Goal: Task Accomplishment & Management: Manage account settings

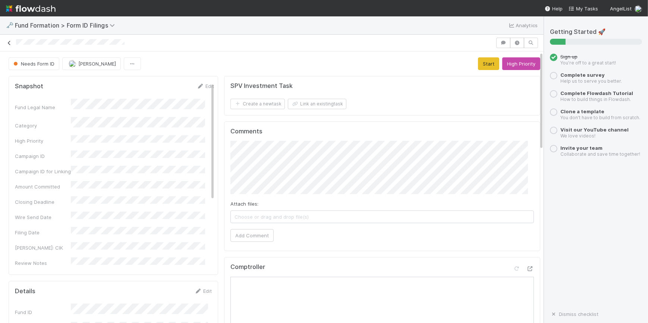
click at [11, 43] on icon at bounding box center [9, 43] width 7 height 5
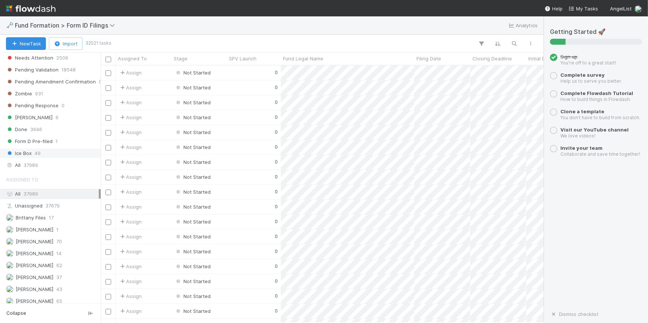
scroll to position [275, 0]
click at [37, 274] on span "[PERSON_NAME]" at bounding box center [35, 275] width 38 height 6
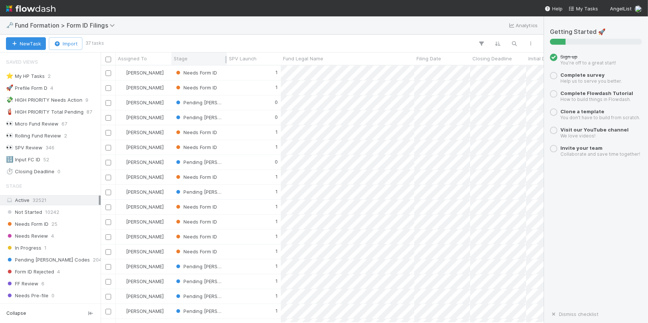
click at [209, 58] on div "Stage" at bounding box center [199, 58] width 51 height 7
click at [210, 70] on div "Sort First → Last" at bounding box center [216, 72] width 85 height 11
click at [241, 72] on div "0" at bounding box center [254, 73] width 54 height 15
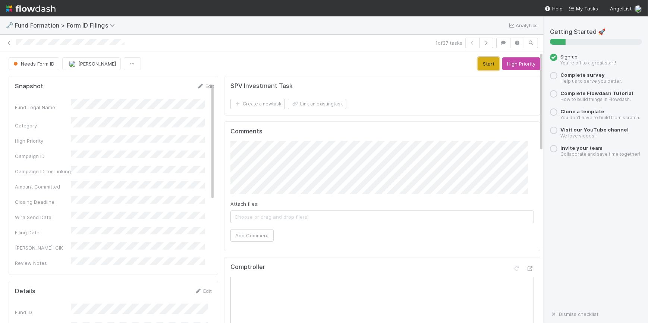
click at [478, 61] on button "Start" at bounding box center [488, 63] width 21 height 13
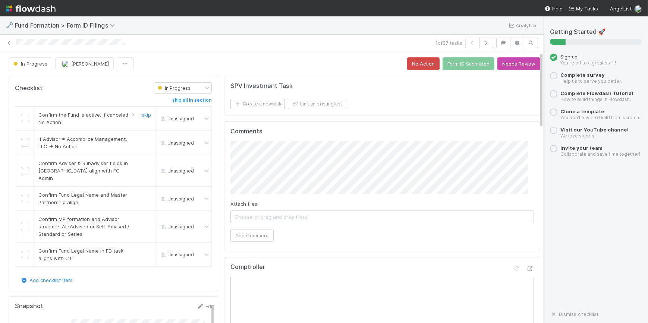
click at [26, 119] on input "checkbox" at bounding box center [24, 118] width 7 height 7
click at [26, 144] on input "checkbox" at bounding box center [24, 142] width 7 height 7
click at [22, 167] on input "checkbox" at bounding box center [24, 170] width 7 height 7
click at [22, 195] on input "checkbox" at bounding box center [24, 198] width 7 height 7
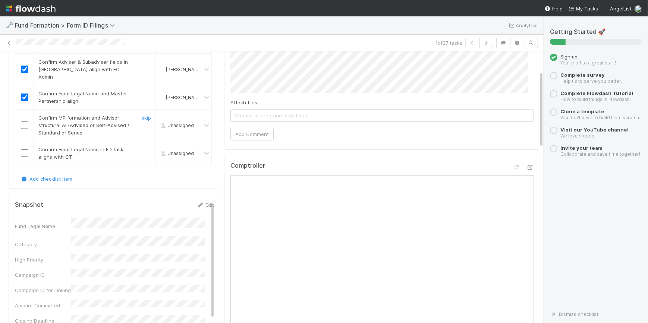
scroll to position [67, 0]
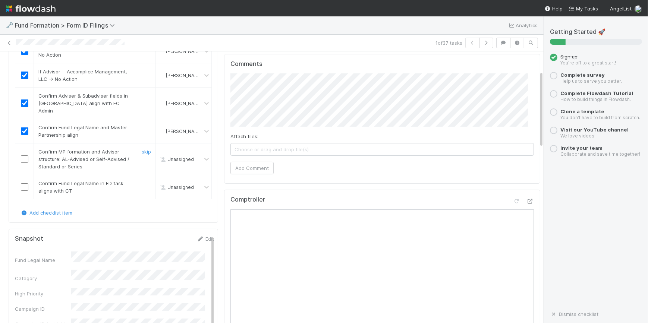
click at [25, 155] on input "checkbox" at bounding box center [24, 158] width 7 height 7
click at [25, 183] on input "checkbox" at bounding box center [24, 186] width 7 height 7
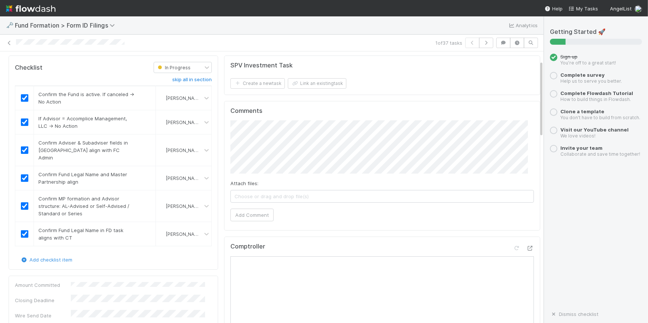
scroll to position [0, 0]
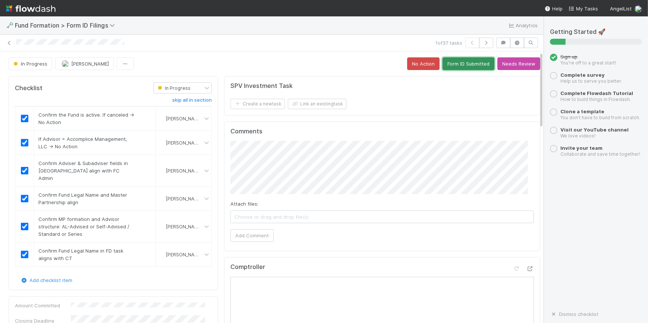
click at [455, 66] on button "Form ID Submitted" at bounding box center [468, 63] width 52 height 13
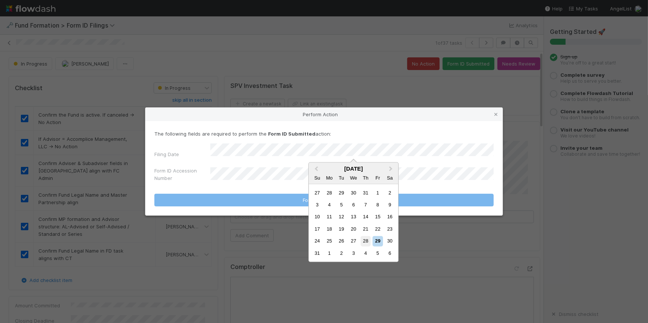
click at [365, 240] on div "28" at bounding box center [365, 241] width 10 height 10
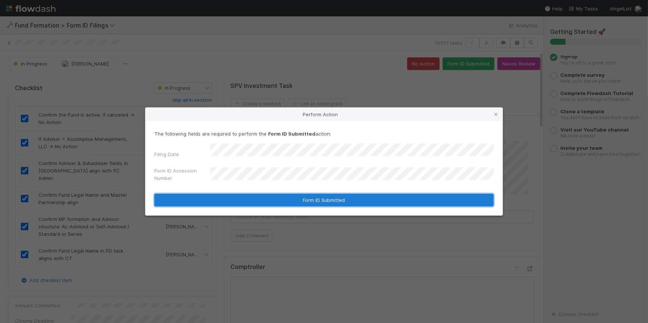
click at [271, 195] on button "Form ID Submitted" at bounding box center [323, 200] width 339 height 13
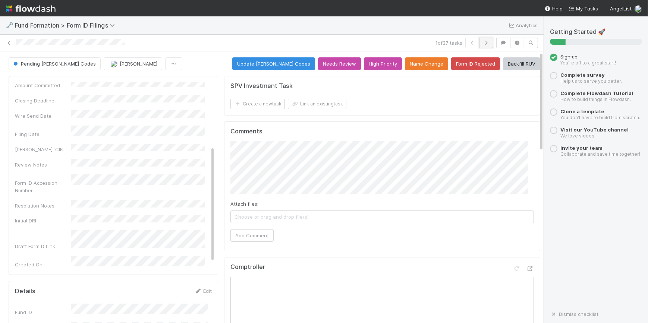
click at [480, 46] on button "button" at bounding box center [486, 43] width 14 height 10
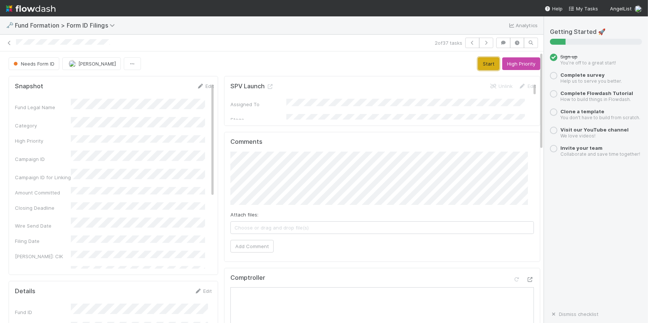
click at [478, 64] on button "Start" at bounding box center [488, 63] width 21 height 13
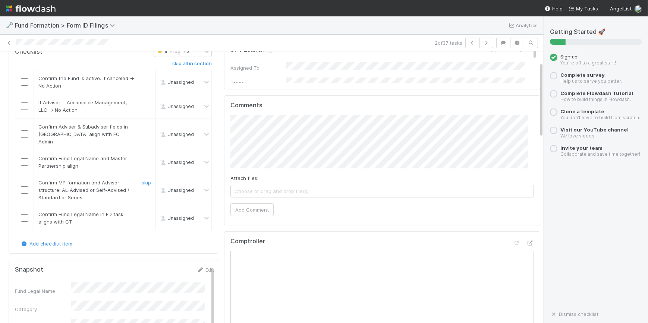
scroll to position [34, 0]
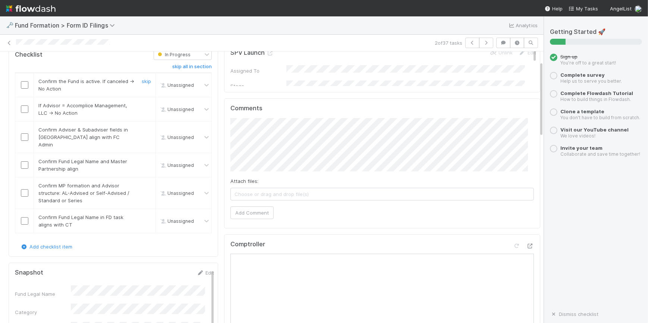
click at [24, 82] on input "checkbox" at bounding box center [24, 84] width 7 height 7
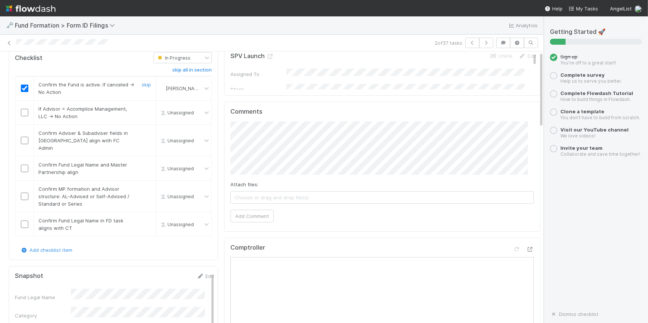
scroll to position [0, 0]
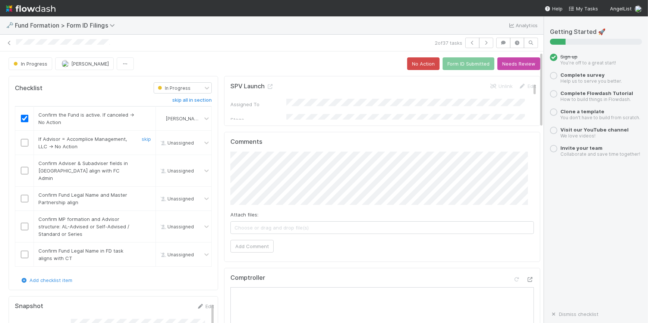
click at [20, 143] on div at bounding box center [24, 142] width 18 height 7
click at [22, 143] on input "checkbox" at bounding box center [24, 142] width 7 height 7
click at [24, 169] on input "checkbox" at bounding box center [24, 170] width 7 height 7
click at [23, 195] on input "checkbox" at bounding box center [24, 198] width 7 height 7
click at [26, 223] on input "checkbox" at bounding box center [24, 226] width 7 height 7
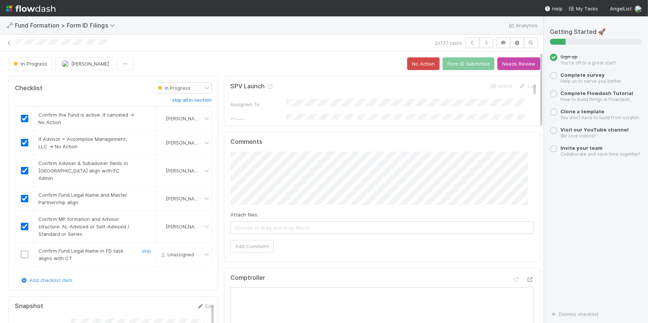
click at [24, 250] on td at bounding box center [24, 255] width 19 height 24
click at [22, 251] on input "checkbox" at bounding box center [24, 254] width 7 height 7
click at [458, 57] on button "Form ID Submitted" at bounding box center [468, 63] width 52 height 13
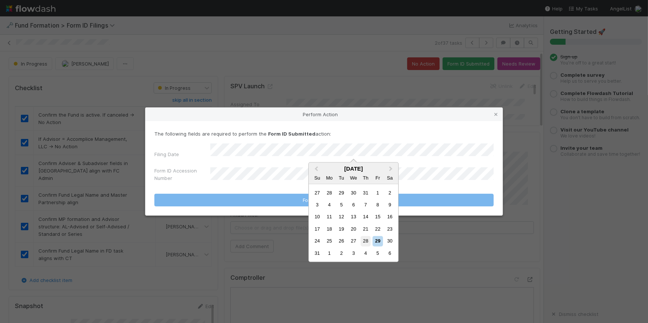
click at [366, 241] on div "28" at bounding box center [365, 241] width 10 height 10
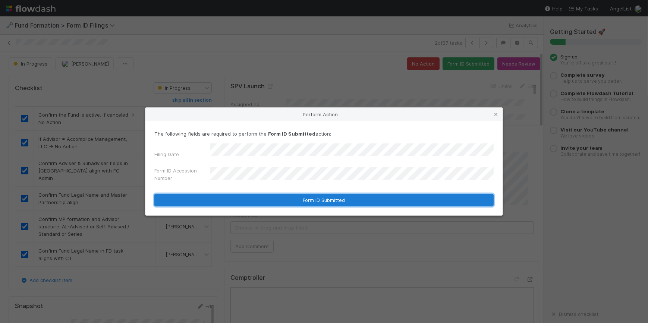
click at [309, 194] on button "Form ID Submitted" at bounding box center [323, 200] width 339 height 13
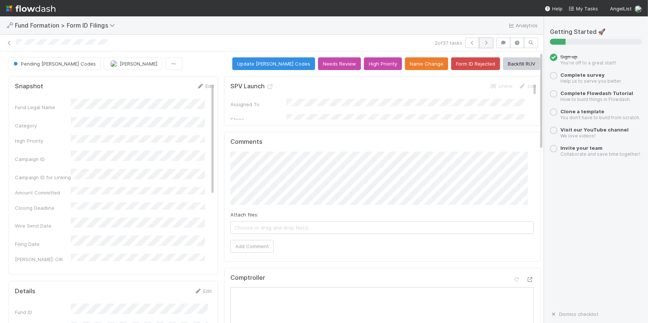
click at [485, 44] on button "button" at bounding box center [486, 43] width 14 height 10
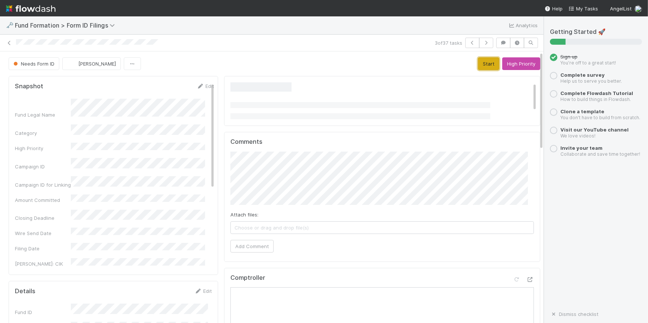
click at [478, 66] on button "Start" at bounding box center [488, 63] width 21 height 13
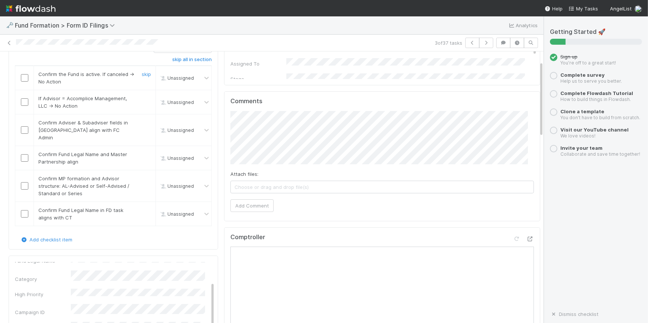
scroll to position [34, 0]
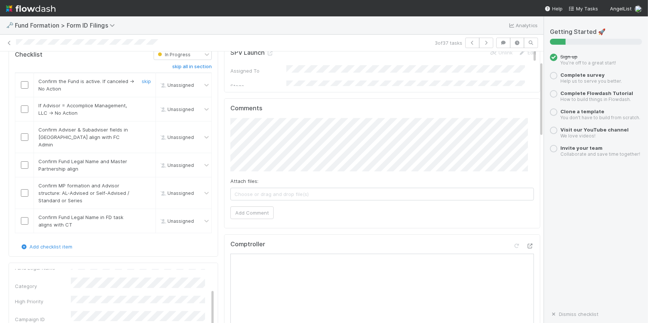
click at [24, 83] on input "checkbox" at bounding box center [24, 84] width 7 height 7
click at [26, 109] on input "checkbox" at bounding box center [24, 108] width 7 height 7
click at [25, 134] on input "checkbox" at bounding box center [24, 136] width 7 height 7
checkbox input "true"
click at [23, 161] on input "checkbox" at bounding box center [24, 164] width 7 height 7
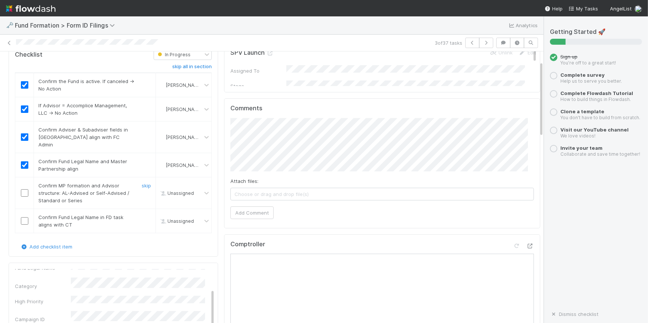
click at [25, 189] on input "checkbox" at bounding box center [24, 192] width 7 height 7
click at [28, 217] on div at bounding box center [24, 220] width 18 height 7
click at [27, 217] on input "checkbox" at bounding box center [24, 220] width 7 height 7
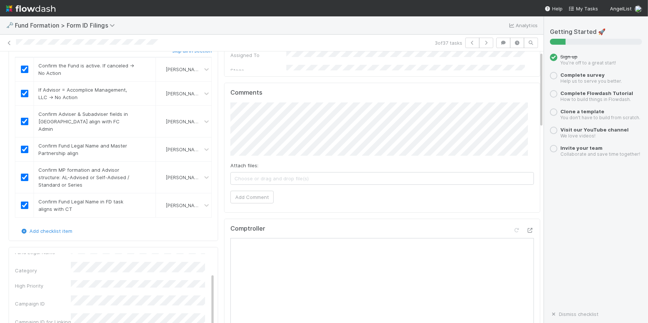
scroll to position [0, 0]
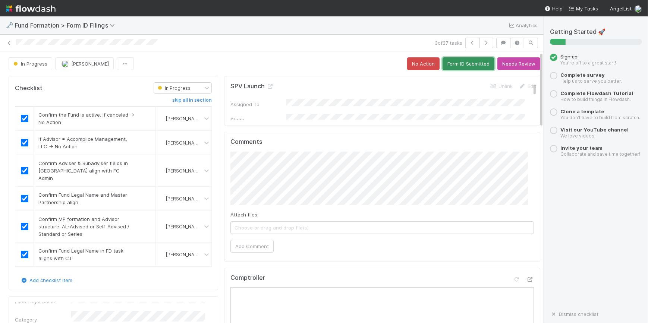
click at [446, 64] on button "Form ID Submitted" at bounding box center [468, 63] width 52 height 13
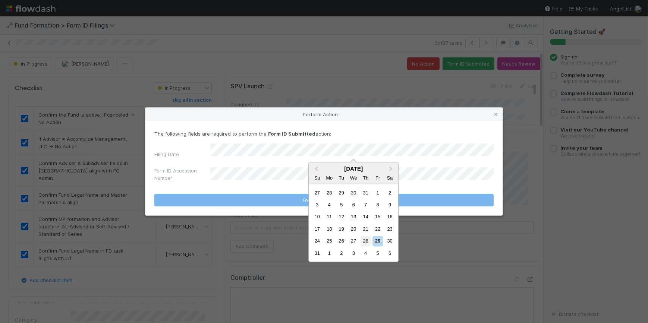
click at [363, 242] on div "28" at bounding box center [365, 241] width 10 height 10
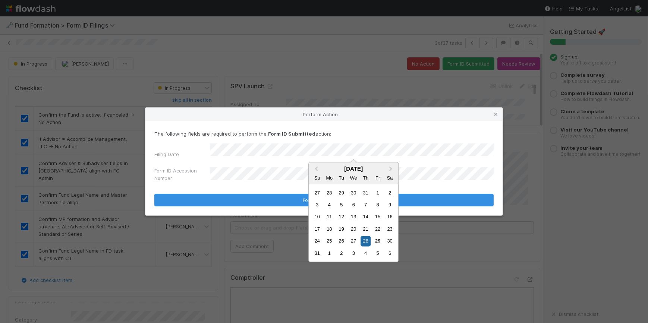
click at [311, 174] on button "Previous Month" at bounding box center [315, 169] width 12 height 12
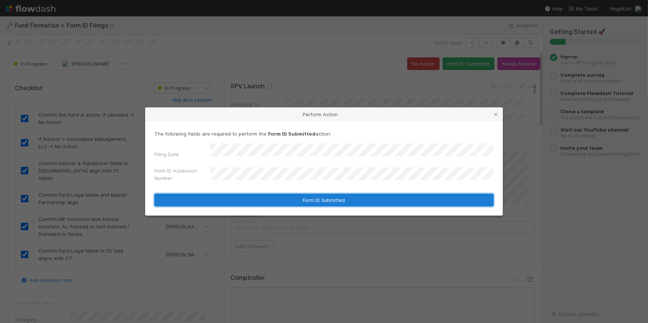
click at [288, 194] on button "Form ID Submitted" at bounding box center [323, 200] width 339 height 13
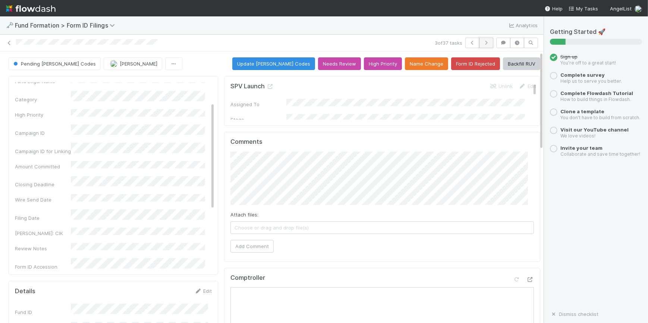
click at [480, 39] on button "button" at bounding box center [486, 43] width 14 height 10
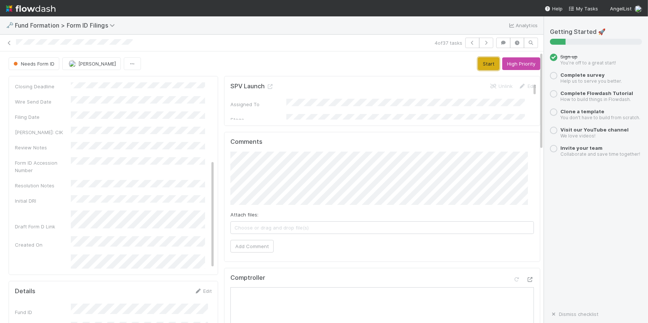
click at [478, 64] on button "Start" at bounding box center [488, 63] width 21 height 13
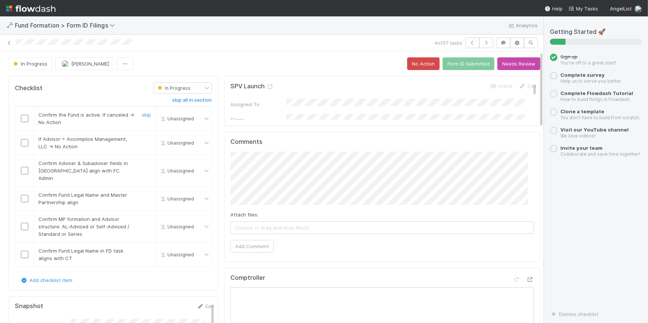
click at [26, 117] on input "checkbox" at bounding box center [24, 118] width 7 height 7
click at [24, 142] on input "checkbox" at bounding box center [24, 142] width 7 height 7
click at [24, 167] on input "checkbox" at bounding box center [24, 170] width 7 height 7
click at [25, 195] on input "checkbox" at bounding box center [24, 198] width 7 height 7
click at [26, 223] on input "checkbox" at bounding box center [24, 226] width 7 height 7
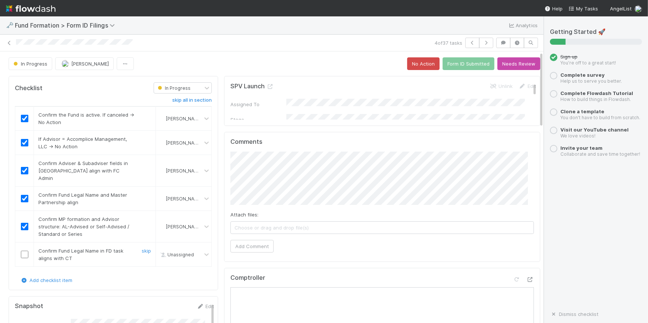
click at [25, 251] on input "checkbox" at bounding box center [24, 254] width 7 height 7
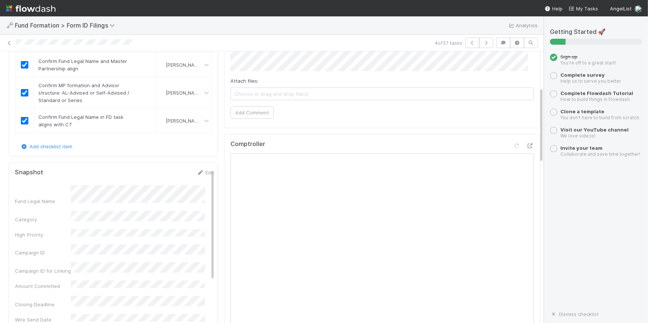
scroll to position [135, 0]
click at [543, 240] on div at bounding box center [543, 187] width 0 height 272
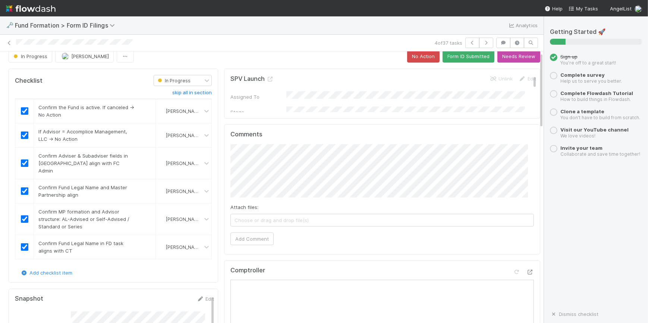
scroll to position [0, 0]
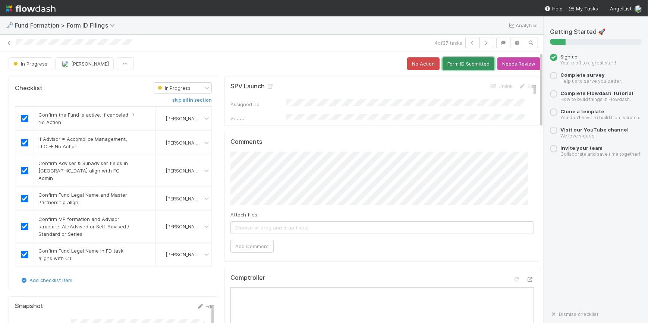
click at [464, 65] on button "Form ID Submitted" at bounding box center [468, 63] width 52 height 13
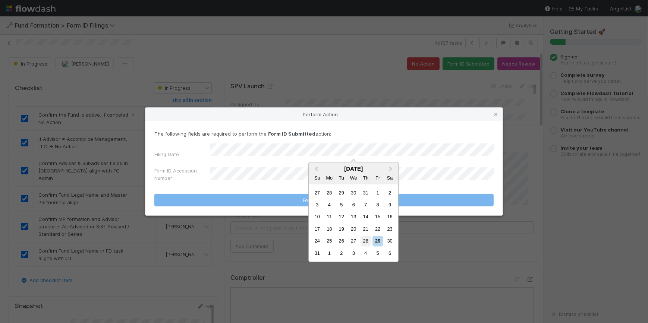
click at [365, 242] on div "28" at bounding box center [365, 241] width 10 height 10
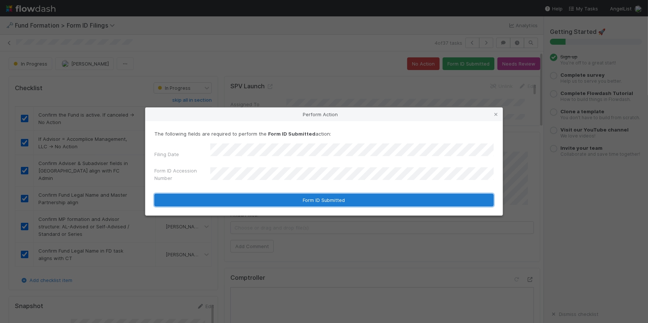
click at [268, 194] on button "Form ID Submitted" at bounding box center [323, 200] width 339 height 13
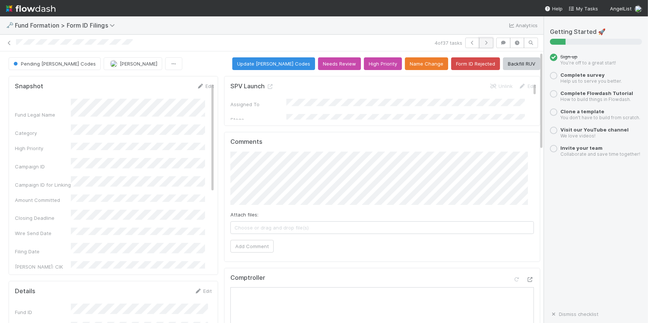
click at [485, 42] on button "button" at bounding box center [486, 43] width 14 height 10
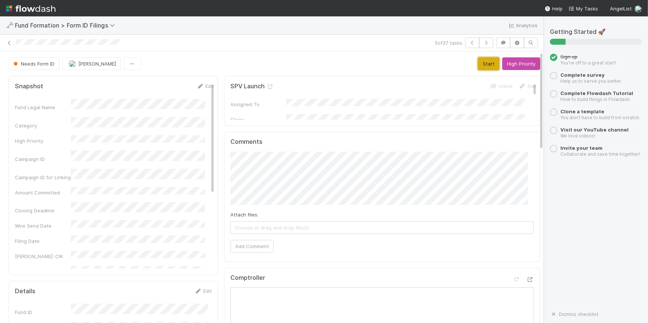
drag, startPoint x: 478, startPoint y: 63, endPoint x: 459, endPoint y: 69, distance: 19.8
click at [478, 64] on button "Start" at bounding box center [488, 63] width 21 height 13
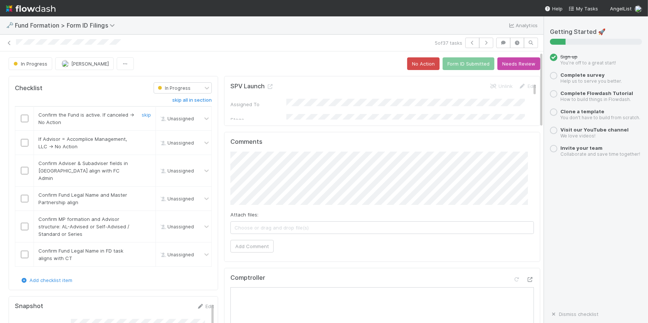
click at [22, 119] on input "checkbox" at bounding box center [24, 118] width 7 height 7
click at [25, 142] on input "checkbox" at bounding box center [24, 142] width 7 height 7
click at [26, 167] on input "checkbox" at bounding box center [24, 170] width 7 height 7
click at [25, 195] on input "checkbox" at bounding box center [24, 198] width 7 height 7
click at [24, 223] on input "checkbox" at bounding box center [24, 226] width 7 height 7
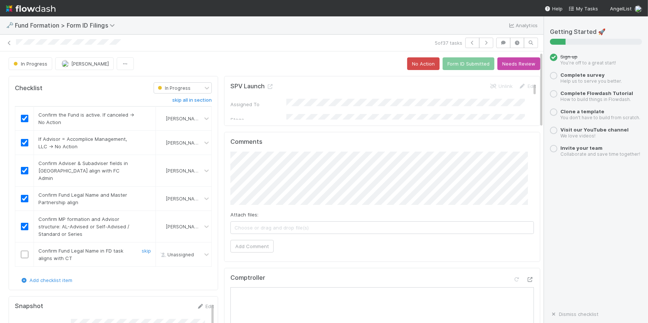
click at [22, 250] on td at bounding box center [24, 255] width 19 height 24
click at [21, 251] on input "checkbox" at bounding box center [24, 254] width 7 height 7
click at [468, 63] on button "Form ID Submitted" at bounding box center [468, 63] width 52 height 13
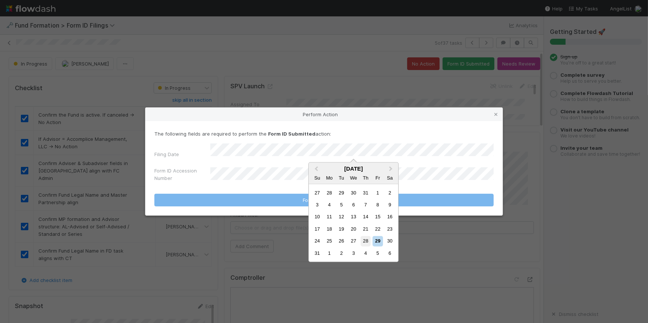
click at [364, 242] on div "28" at bounding box center [365, 241] width 10 height 10
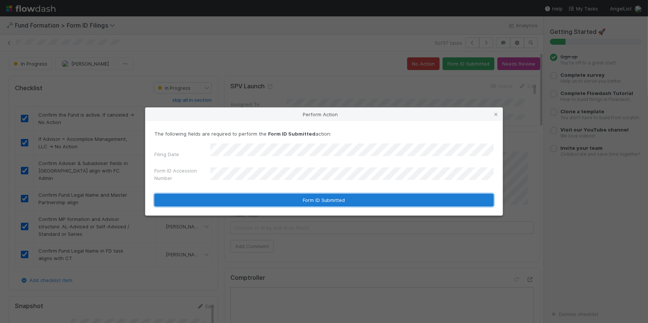
click at [294, 198] on button "Form ID Submitted" at bounding box center [323, 200] width 339 height 13
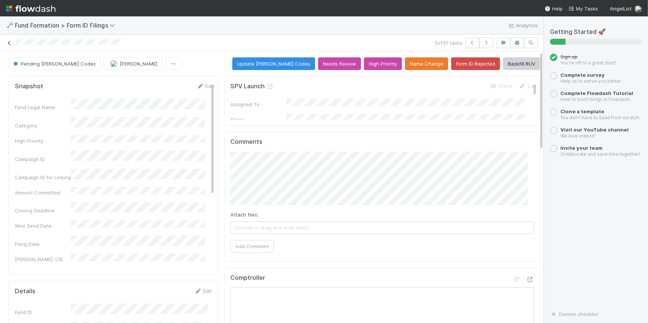
click at [7, 42] on icon at bounding box center [9, 43] width 7 height 5
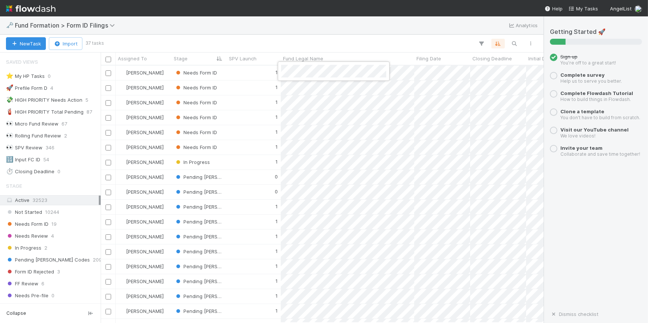
click at [263, 75] on div at bounding box center [324, 161] width 648 height 323
click at [263, 73] on div "1" at bounding box center [254, 73] width 54 height 15
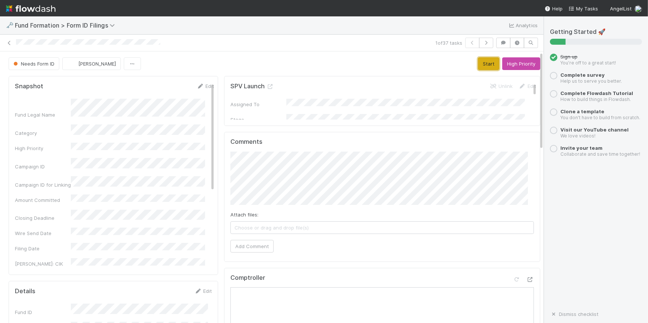
click at [478, 62] on button "Start" at bounding box center [488, 63] width 21 height 13
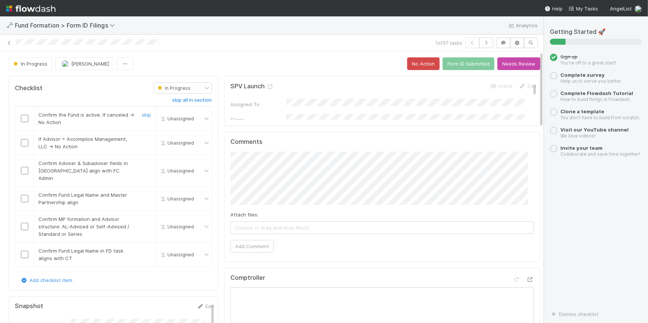
click at [25, 119] on input "checkbox" at bounding box center [24, 118] width 7 height 7
click at [24, 142] on input "checkbox" at bounding box center [24, 142] width 7 height 7
click at [23, 169] on input "checkbox" at bounding box center [24, 170] width 7 height 7
click at [25, 195] on input "checkbox" at bounding box center [24, 198] width 7 height 7
click at [23, 223] on input "checkbox" at bounding box center [24, 226] width 7 height 7
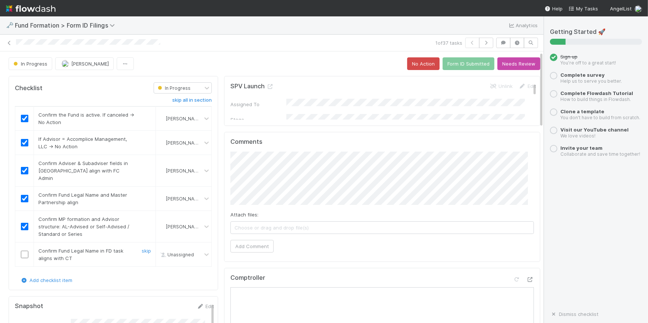
click at [25, 250] on td at bounding box center [24, 255] width 19 height 24
click at [25, 251] on input "checkbox" at bounding box center [24, 254] width 7 height 7
click at [461, 64] on button "Form ID Submitted" at bounding box center [468, 63] width 52 height 13
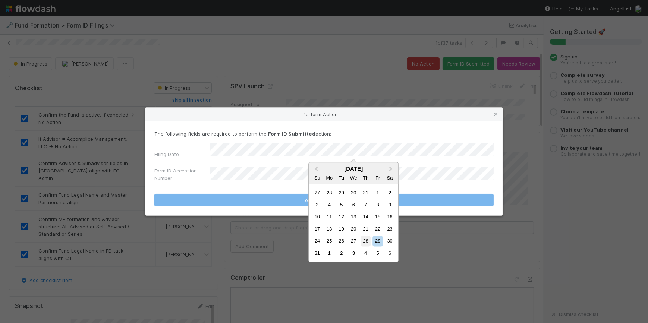
click at [367, 242] on div "28" at bounding box center [365, 241] width 10 height 10
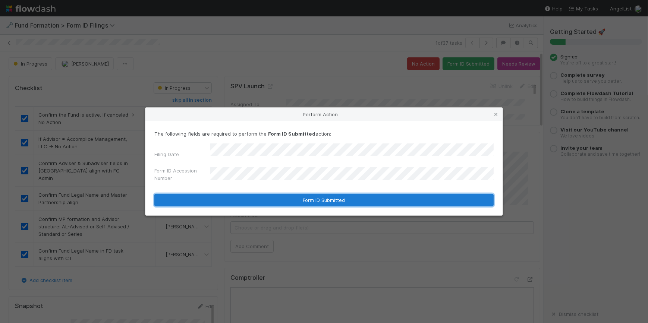
click at [288, 196] on button "Form ID Submitted" at bounding box center [323, 200] width 339 height 13
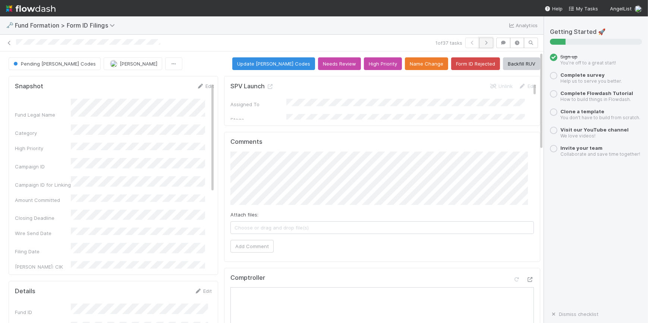
click at [482, 41] on icon "button" at bounding box center [485, 43] width 7 height 4
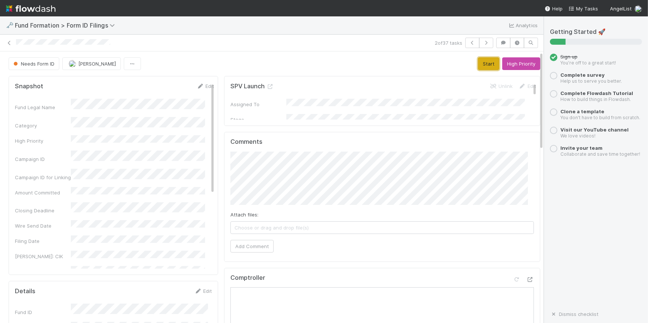
click at [479, 64] on button "Start" at bounding box center [488, 63] width 21 height 13
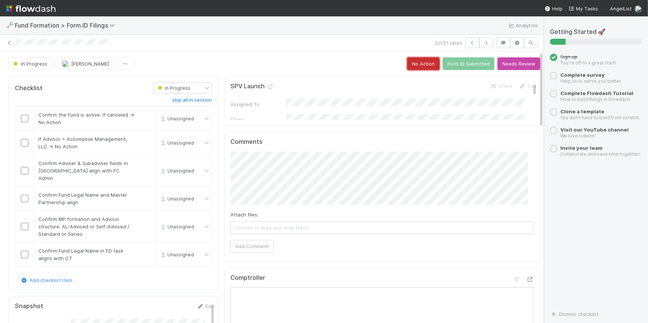
click at [417, 67] on button "No Action" at bounding box center [423, 63] width 32 height 13
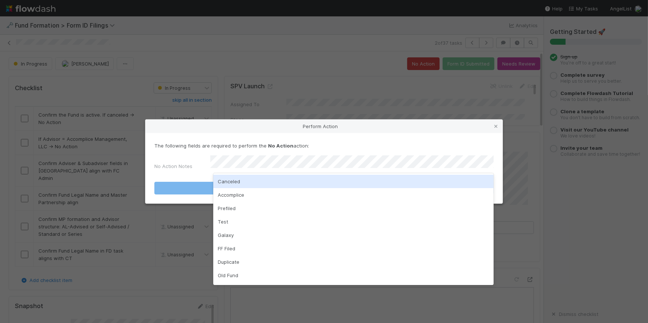
click at [303, 183] on div "Canceled" at bounding box center [353, 181] width 280 height 13
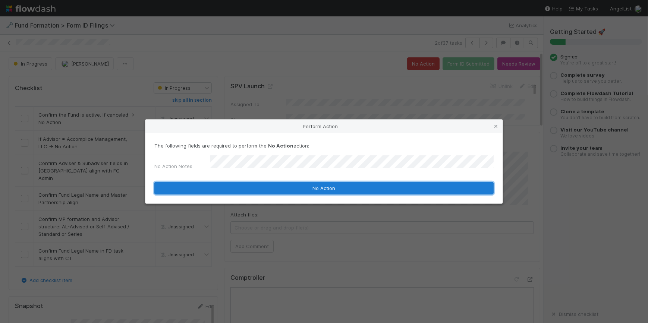
click at [303, 183] on button "No Action" at bounding box center [323, 188] width 339 height 13
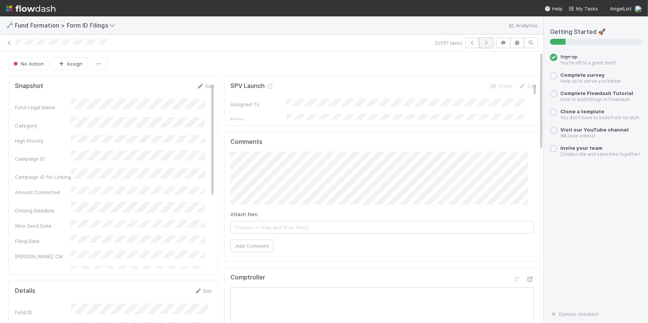
click at [482, 44] on icon "button" at bounding box center [485, 43] width 7 height 4
click at [478, 67] on button "Start" at bounding box center [488, 63] width 21 height 13
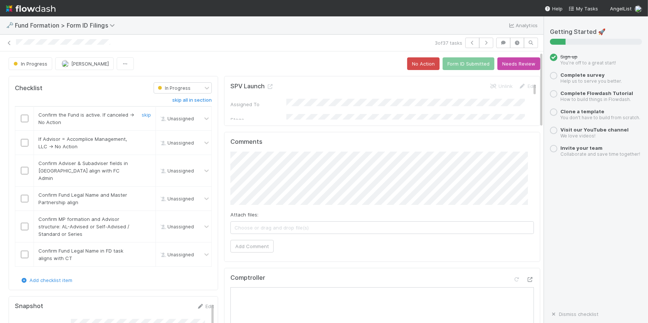
click at [26, 116] on input "checkbox" at bounding box center [24, 118] width 7 height 7
click at [24, 141] on input "checkbox" at bounding box center [24, 142] width 7 height 7
click at [24, 167] on input "checkbox" at bounding box center [24, 170] width 7 height 7
click at [24, 195] on input "checkbox" at bounding box center [24, 198] width 7 height 7
drag, startPoint x: 24, startPoint y: 220, endPoint x: 24, endPoint y: 227, distance: 6.7
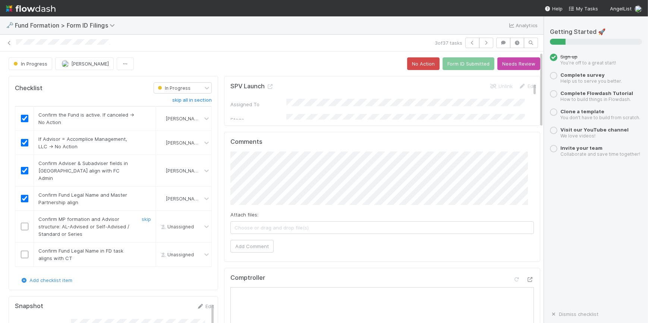
click at [24, 223] on input "checkbox" at bounding box center [24, 226] width 7 height 7
click at [23, 251] on input "checkbox" at bounding box center [24, 254] width 7 height 7
click at [450, 60] on button "Form ID Submitted" at bounding box center [468, 63] width 52 height 13
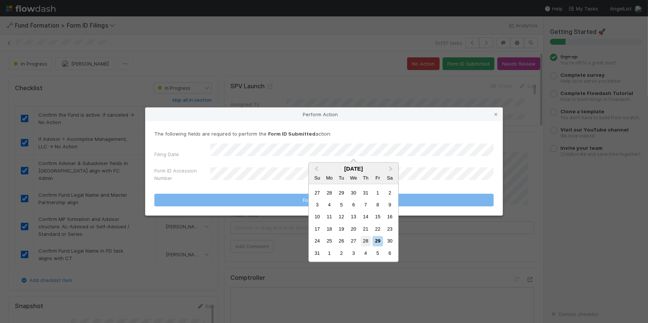
click at [364, 243] on div "28" at bounding box center [365, 241] width 10 height 10
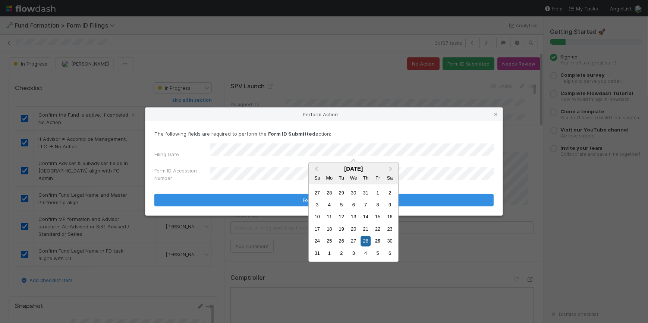
click at [343, 182] on div "Tu" at bounding box center [341, 178] width 10 height 10
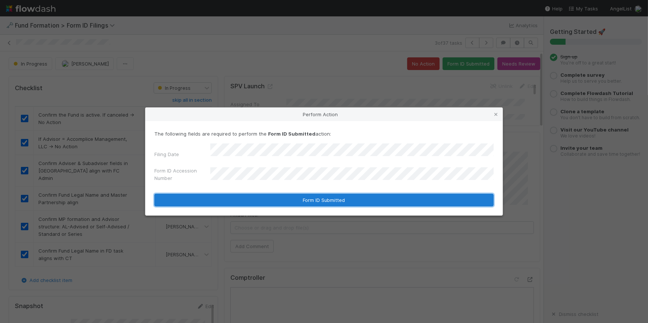
click at [289, 197] on button "Form ID Submitted" at bounding box center [323, 200] width 339 height 13
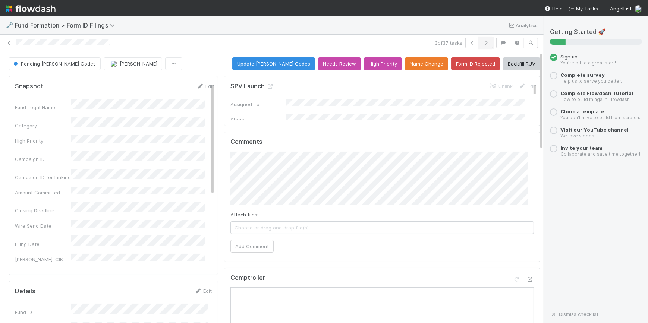
click at [483, 42] on icon "button" at bounding box center [485, 43] width 7 height 4
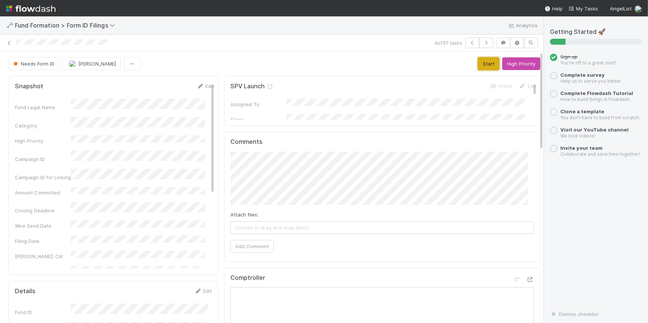
click at [478, 61] on button "Start" at bounding box center [488, 63] width 21 height 13
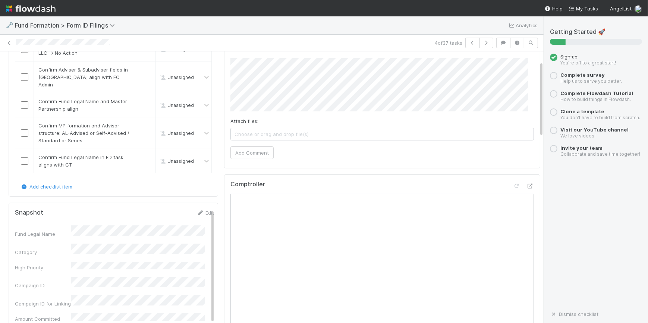
scroll to position [34, 0]
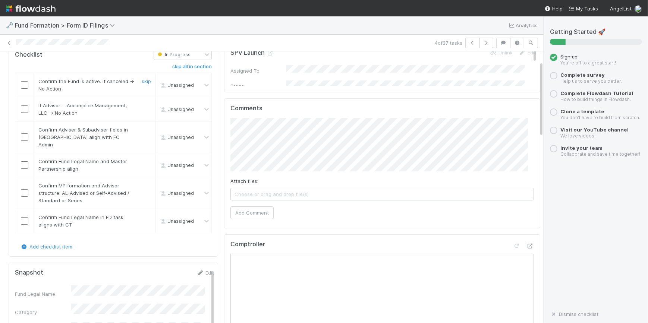
click at [21, 84] on input "checkbox" at bounding box center [24, 84] width 7 height 7
click at [25, 107] on input "checkbox" at bounding box center [24, 108] width 7 height 7
click at [26, 136] on td at bounding box center [24, 137] width 19 height 32
click at [26, 133] on input "checkbox" at bounding box center [24, 136] width 7 height 7
click at [25, 161] on input "checkbox" at bounding box center [24, 164] width 7 height 7
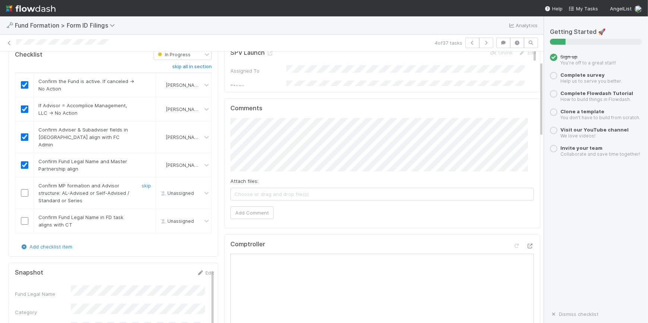
click at [25, 189] on td at bounding box center [24, 193] width 19 height 32
click at [25, 189] on input "checkbox" at bounding box center [24, 192] width 7 height 7
click at [22, 217] on input "checkbox" at bounding box center [24, 220] width 7 height 7
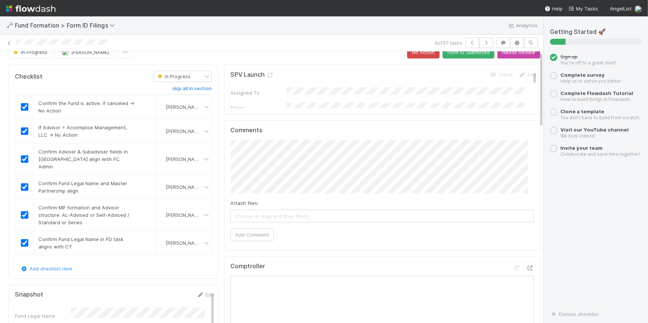
scroll to position [0, 0]
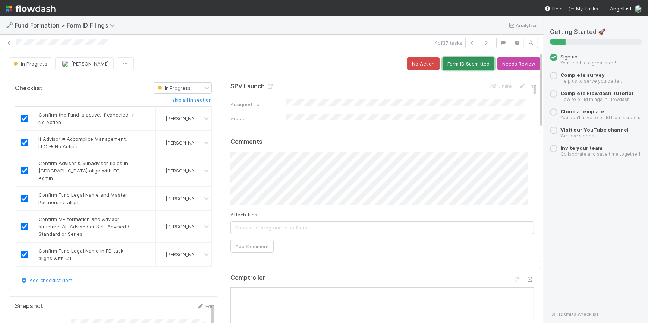
click at [447, 65] on button "Form ID Submitted" at bounding box center [468, 63] width 52 height 13
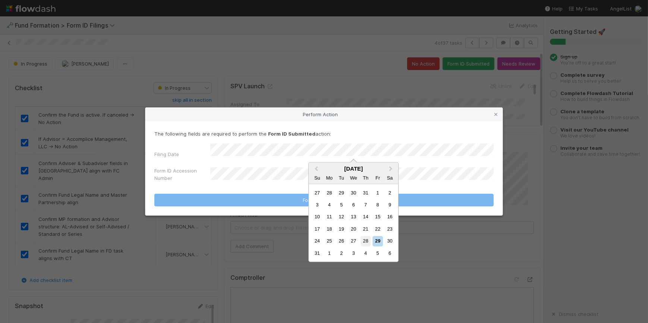
click at [366, 239] on div "28" at bounding box center [365, 241] width 10 height 10
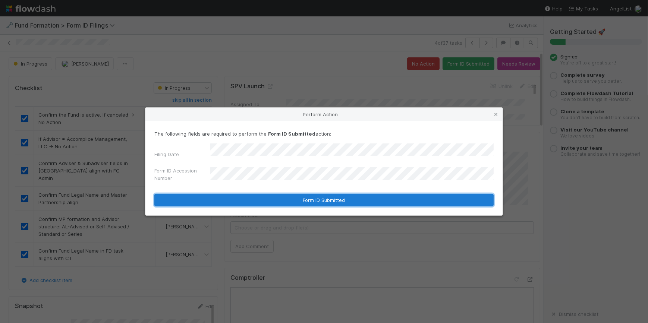
click at [302, 195] on button "Form ID Submitted" at bounding box center [323, 200] width 339 height 13
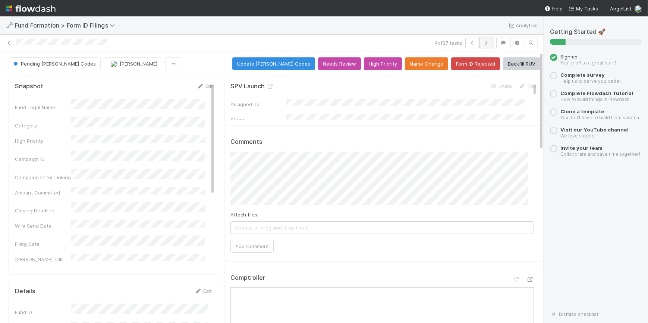
click at [482, 41] on icon "button" at bounding box center [485, 43] width 7 height 4
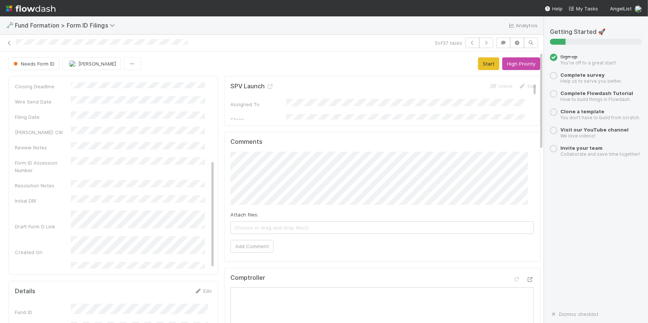
click at [478, 64] on button "Start" at bounding box center [488, 63] width 21 height 13
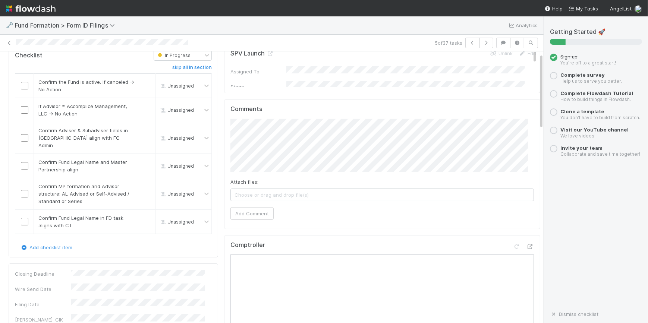
scroll to position [34, 0]
click at [25, 85] on input "checkbox" at bounding box center [24, 84] width 7 height 7
click at [26, 108] on input "checkbox" at bounding box center [24, 108] width 7 height 7
click at [22, 134] on input "checkbox" at bounding box center [24, 136] width 7 height 7
click at [25, 161] on input "checkbox" at bounding box center [24, 164] width 7 height 7
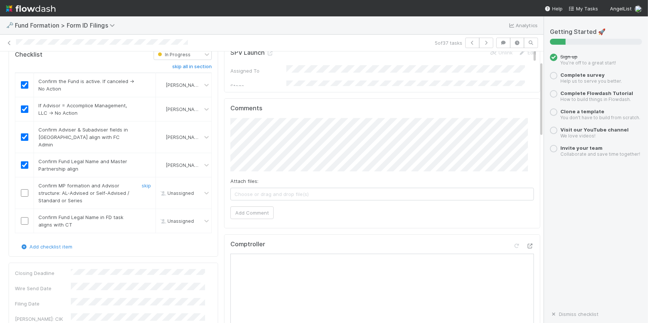
click at [26, 189] on input "checkbox" at bounding box center [24, 192] width 7 height 7
click at [23, 217] on input "checkbox" at bounding box center [24, 220] width 7 height 7
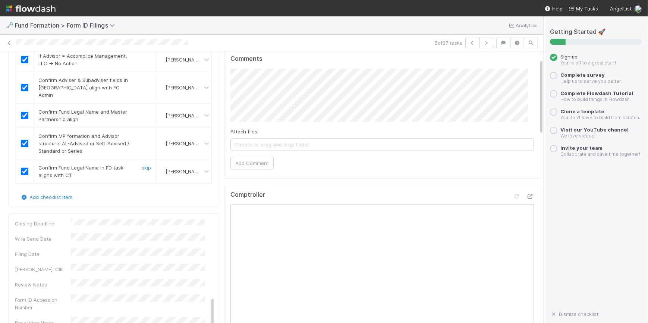
scroll to position [0, 0]
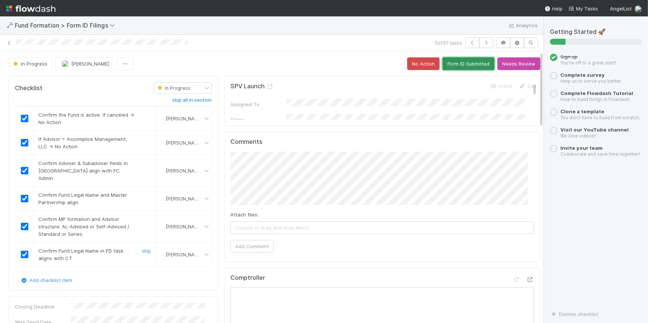
click at [465, 67] on button "Form ID Submitted" at bounding box center [468, 63] width 52 height 13
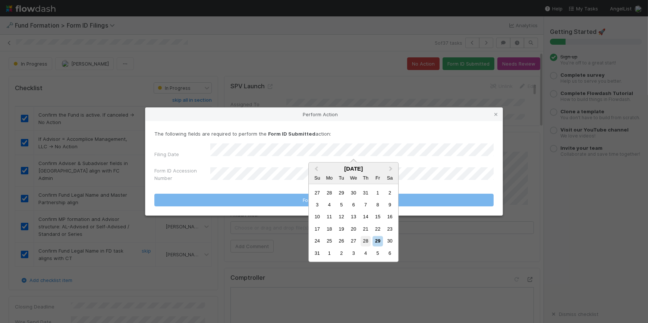
click at [364, 240] on div "28" at bounding box center [365, 241] width 10 height 10
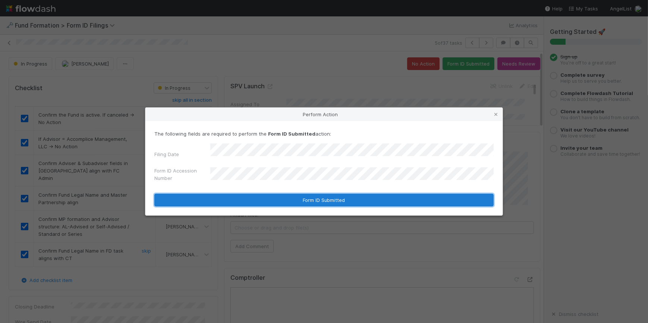
click at [358, 198] on button "Form ID Submitted" at bounding box center [323, 200] width 339 height 13
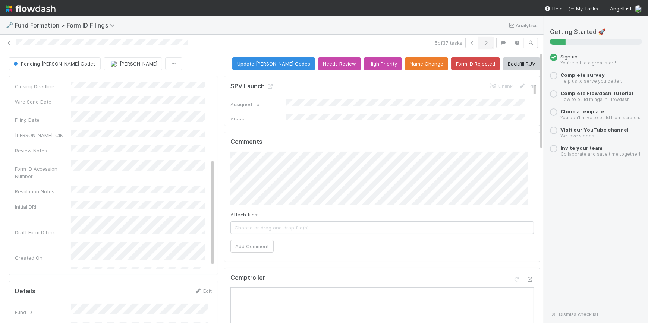
click at [485, 41] on button "button" at bounding box center [486, 43] width 14 height 10
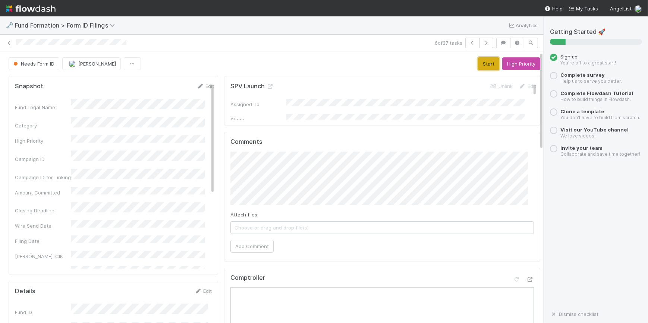
click at [478, 66] on button "Start" at bounding box center [488, 63] width 21 height 13
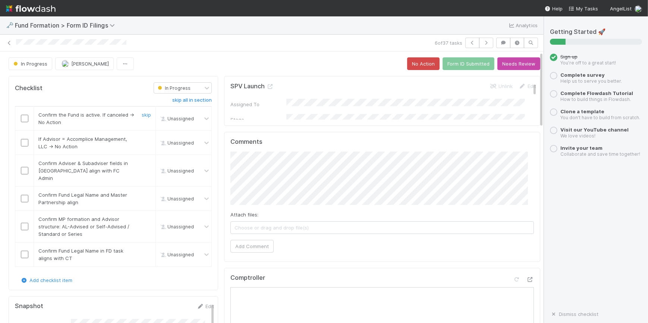
click at [22, 120] on input "checkbox" at bounding box center [24, 118] width 7 height 7
click at [22, 150] on td at bounding box center [24, 143] width 19 height 24
click at [22, 145] on input "checkbox" at bounding box center [24, 142] width 7 height 7
click at [25, 167] on input "checkbox" at bounding box center [24, 170] width 7 height 7
click at [25, 195] on input "checkbox" at bounding box center [24, 198] width 7 height 7
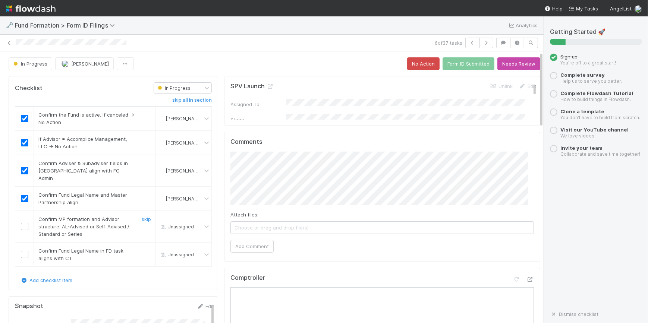
click at [28, 223] on div at bounding box center [24, 226] width 18 height 7
click at [25, 223] on input "checkbox" at bounding box center [24, 226] width 7 height 7
drag, startPoint x: 25, startPoint y: 243, endPoint x: 44, endPoint y: 234, distance: 21.8
click at [25, 251] on input "checkbox" at bounding box center [24, 254] width 7 height 7
click at [443, 66] on button "Form ID Submitted" at bounding box center [468, 63] width 52 height 13
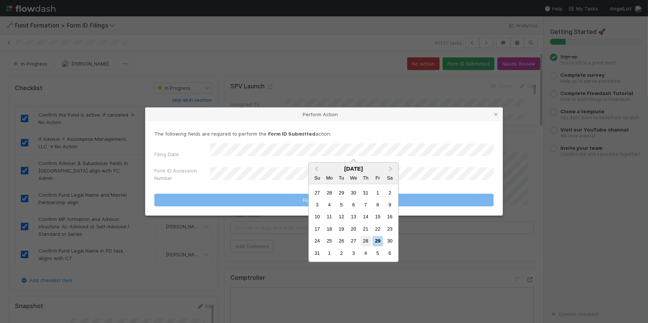
click at [367, 239] on div "28" at bounding box center [365, 241] width 10 height 10
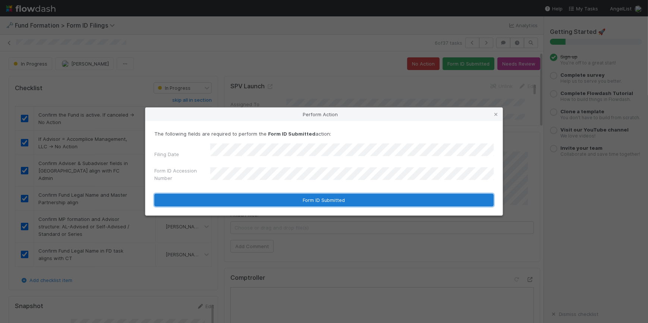
click at [425, 194] on button "Form ID Submitted" at bounding box center [323, 200] width 339 height 13
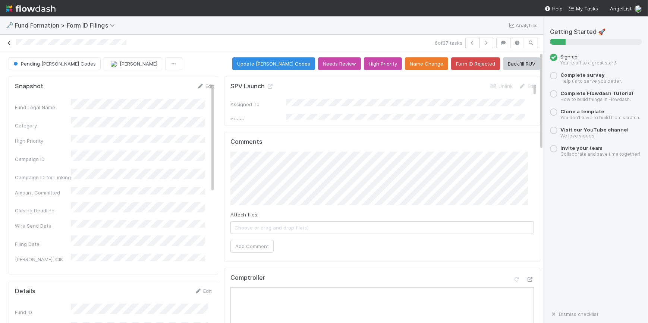
click at [10, 41] on icon at bounding box center [9, 43] width 7 height 5
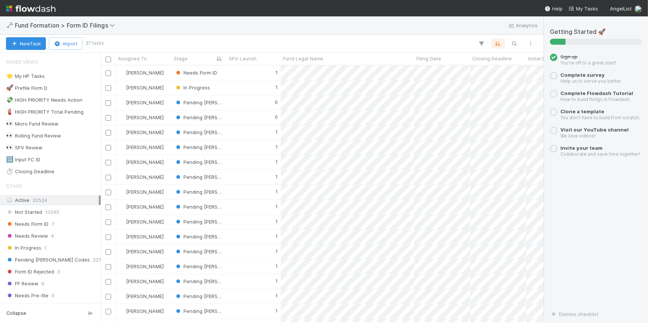
scroll to position [252, 438]
click at [230, 71] on div "1" at bounding box center [254, 73] width 54 height 15
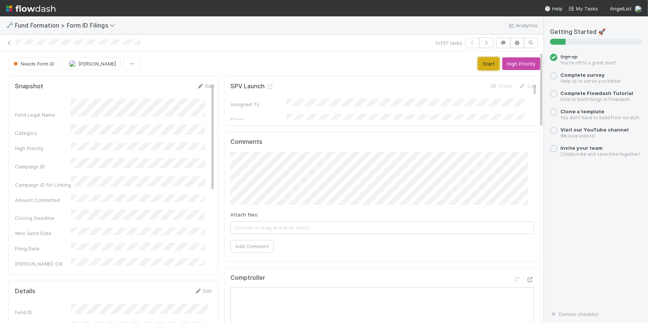
click at [478, 64] on button "Start" at bounding box center [488, 63] width 21 height 13
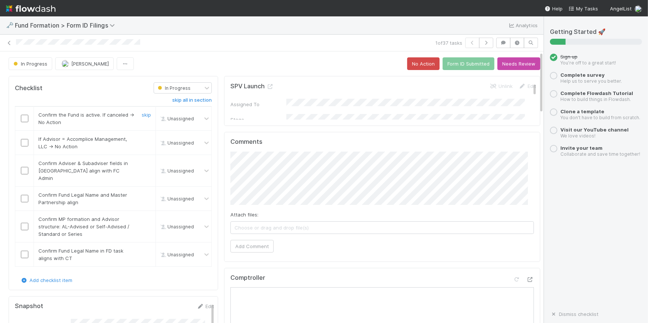
click at [25, 119] on input "checkbox" at bounding box center [24, 118] width 7 height 7
drag, startPoint x: 24, startPoint y: 144, endPoint x: 23, endPoint y: 148, distance: 4.1
click at [24, 145] on input "checkbox" at bounding box center [24, 142] width 7 height 7
click at [25, 167] on input "checkbox" at bounding box center [24, 170] width 7 height 7
click at [24, 195] on input "checkbox" at bounding box center [24, 198] width 7 height 7
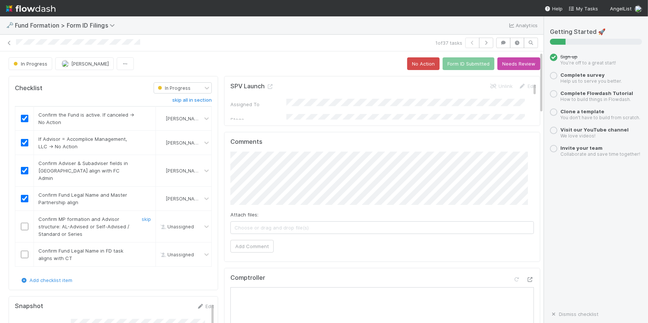
click at [26, 223] on input "checkbox" at bounding box center [24, 226] width 7 height 7
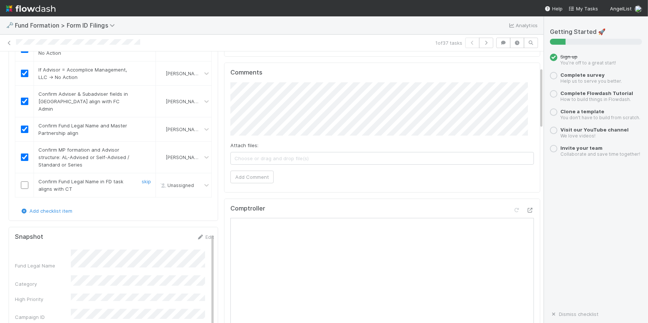
scroll to position [67, 0]
click at [24, 183] on input "checkbox" at bounding box center [24, 186] width 7 height 7
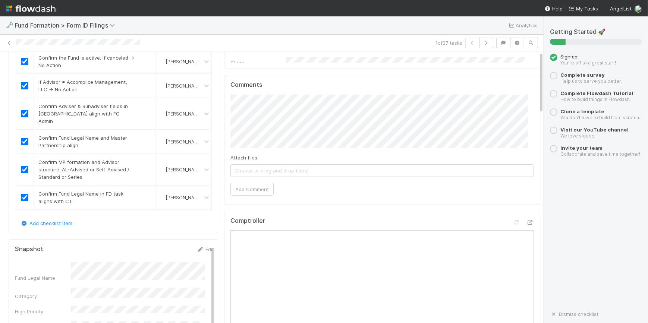
scroll to position [0, 0]
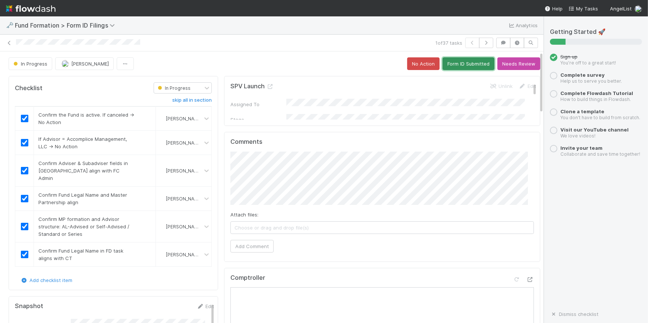
click at [442, 63] on button "Form ID Submitted" at bounding box center [468, 63] width 52 height 13
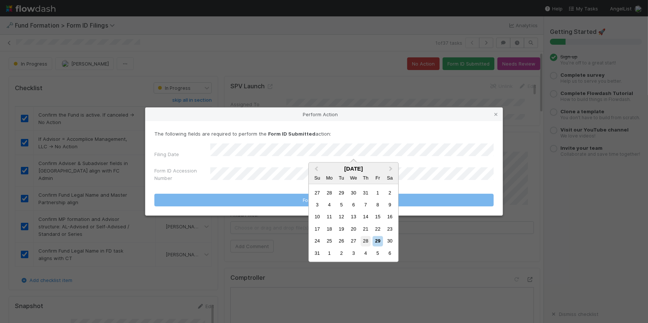
click at [364, 240] on div "28" at bounding box center [365, 241] width 10 height 10
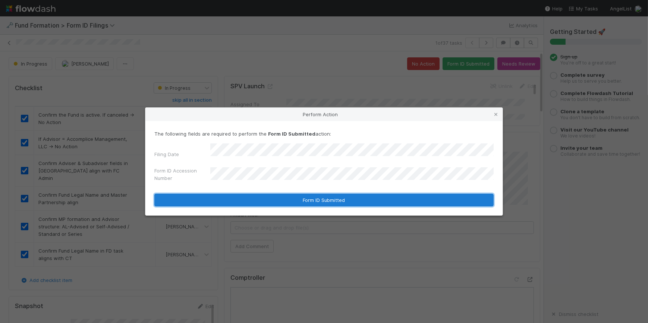
click at [353, 195] on button "Form ID Submitted" at bounding box center [323, 200] width 339 height 13
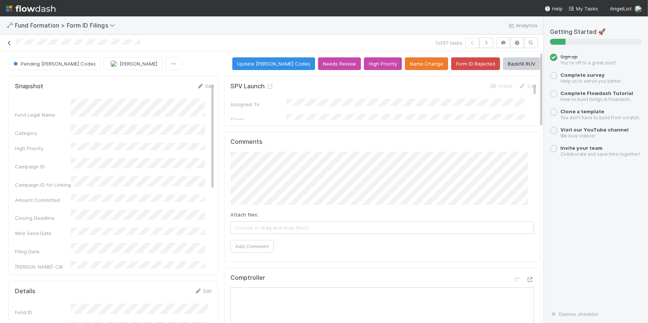
click at [7, 41] on icon at bounding box center [9, 43] width 7 height 5
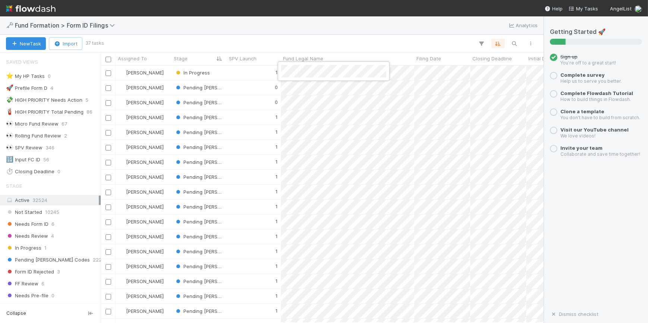
click at [255, 70] on div at bounding box center [324, 161] width 648 height 323
click at [255, 72] on div "1" at bounding box center [254, 73] width 54 height 15
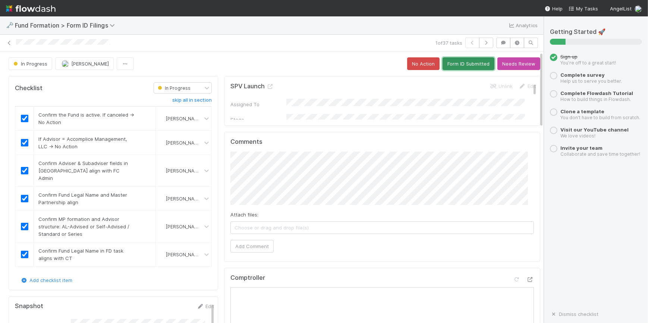
click at [456, 65] on button "Form ID Submitted" at bounding box center [468, 63] width 52 height 13
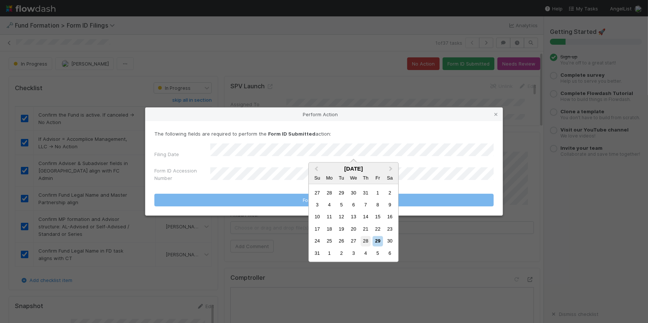
click at [364, 241] on div "28" at bounding box center [365, 241] width 10 height 10
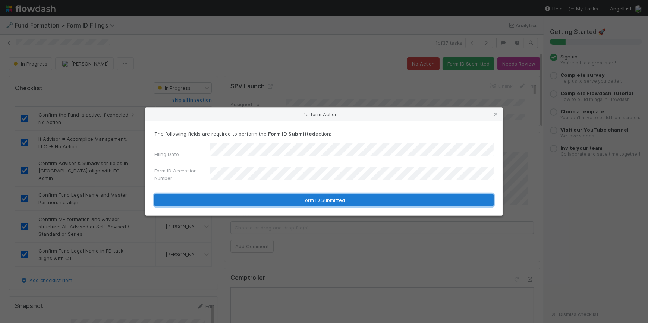
click at [340, 196] on button "Form ID Submitted" at bounding box center [323, 200] width 339 height 13
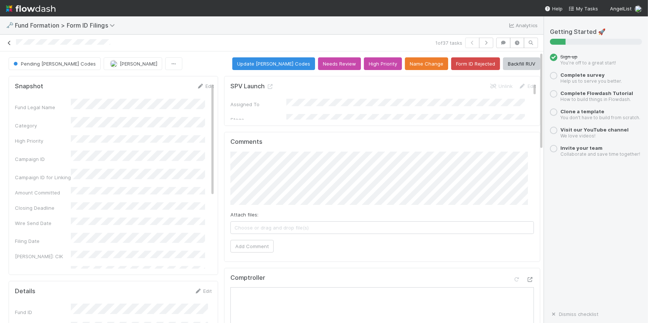
click at [9, 44] on icon at bounding box center [9, 43] width 7 height 5
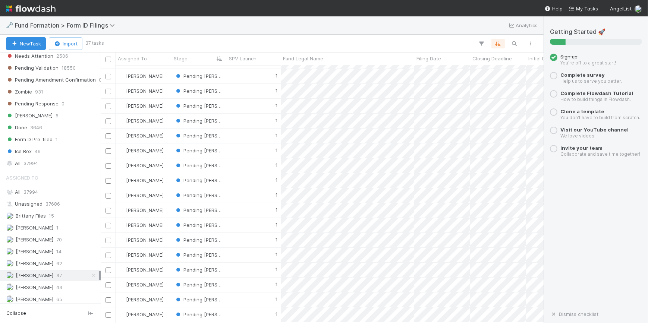
scroll to position [67, 0]
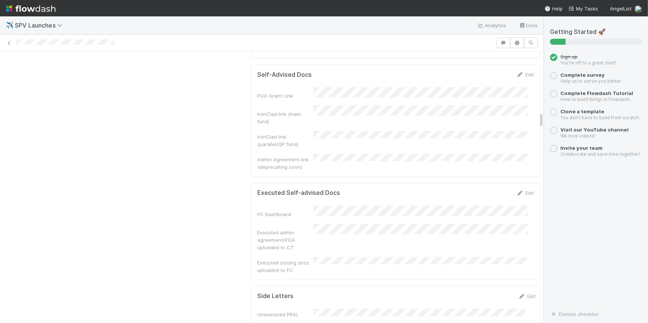
scroll to position [982, 0]
click at [516, 188] on div "Edit" at bounding box center [525, 191] width 18 height 7
click at [516, 189] on link "Edit" at bounding box center [525, 192] width 18 height 6
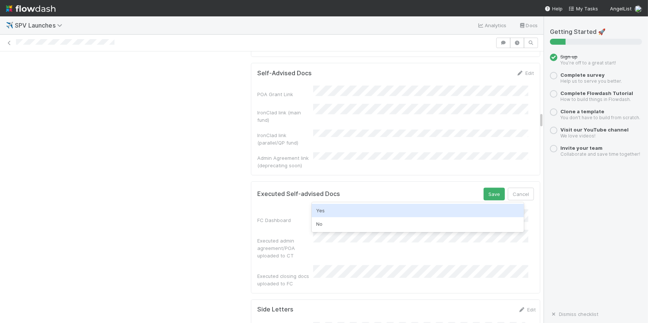
click at [337, 212] on div "Yes" at bounding box center [418, 210] width 212 height 13
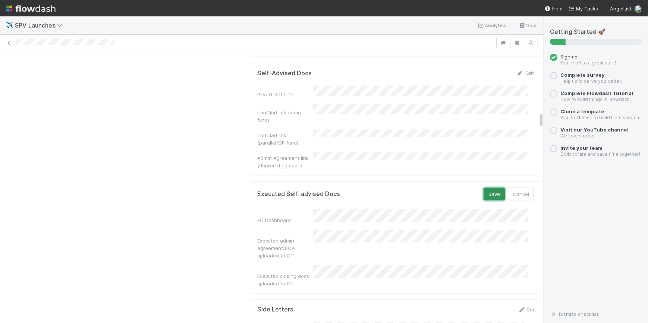
click at [483, 188] on button "Save" at bounding box center [493, 194] width 21 height 13
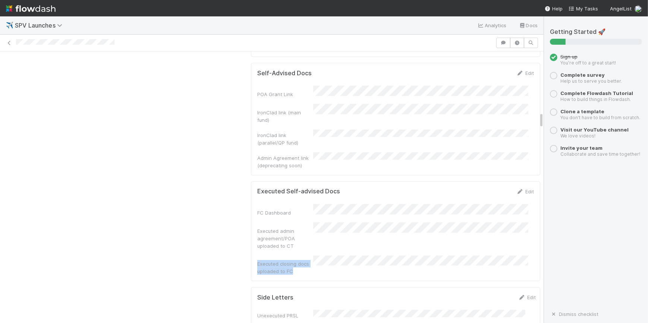
drag, startPoint x: 290, startPoint y: 190, endPoint x: 252, endPoint y: 183, distance: 39.2
click at [252, 183] on div "Executed Self-advised Docs Edit FC Dashboard Executed admin agreement/POA uploa…" at bounding box center [395, 232] width 289 height 100
copy div "Executed closing docs uploaded to FC"
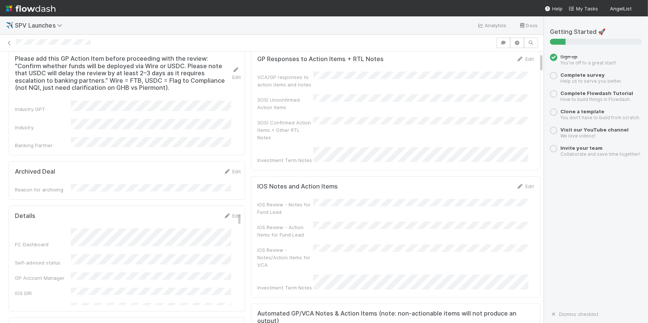
scroll to position [67, 0]
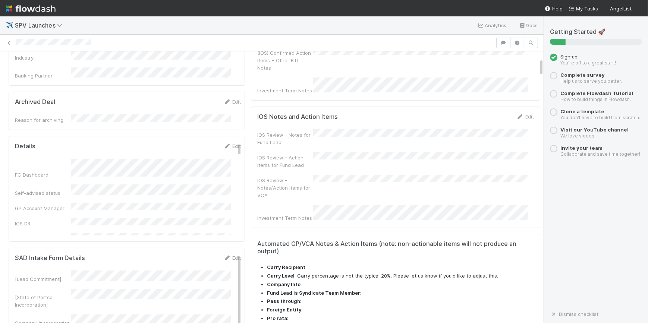
scroll to position [101, 0]
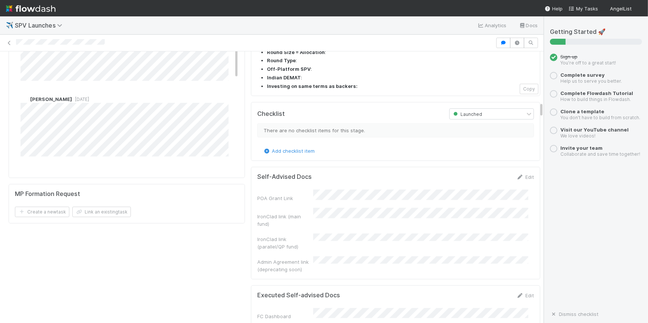
scroll to position [847, 0]
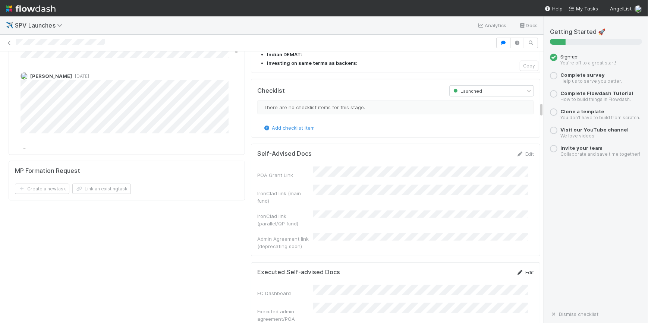
click at [516, 269] on link "Edit" at bounding box center [525, 272] width 18 height 6
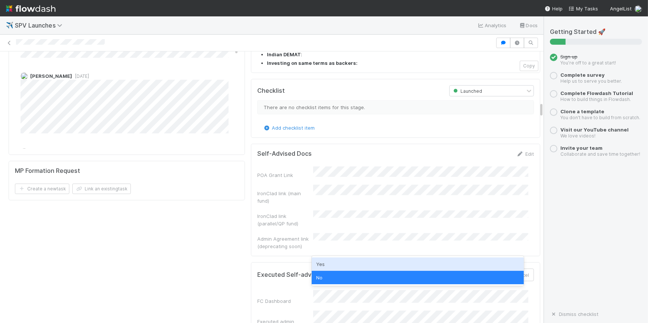
click at [339, 263] on div "Yes" at bounding box center [418, 264] width 212 height 13
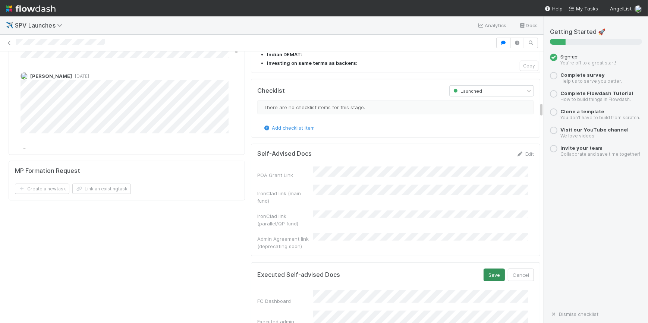
drag, startPoint x: 473, startPoint y: 205, endPoint x: 481, endPoint y: 208, distance: 8.0
click at [474, 269] on div "Executed Self-advised Docs Save Cancel" at bounding box center [395, 275] width 277 height 13
click at [483, 269] on button "Save" at bounding box center [493, 275] width 21 height 13
click at [287, 285] on div "FC Dashboard Executed admin agreement/POA uploaded to CT Executed closing docs …" at bounding box center [395, 319] width 277 height 68
drag, startPoint x: 287, startPoint y: 262, endPoint x: 253, endPoint y: 240, distance: 40.1
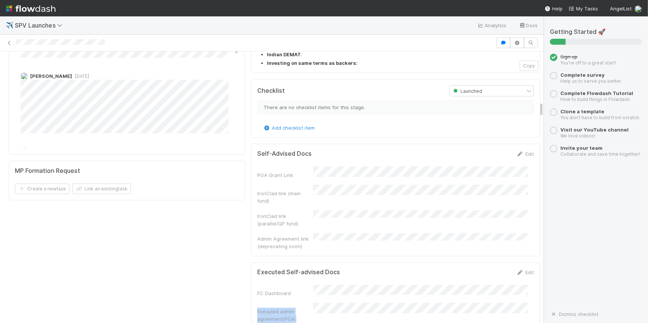
click at [257, 308] on div "Executed admin agreement/POA uploaded to CT" at bounding box center [285, 319] width 56 height 22
copy div "Executed admin agreement/POA uploaded to CT"
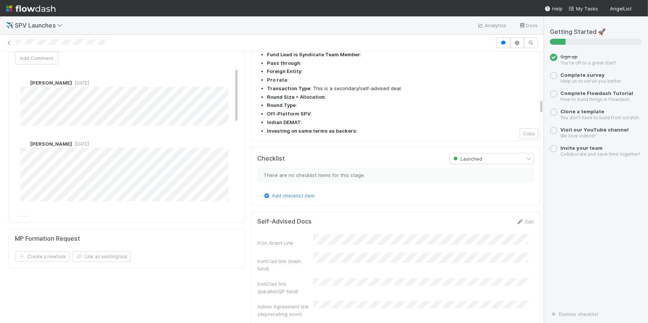
scroll to position [948, 0]
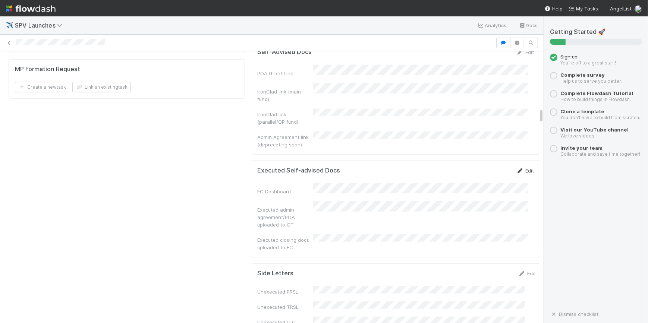
click at [519, 168] on link "Edit" at bounding box center [525, 171] width 18 height 6
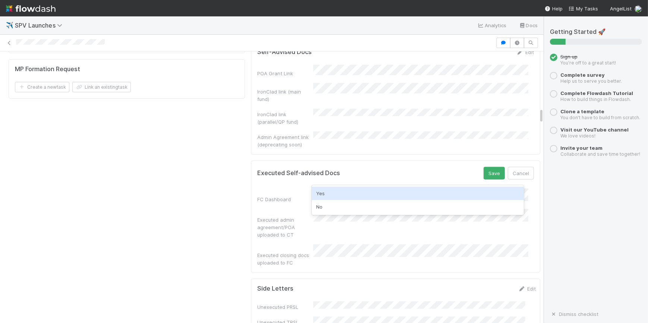
click at [380, 191] on div "Yes" at bounding box center [418, 193] width 212 height 13
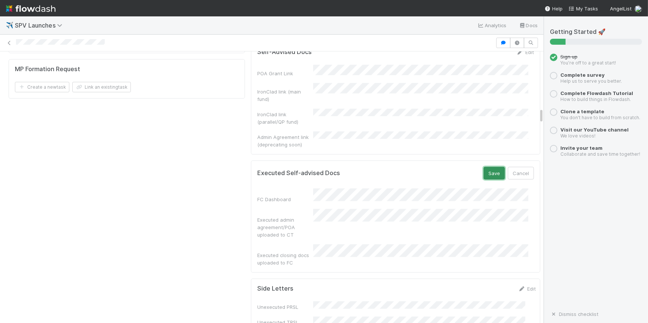
click at [490, 167] on button "Save" at bounding box center [493, 173] width 21 height 13
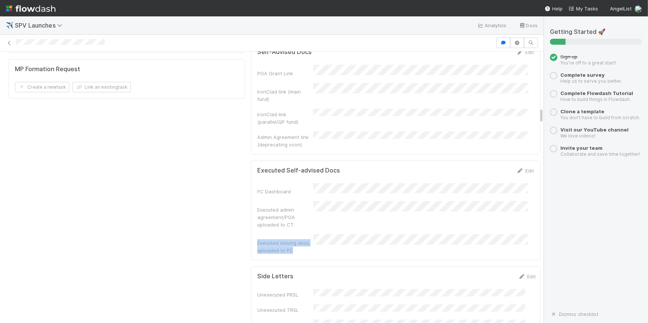
drag, startPoint x: 288, startPoint y: 177, endPoint x: 250, endPoint y: 163, distance: 40.4
click at [251, 163] on div "Executed Self-advised Docs Edit FC Dashboard Executed admin agreement/POA uploa…" at bounding box center [395, 211] width 289 height 100
copy div "Executed closing docs uploaded to FC"
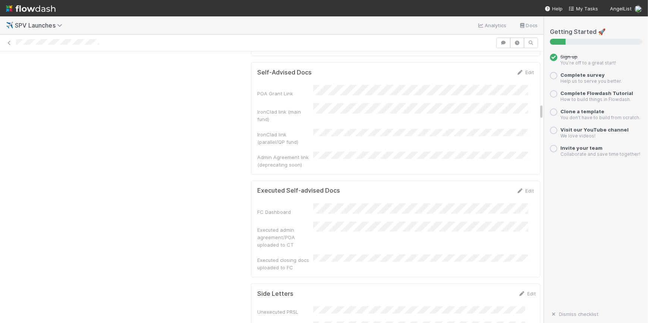
scroll to position [847, 0]
click at [516, 187] on link "Edit" at bounding box center [525, 190] width 18 height 6
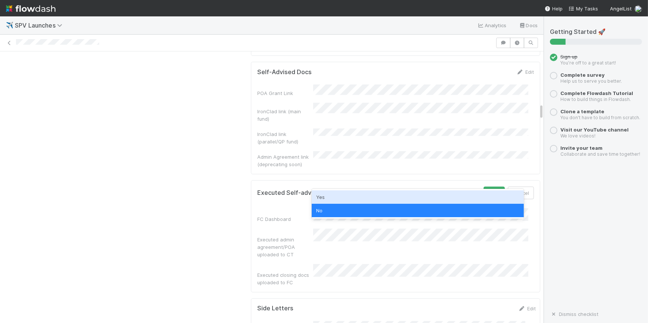
click at [414, 199] on div "Yes" at bounding box center [418, 196] width 212 height 13
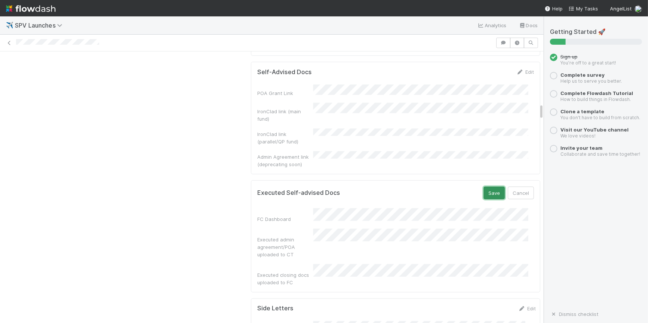
click at [483, 187] on button "Save" at bounding box center [493, 193] width 21 height 13
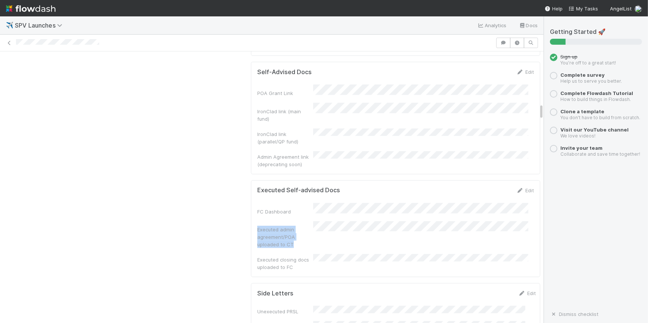
drag, startPoint x: 289, startPoint y: 186, endPoint x: 253, endPoint y: 171, distance: 38.6
click at [257, 226] on div "Executed admin agreement/POA uploaded to CT" at bounding box center [285, 237] width 56 height 22
copy div "Executed admin agreement/POA uploaded to CT"
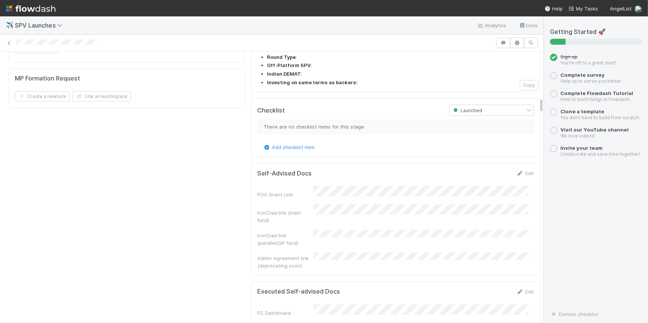
scroll to position [847, 0]
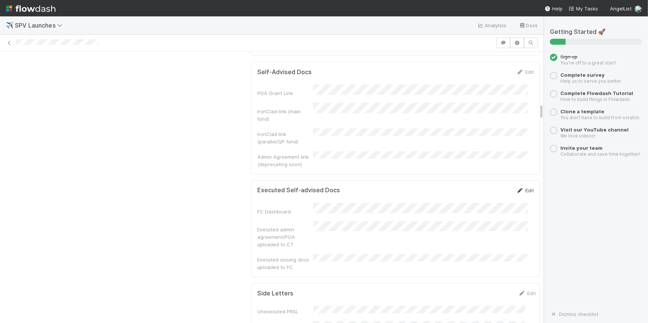
click at [516, 187] on link "Edit" at bounding box center [525, 190] width 18 height 6
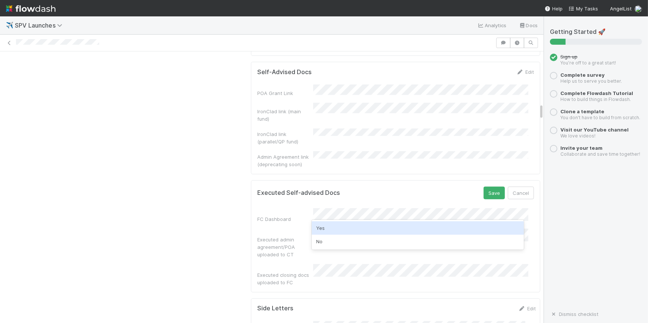
click at [354, 225] on div "Yes" at bounding box center [418, 227] width 212 height 13
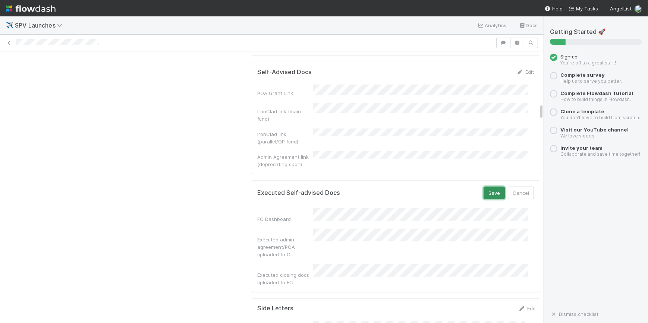
click at [483, 187] on button "Save" at bounding box center [493, 193] width 21 height 13
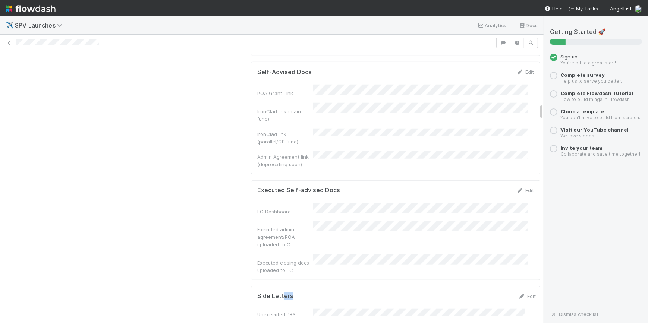
drag, startPoint x: 288, startPoint y: 217, endPoint x: 278, endPoint y: 219, distance: 9.8
click at [289, 211] on div "Executed Self-advised Docs Edit FC Dashboard Executed admin agreement/POA uploa…" at bounding box center [395, 230] width 289 height 100
drag, startPoint x: 288, startPoint y: 211, endPoint x: 250, endPoint y: 201, distance: 39.6
click at [251, 201] on div "Executed Self-advised Docs Edit FC Dashboard Executed admin agreement/POA uploa…" at bounding box center [395, 230] width 289 height 100
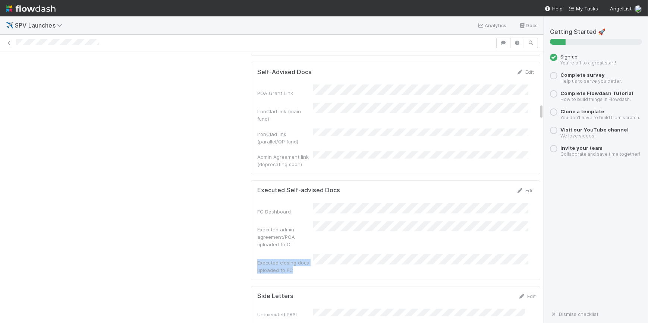
copy div "Executed closing docs uploaded to FC"
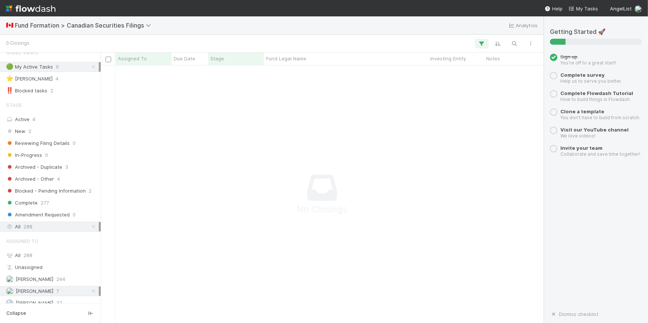
scroll to position [15, 0]
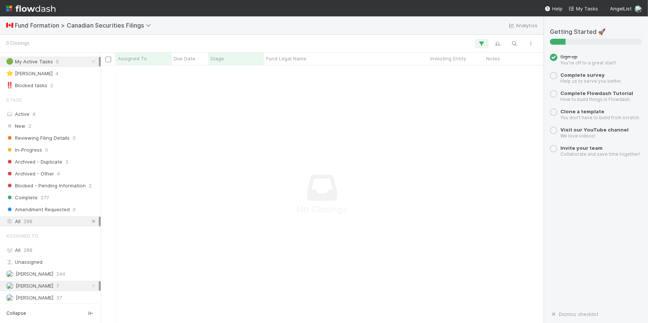
click at [90, 219] on icon at bounding box center [93, 221] width 7 height 5
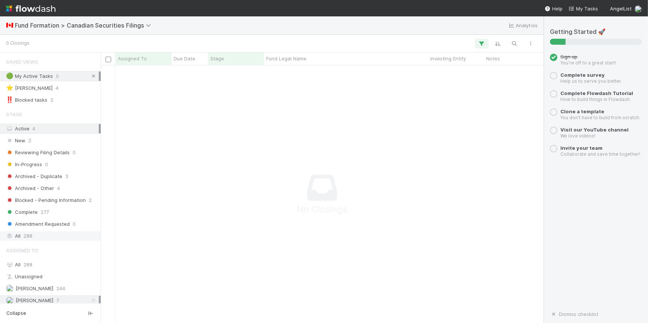
click at [90, 74] on icon at bounding box center [93, 76] width 7 height 5
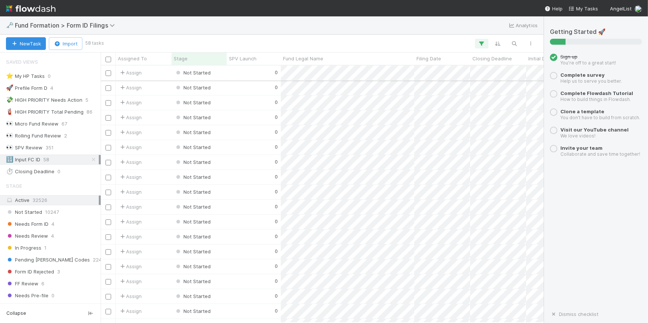
click at [230, 76] on div "0" at bounding box center [254, 73] width 54 height 15
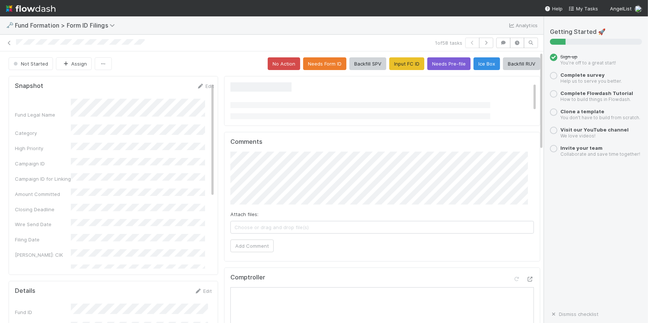
drag, startPoint x: 230, startPoint y: 76, endPoint x: 223, endPoint y: 69, distance: 9.8
click at [223, 69] on div "Not Started Assign No Action Needs Form ID Backfill SPV Input FC ID Needs Pre-f…" at bounding box center [274, 63] width 531 height 13
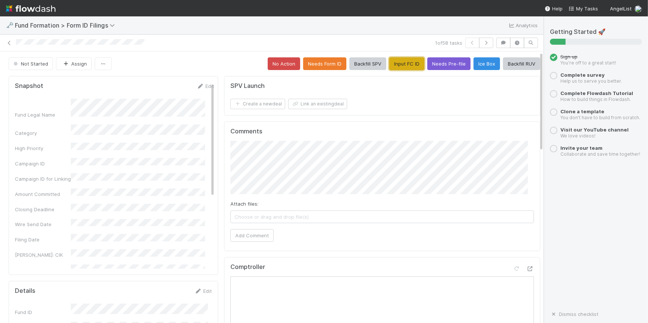
click at [399, 63] on button "Input FC ID" at bounding box center [406, 63] width 35 height 13
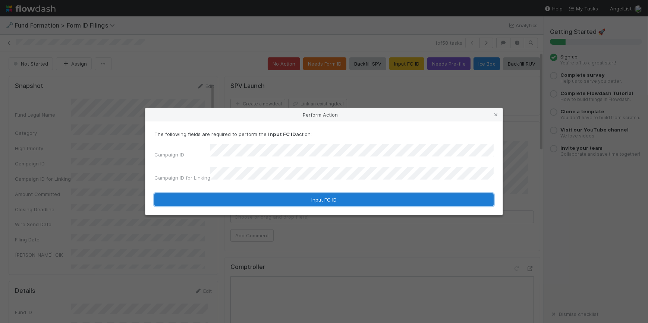
click at [257, 198] on button "Input FC ID" at bounding box center [323, 199] width 339 height 13
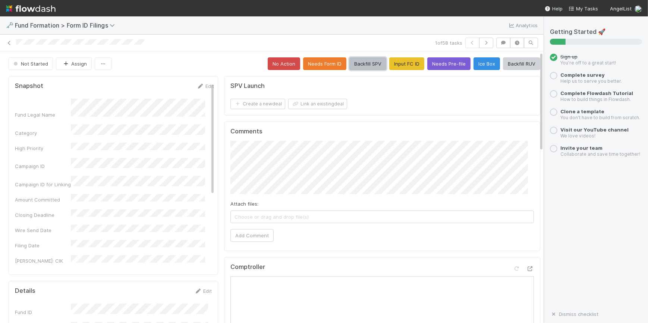
click at [354, 64] on button "Backfill SPV" at bounding box center [367, 63] width 37 height 13
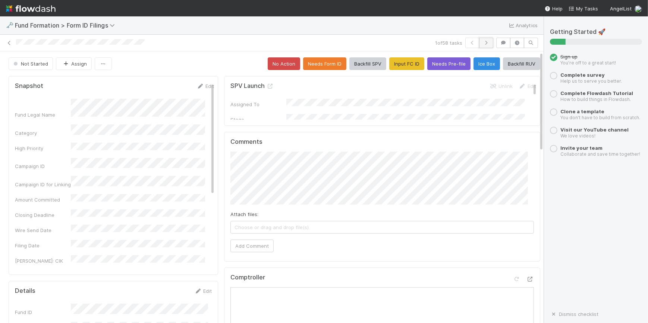
click at [482, 44] on icon "button" at bounding box center [485, 43] width 7 height 4
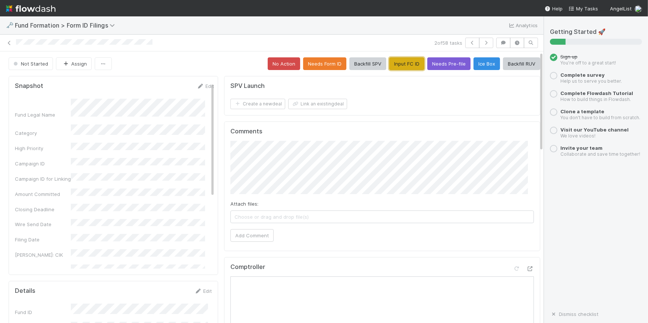
click at [408, 64] on button "Input FC ID" at bounding box center [406, 63] width 35 height 13
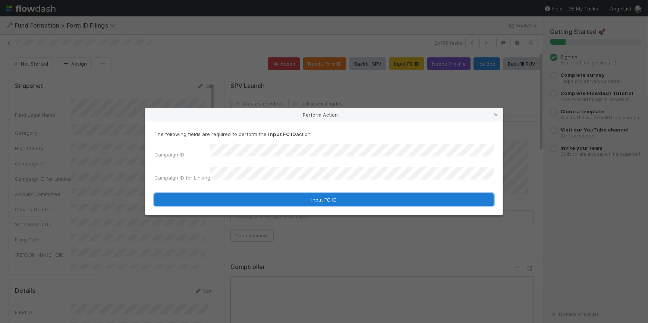
click at [340, 193] on button "Input FC ID" at bounding box center [323, 199] width 339 height 13
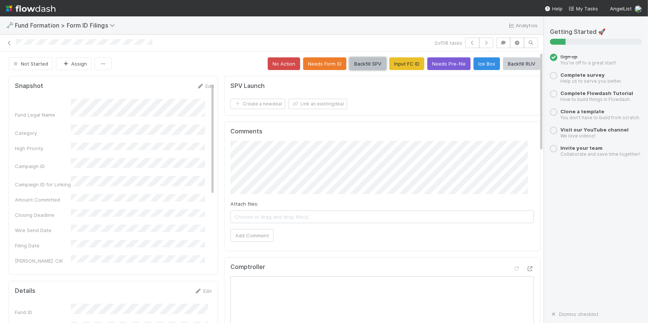
click at [357, 60] on button "Backfill SPV" at bounding box center [367, 63] width 37 height 13
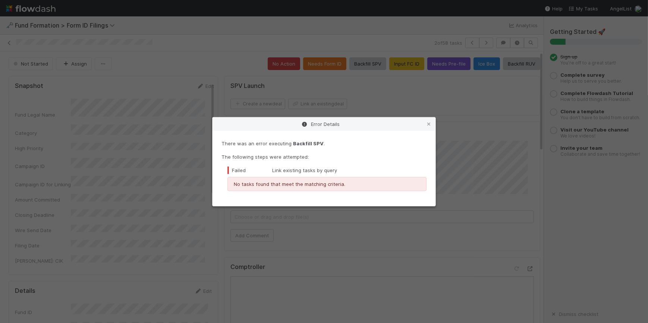
click at [429, 125] on icon at bounding box center [428, 124] width 7 height 5
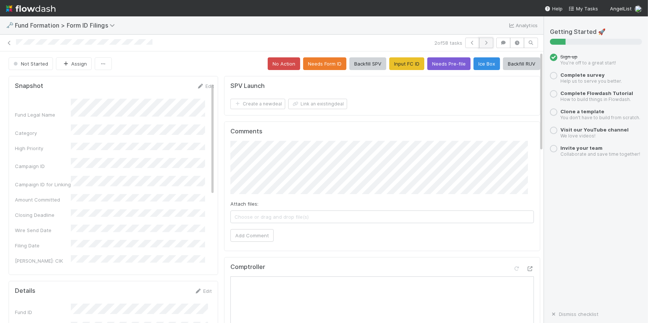
click at [479, 38] on button "button" at bounding box center [486, 43] width 14 height 10
click at [403, 67] on button "Input FC ID" at bounding box center [406, 63] width 35 height 13
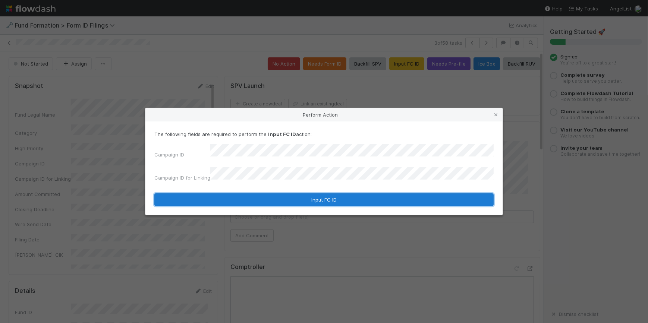
click at [263, 197] on button "Input FC ID" at bounding box center [323, 199] width 339 height 13
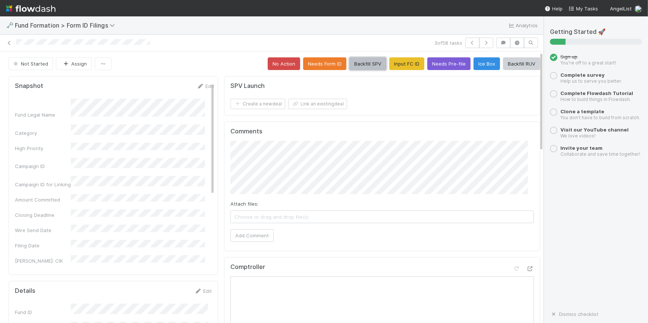
click at [354, 64] on button "Backfill SPV" at bounding box center [367, 63] width 37 height 13
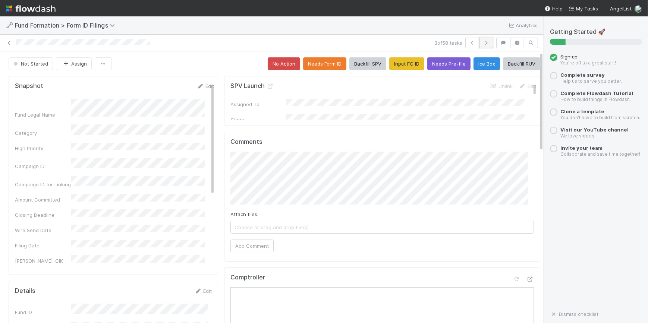
click at [479, 45] on button "button" at bounding box center [486, 43] width 14 height 10
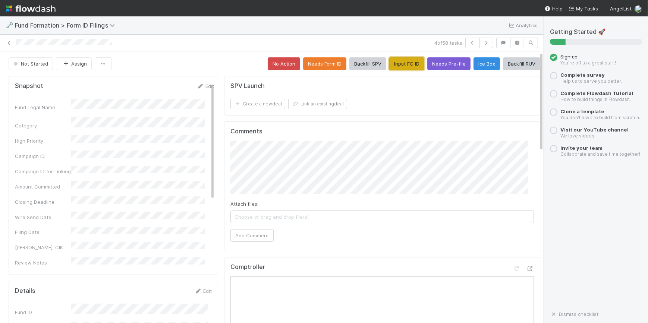
click at [399, 60] on button "Input FC ID" at bounding box center [406, 63] width 35 height 13
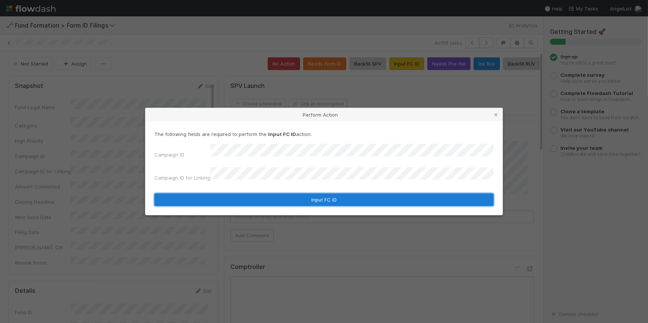
click at [319, 198] on button "Input FC ID" at bounding box center [323, 199] width 339 height 13
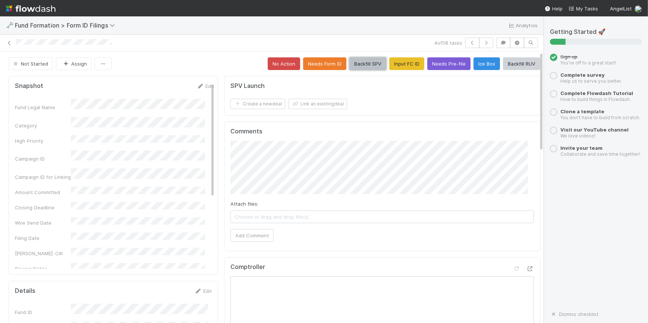
click at [353, 61] on button "Backfill SPV" at bounding box center [367, 63] width 37 height 13
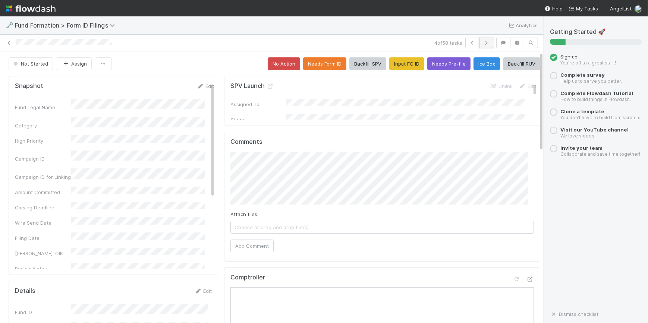
click at [482, 41] on icon "button" at bounding box center [485, 43] width 7 height 4
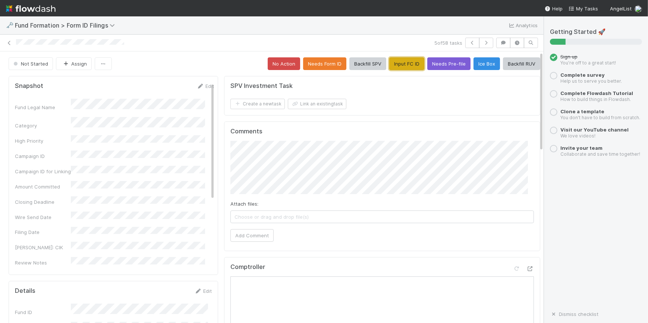
click at [406, 69] on button "Input FC ID" at bounding box center [406, 63] width 35 height 13
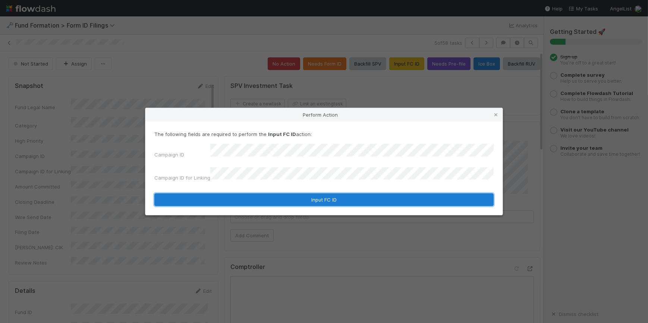
click at [315, 195] on button "Input FC ID" at bounding box center [323, 199] width 339 height 13
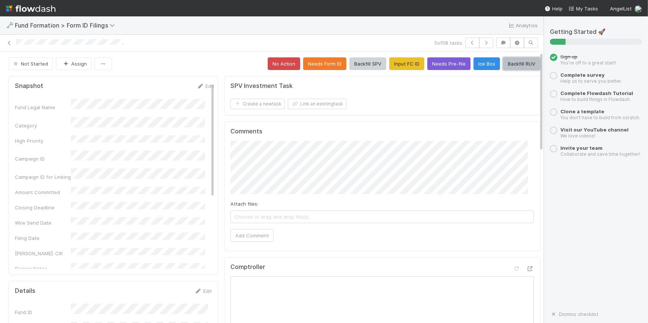
click at [505, 64] on button "Backfill RUV" at bounding box center [521, 63] width 37 height 13
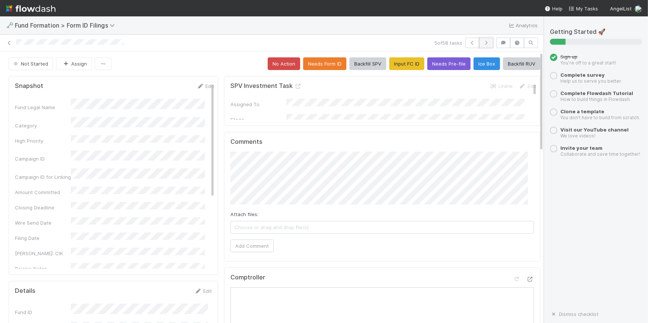
click at [482, 42] on icon "button" at bounding box center [485, 43] width 7 height 4
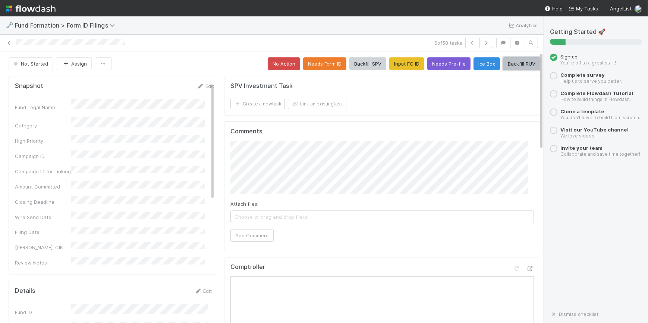
click at [519, 61] on button "Backfill RUV" at bounding box center [521, 63] width 37 height 13
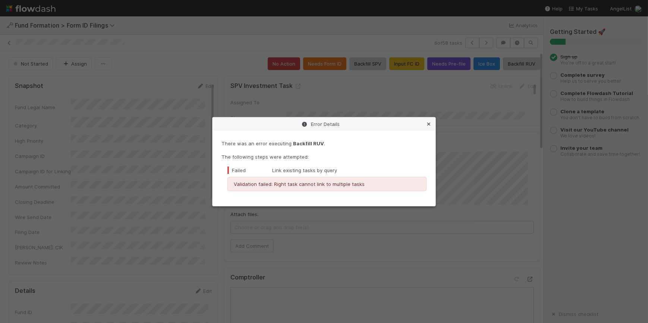
click at [427, 122] on icon at bounding box center [428, 124] width 7 height 5
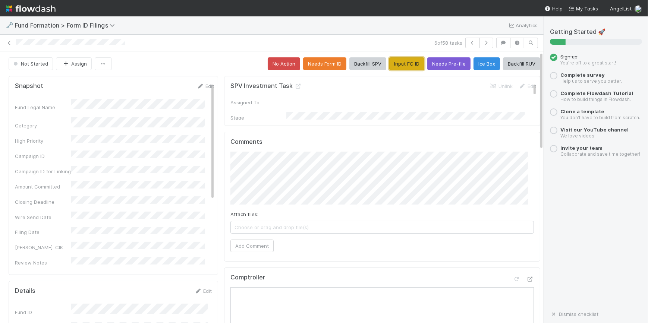
click at [396, 63] on button "Input FC ID" at bounding box center [406, 63] width 35 height 13
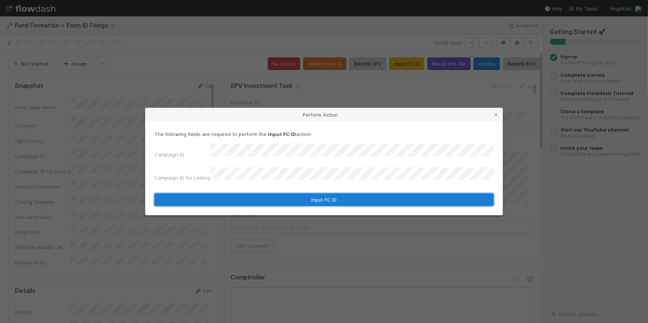
click at [323, 193] on button "Input FC ID" at bounding box center [323, 199] width 339 height 13
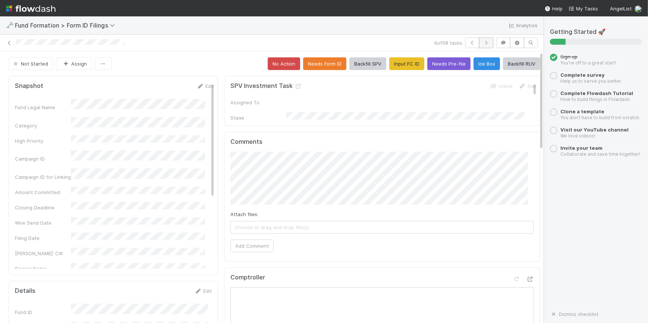
click at [482, 44] on icon "button" at bounding box center [485, 43] width 7 height 4
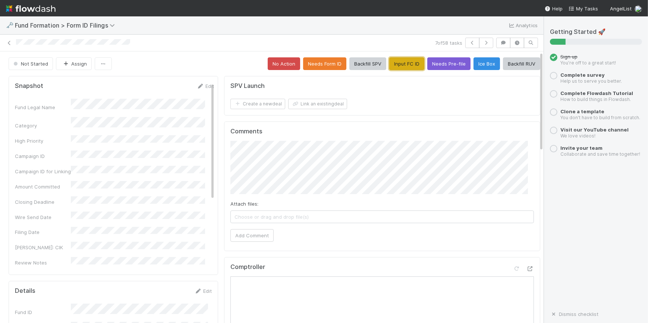
click at [395, 64] on button "Input FC ID" at bounding box center [406, 63] width 35 height 13
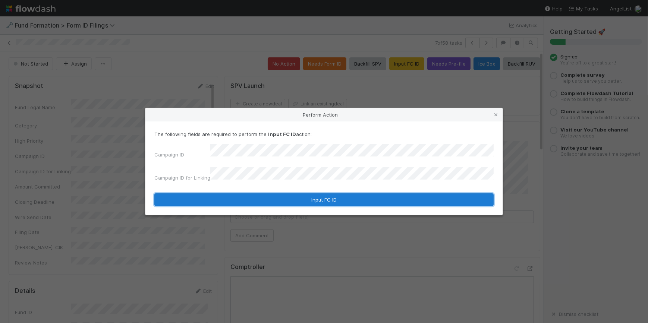
click at [321, 195] on button "Input FC ID" at bounding box center [323, 199] width 339 height 13
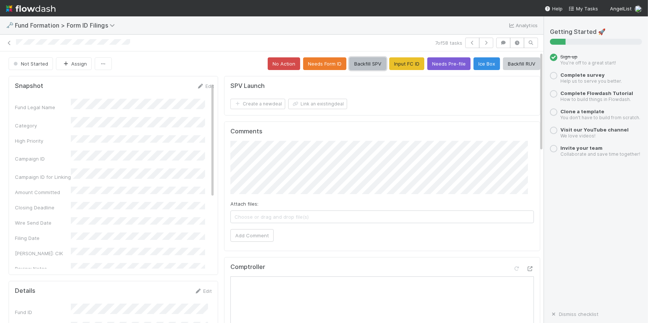
click at [356, 66] on button "Backfill SPV" at bounding box center [367, 63] width 37 height 13
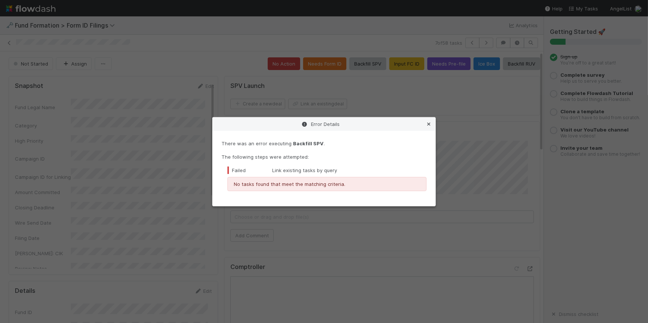
click at [429, 122] on icon at bounding box center [428, 124] width 7 height 5
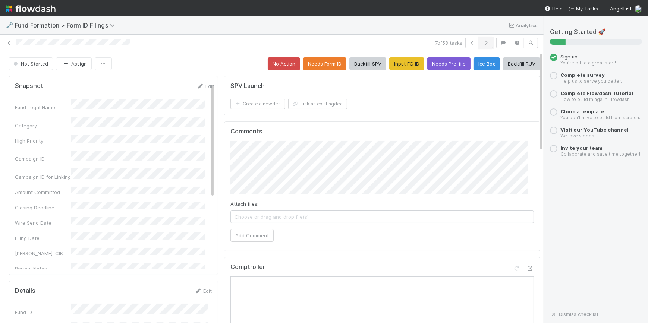
click at [484, 41] on icon "button" at bounding box center [485, 43] width 7 height 4
click at [389, 64] on button "Input FC ID" at bounding box center [406, 63] width 35 height 13
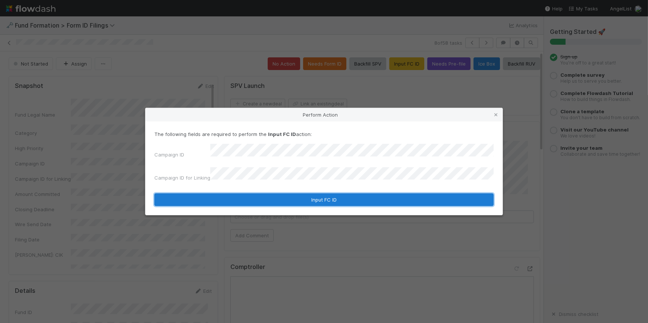
click at [319, 195] on button "Input FC ID" at bounding box center [323, 199] width 339 height 13
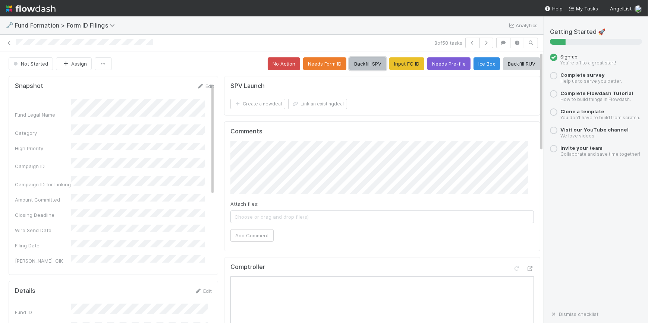
click at [349, 61] on button "Backfill SPV" at bounding box center [367, 63] width 37 height 13
click at [483, 42] on icon "button" at bounding box center [485, 43] width 7 height 4
click at [507, 64] on button "Backfill RUV" at bounding box center [521, 63] width 37 height 13
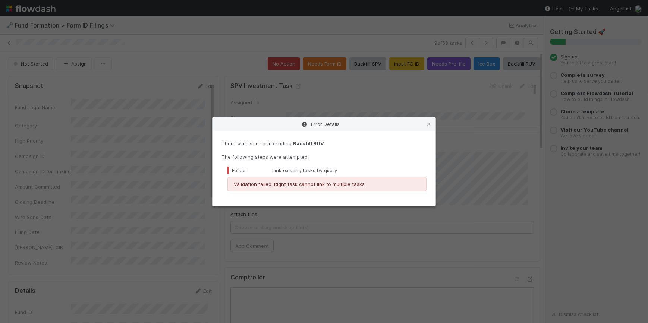
click at [432, 119] on div "Error Details" at bounding box center [323, 123] width 223 height 13
click at [429, 123] on icon at bounding box center [428, 124] width 7 height 5
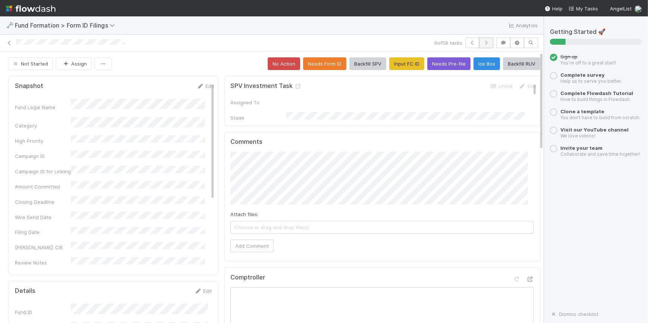
click at [482, 41] on icon "button" at bounding box center [485, 43] width 7 height 4
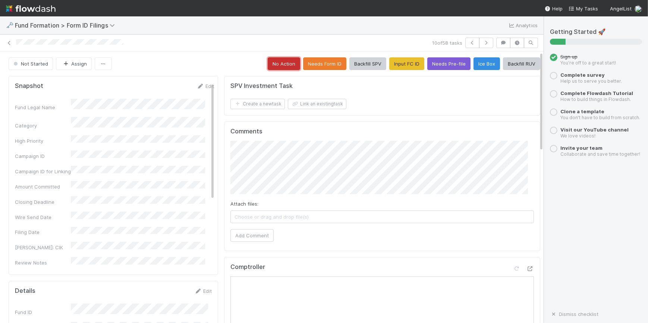
click at [283, 62] on button "No Action" at bounding box center [284, 63] width 32 height 13
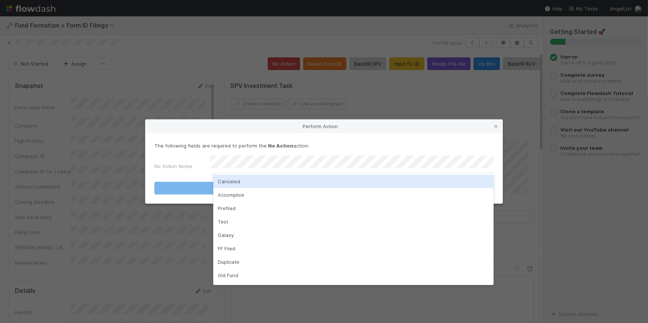
click at [285, 182] on div "Canceled" at bounding box center [353, 181] width 280 height 13
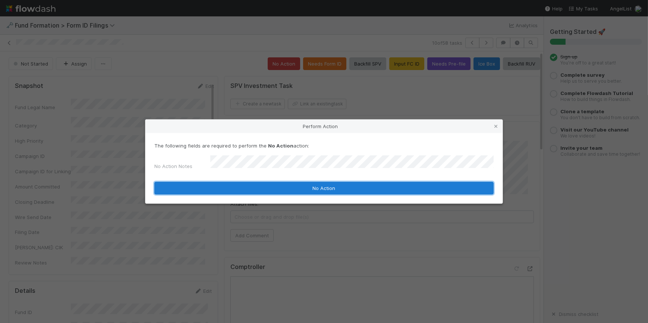
click at [293, 184] on button "No Action" at bounding box center [323, 188] width 339 height 13
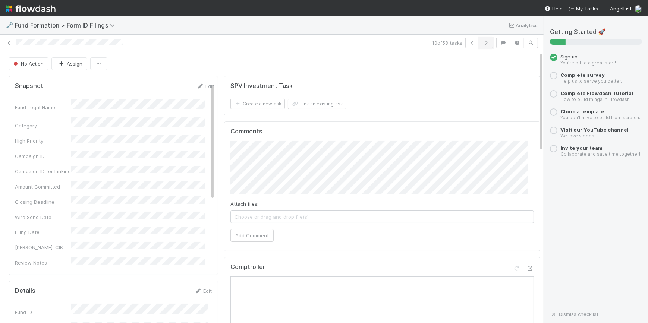
click at [482, 42] on icon "button" at bounding box center [485, 43] width 7 height 4
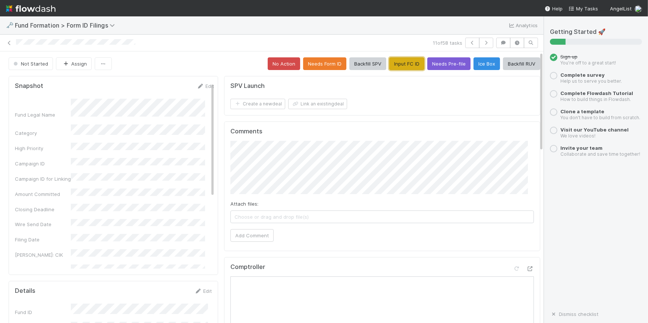
click at [401, 61] on button "Input FC ID" at bounding box center [406, 63] width 35 height 13
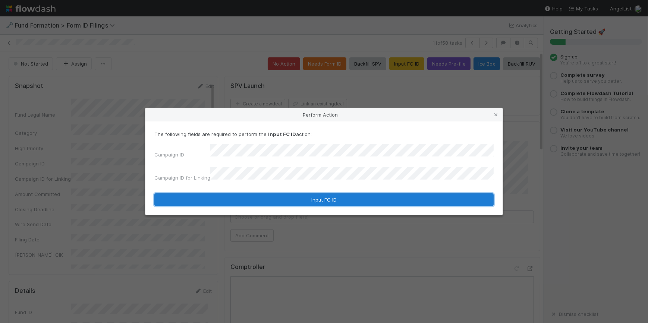
click at [294, 195] on button "Input FC ID" at bounding box center [323, 199] width 339 height 13
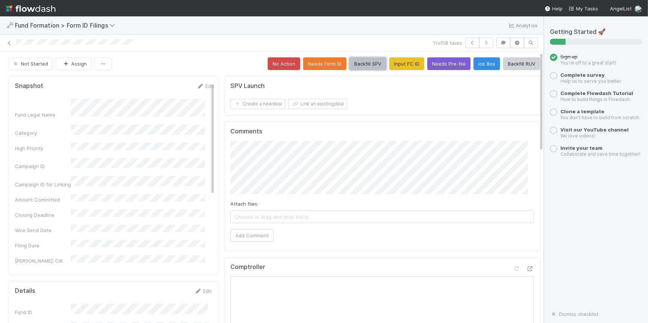
click at [355, 64] on button "Backfill SPV" at bounding box center [367, 63] width 37 height 13
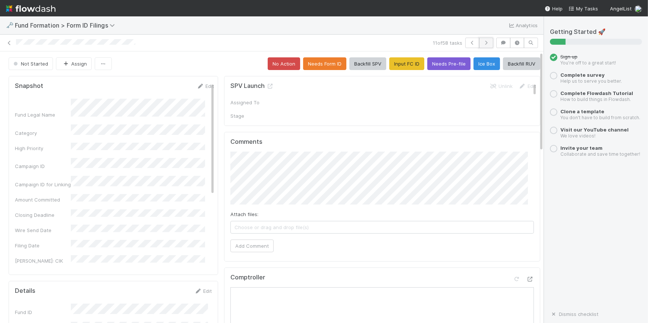
click at [482, 44] on icon "button" at bounding box center [485, 43] width 7 height 4
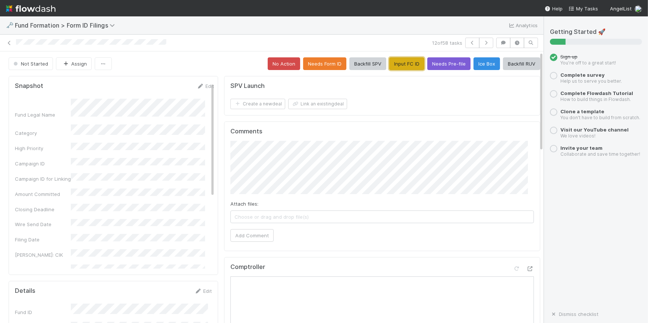
click at [391, 61] on button "Input FC ID" at bounding box center [406, 63] width 35 height 13
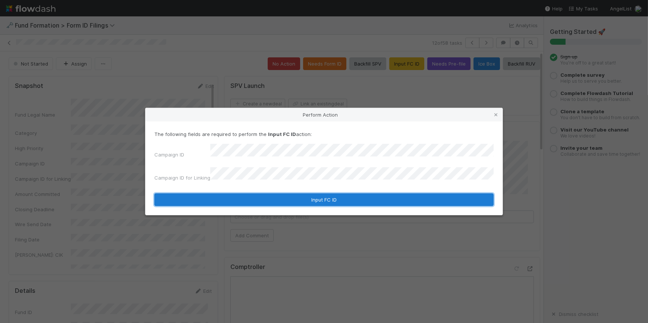
click at [316, 194] on button "Input FC ID" at bounding box center [323, 199] width 339 height 13
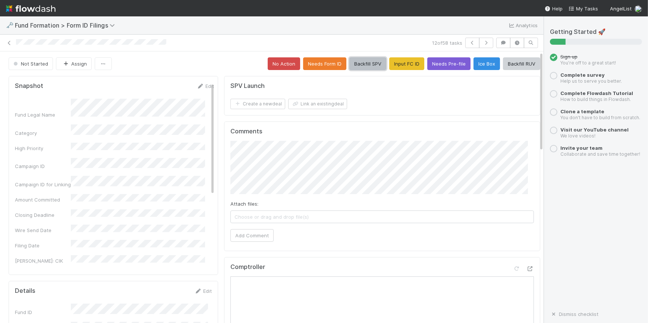
click at [349, 64] on button "Backfill SPV" at bounding box center [367, 63] width 37 height 13
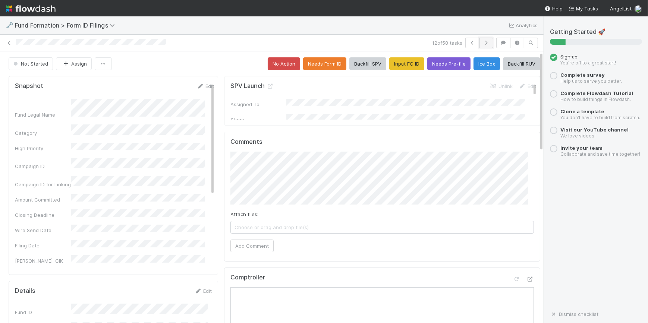
click at [479, 46] on button "button" at bounding box center [486, 43] width 14 height 10
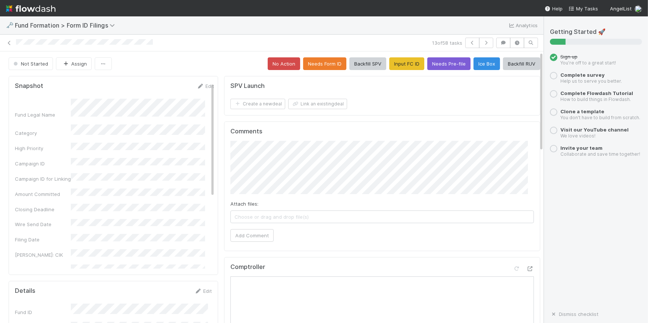
click at [379, 64] on div "No Action Needs Form ID Backfill SPV Input FC ID Needs Pre-file Ice Box Backfil…" at bounding box center [404, 63] width 272 height 13
click at [389, 66] on button "Input FC ID" at bounding box center [406, 63] width 35 height 13
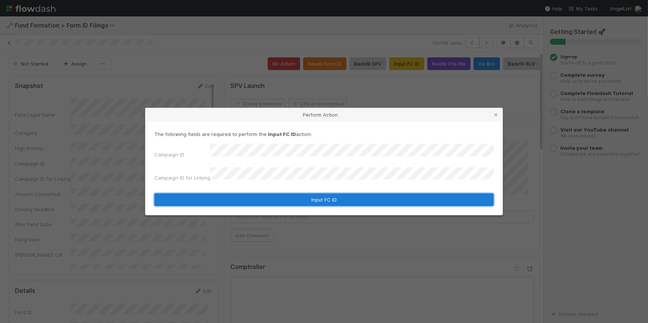
click at [311, 196] on button "Input FC ID" at bounding box center [323, 199] width 339 height 13
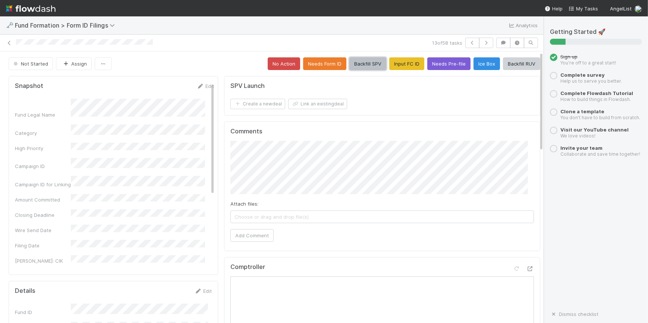
click at [353, 62] on button "Backfill SPV" at bounding box center [367, 63] width 37 height 13
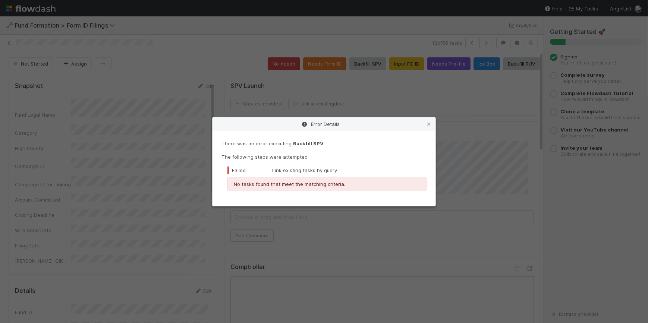
click at [429, 129] on div "Error Details" at bounding box center [323, 123] width 223 height 13
click at [428, 123] on icon at bounding box center [428, 124] width 7 height 5
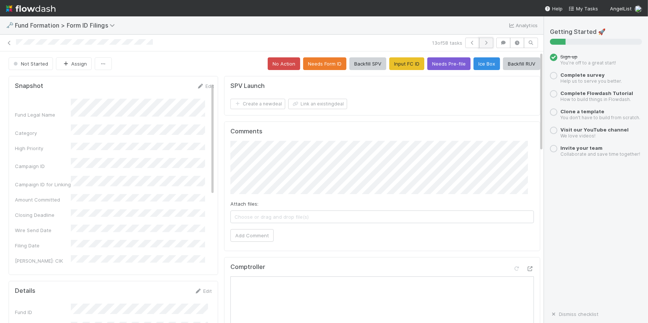
click at [482, 46] on button "button" at bounding box center [486, 43] width 14 height 10
click at [281, 62] on button "No Action" at bounding box center [284, 63] width 32 height 13
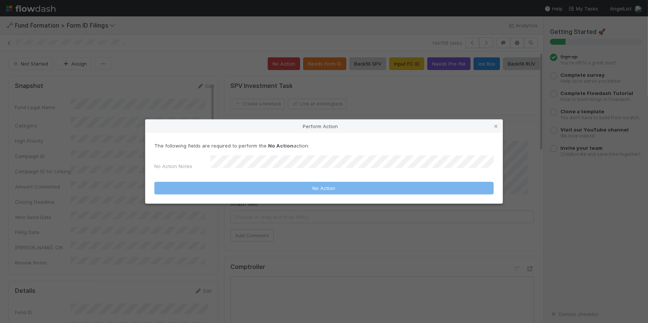
click at [310, 157] on div "The following fields are required to perform the No Action action: No Action No…" at bounding box center [323, 157] width 339 height 31
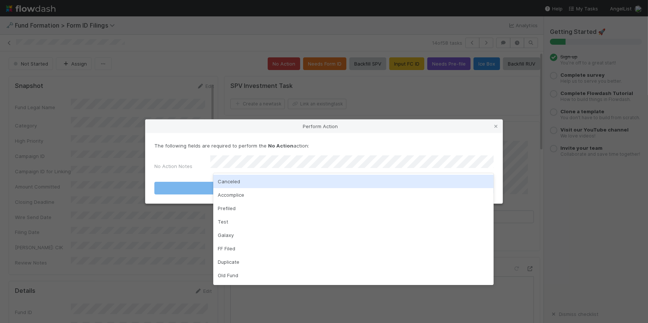
click at [306, 183] on div "Canceled" at bounding box center [353, 181] width 280 height 13
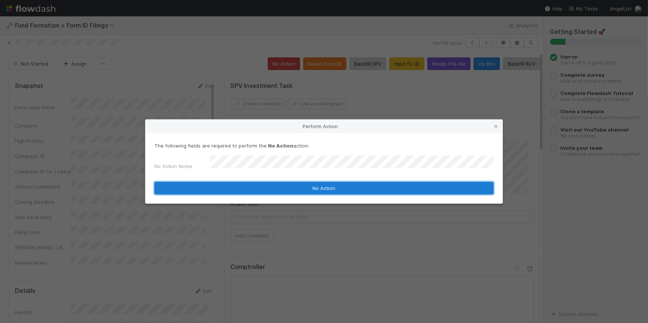
click at [311, 183] on button "No Action" at bounding box center [323, 188] width 339 height 13
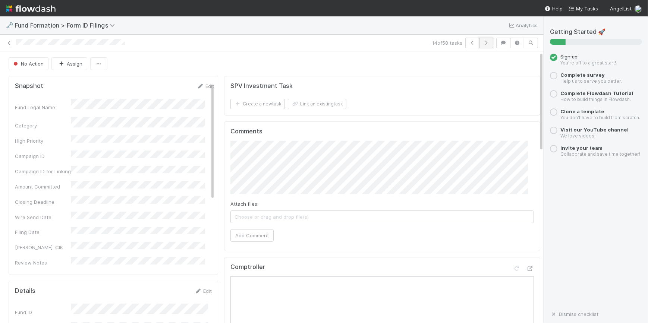
click at [479, 45] on button "button" at bounding box center [486, 43] width 14 height 10
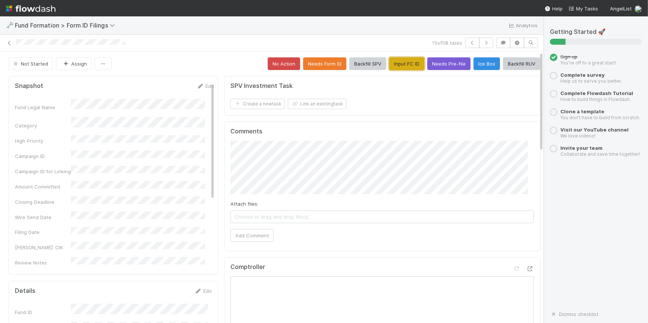
click at [395, 69] on button "Input FC ID" at bounding box center [406, 63] width 35 height 13
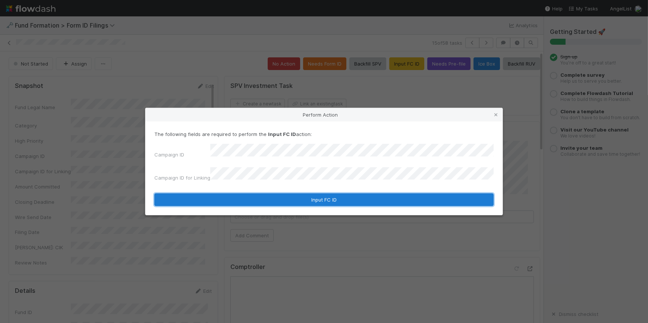
click at [302, 193] on button "Input FC ID" at bounding box center [323, 199] width 339 height 13
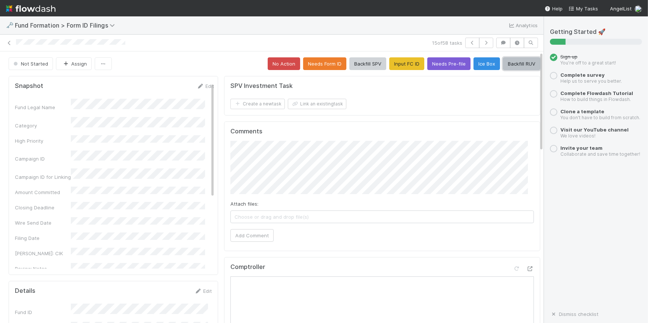
click at [503, 66] on button "Backfill RUV" at bounding box center [521, 63] width 37 height 13
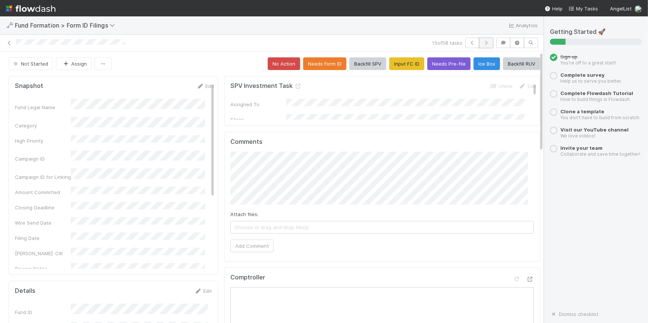
click at [482, 44] on icon "button" at bounding box center [485, 43] width 7 height 4
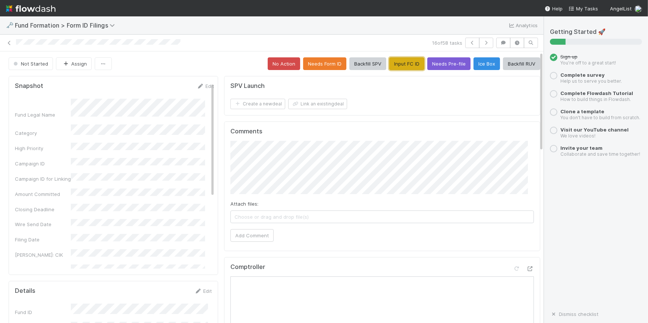
click at [393, 65] on button "Input FC ID" at bounding box center [406, 63] width 35 height 13
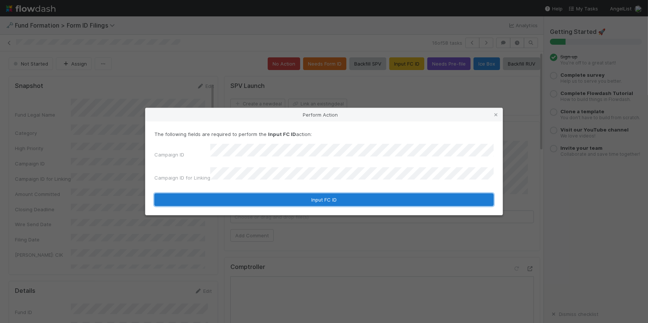
click at [307, 193] on button "Input FC ID" at bounding box center [323, 199] width 339 height 13
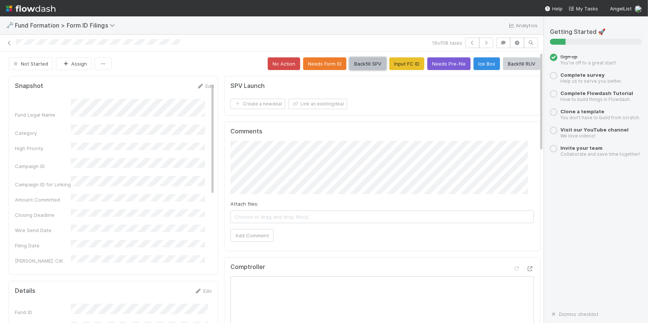
click at [355, 60] on button "Backfill SPV" at bounding box center [367, 63] width 37 height 13
click at [357, 67] on button "Backfill SPV" at bounding box center [367, 63] width 37 height 13
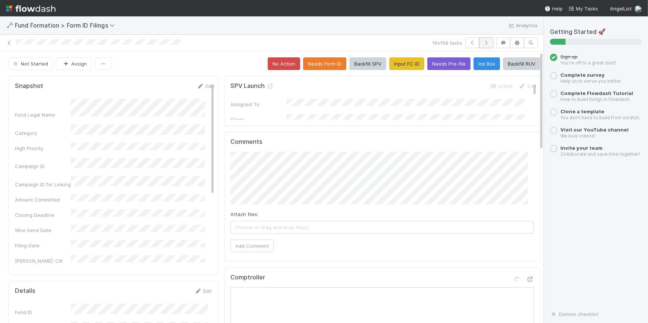
click at [482, 41] on icon "button" at bounding box center [485, 43] width 7 height 4
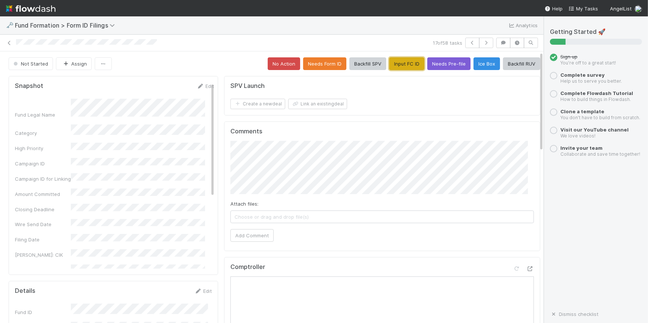
click at [404, 67] on button "Input FC ID" at bounding box center [406, 63] width 35 height 13
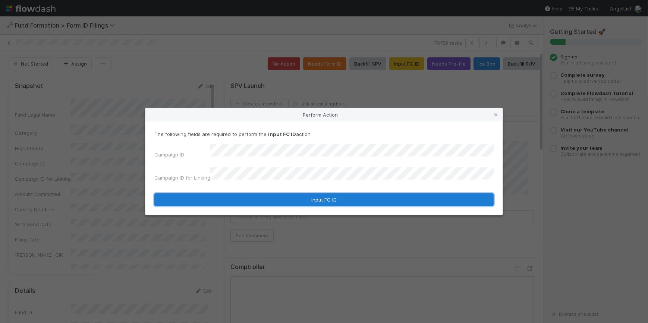
click at [301, 194] on button "Input FC ID" at bounding box center [323, 199] width 339 height 13
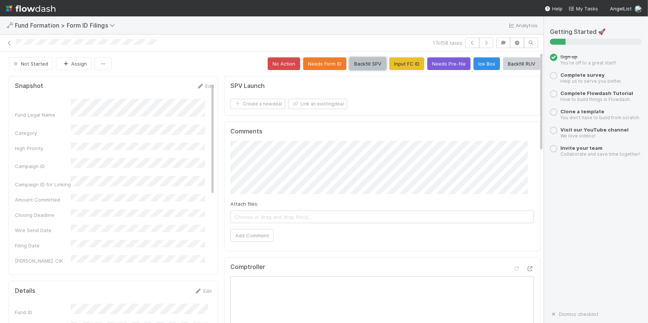
click at [354, 63] on button "Backfill SPV" at bounding box center [367, 63] width 37 height 13
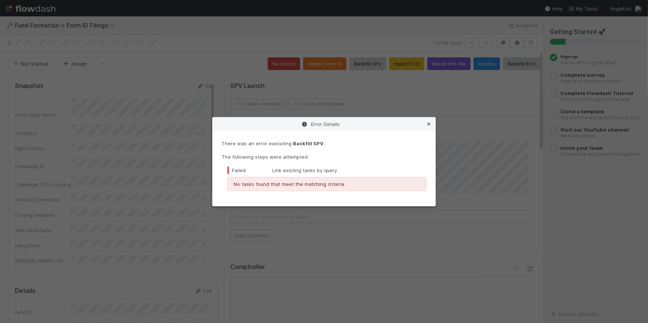
click at [429, 123] on icon at bounding box center [428, 124] width 7 height 5
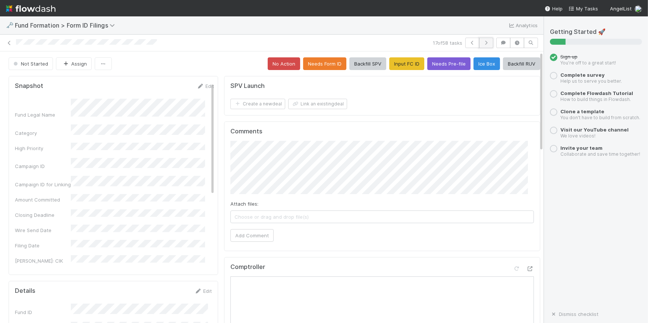
click at [484, 43] on icon "button" at bounding box center [485, 43] width 7 height 4
click at [396, 65] on button "Input FC ID" at bounding box center [406, 63] width 35 height 13
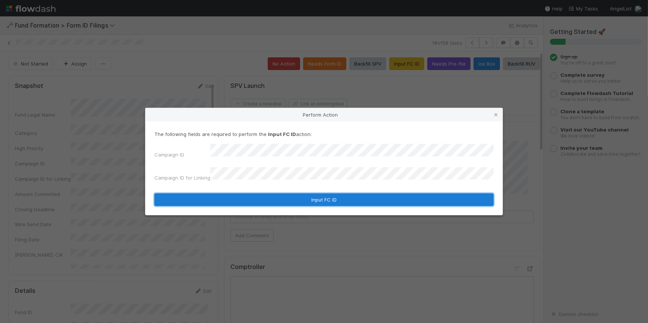
click at [331, 198] on button "Input FC ID" at bounding box center [323, 199] width 339 height 13
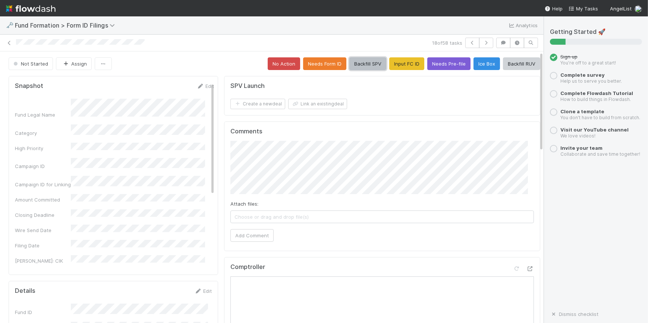
click at [353, 69] on button "Backfill SPV" at bounding box center [367, 63] width 37 height 13
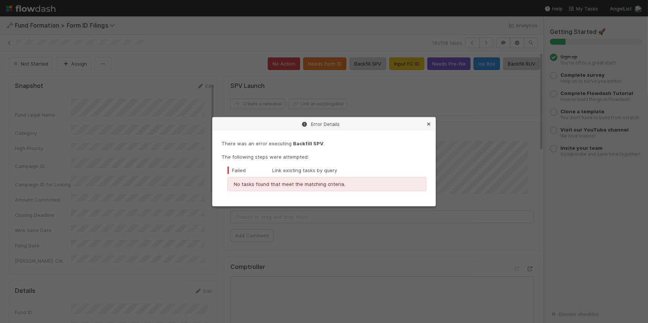
click at [429, 120] on link at bounding box center [428, 123] width 7 height 7
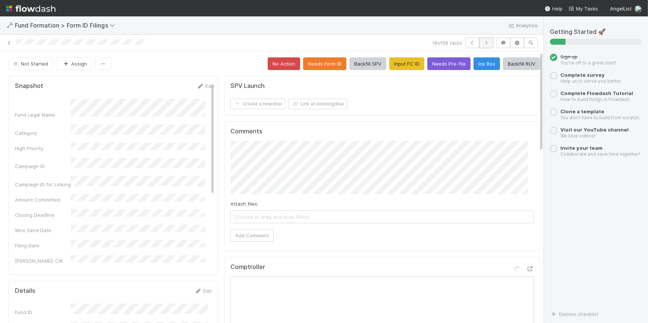
click at [484, 43] on icon "button" at bounding box center [485, 43] width 7 height 4
click at [394, 61] on button "Input FC ID" at bounding box center [406, 63] width 35 height 13
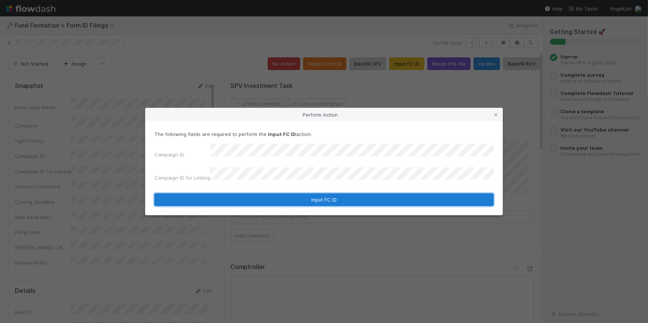
click at [298, 198] on button "Input FC ID" at bounding box center [323, 199] width 339 height 13
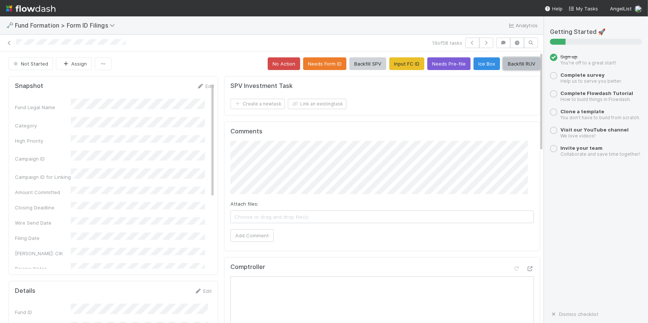
click at [518, 67] on button "Backfill RUV" at bounding box center [521, 63] width 37 height 13
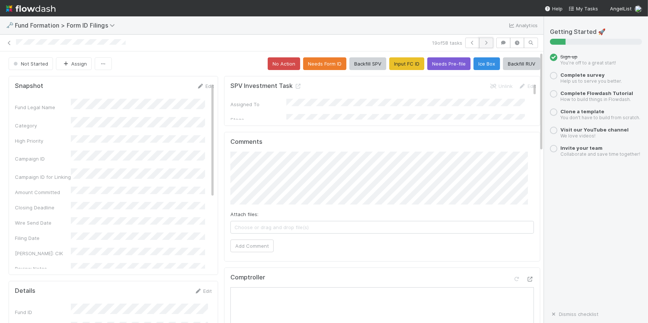
click at [484, 45] on button "button" at bounding box center [486, 43] width 14 height 10
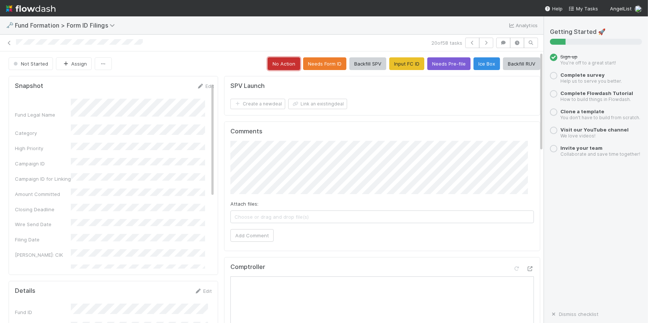
click at [282, 64] on button "No Action" at bounding box center [284, 63] width 32 height 13
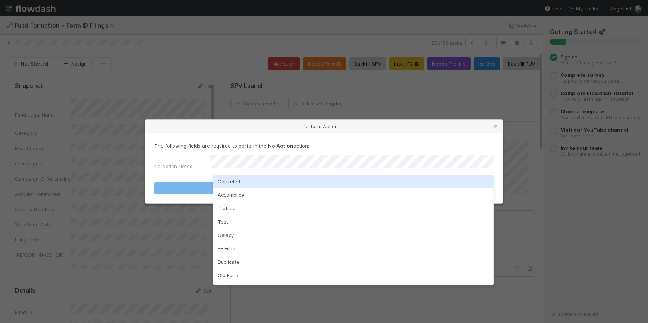
click at [302, 179] on div "Canceled" at bounding box center [353, 181] width 280 height 13
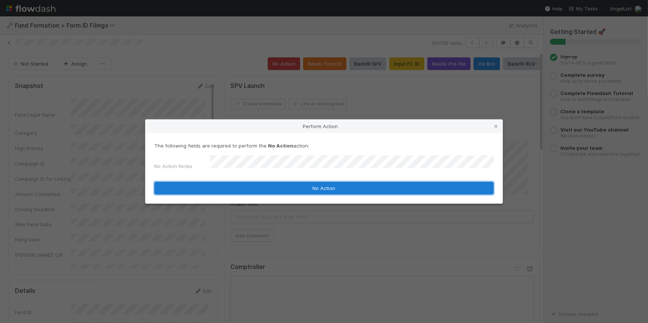
click at [306, 190] on button "No Action" at bounding box center [323, 188] width 339 height 13
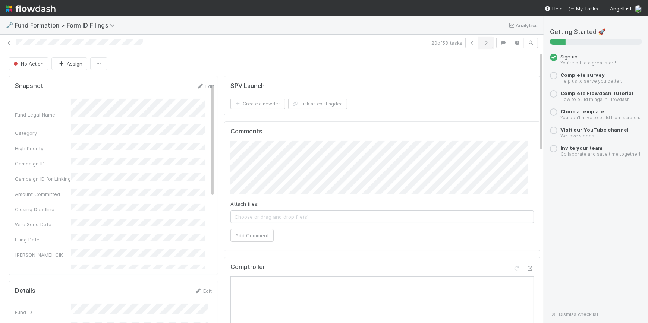
click at [479, 44] on button "button" at bounding box center [486, 43] width 14 height 10
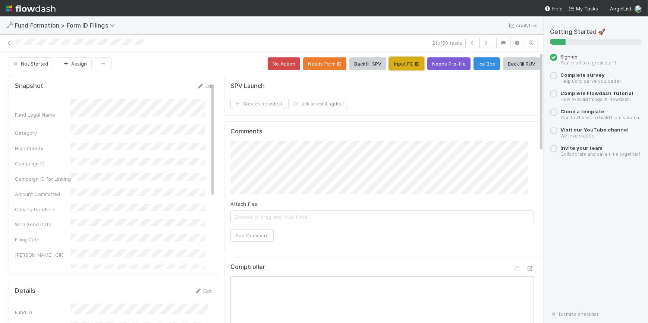
click at [389, 65] on button "Input FC ID" at bounding box center [406, 63] width 35 height 13
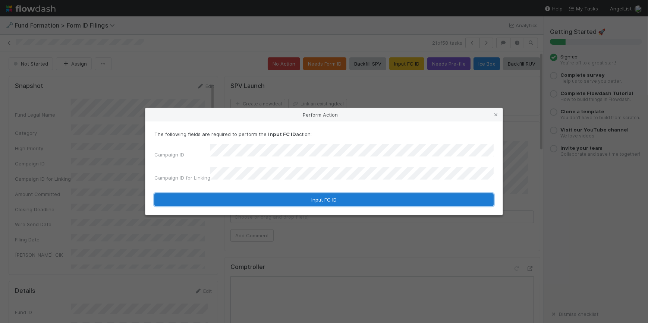
click at [300, 196] on button "Input FC ID" at bounding box center [323, 199] width 339 height 13
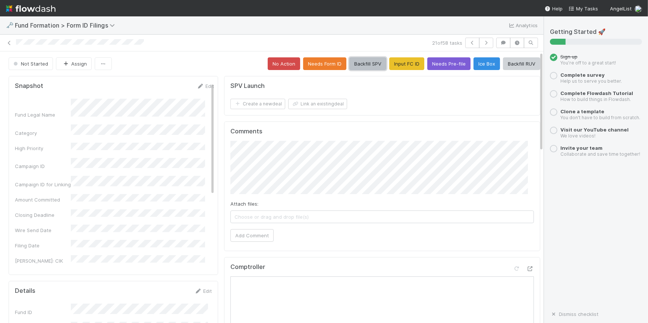
click at [349, 66] on button "Backfill SPV" at bounding box center [367, 63] width 37 height 13
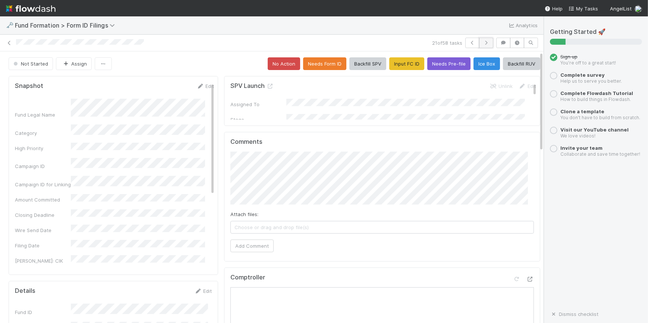
click at [484, 44] on icon "button" at bounding box center [485, 43] width 7 height 4
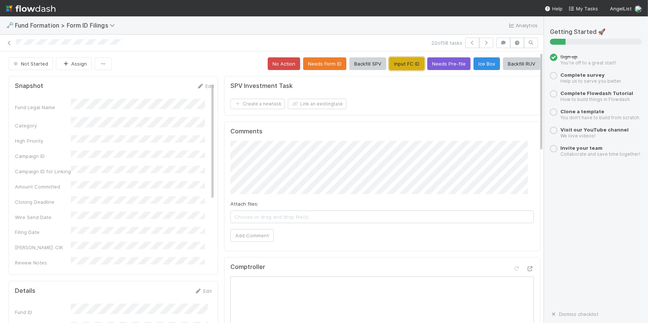
click at [397, 65] on button "Input FC ID" at bounding box center [406, 63] width 35 height 13
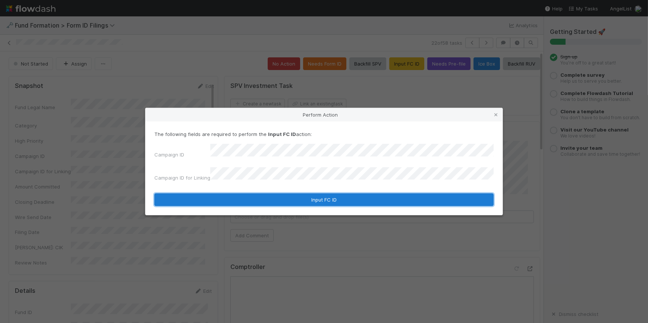
click at [333, 196] on button "Input FC ID" at bounding box center [323, 199] width 339 height 13
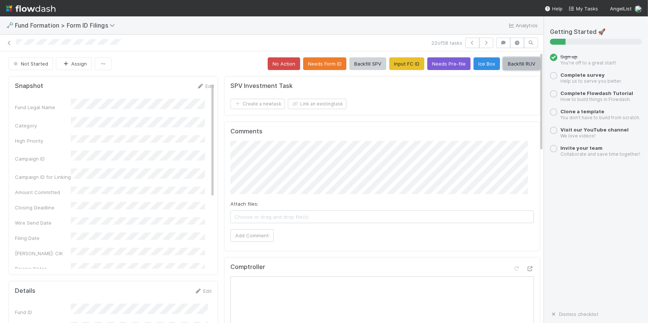
click at [505, 65] on button "Backfill RUV" at bounding box center [521, 63] width 37 height 13
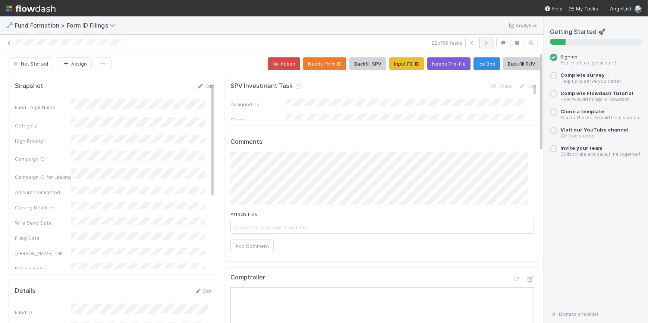
click at [479, 45] on button "button" at bounding box center [486, 43] width 14 height 10
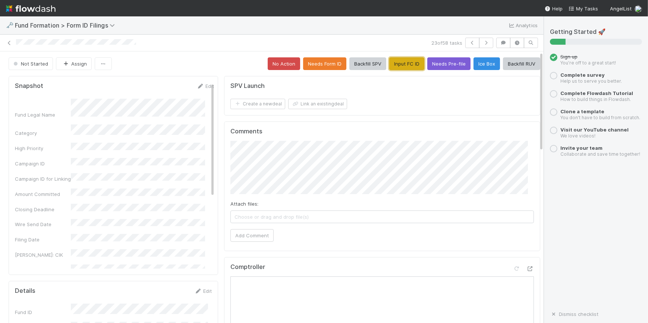
click at [399, 65] on button "Input FC ID" at bounding box center [406, 63] width 35 height 13
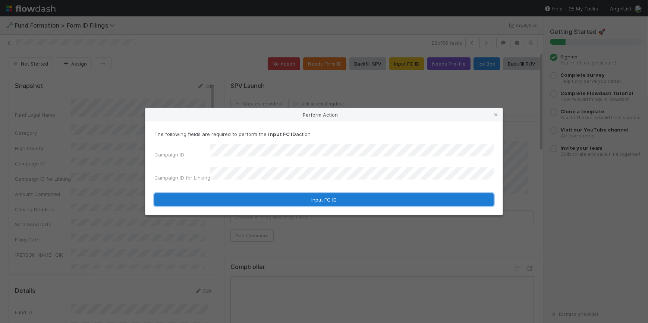
click at [325, 193] on button "Input FC ID" at bounding box center [323, 199] width 339 height 13
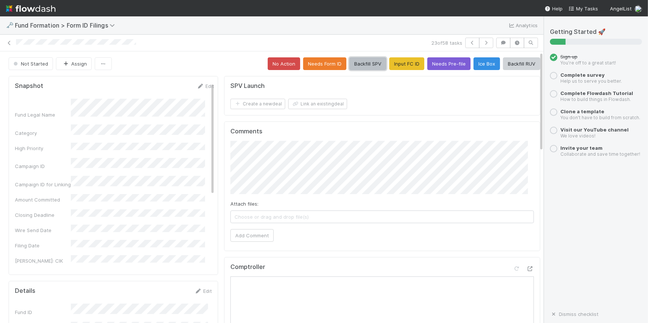
click at [357, 59] on button "Backfill SPV" at bounding box center [367, 63] width 37 height 13
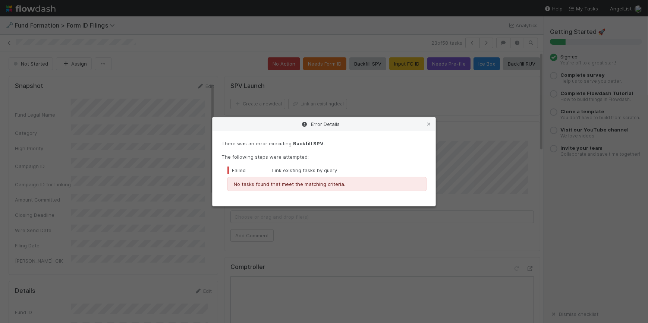
click at [427, 124] on icon at bounding box center [428, 124] width 7 height 5
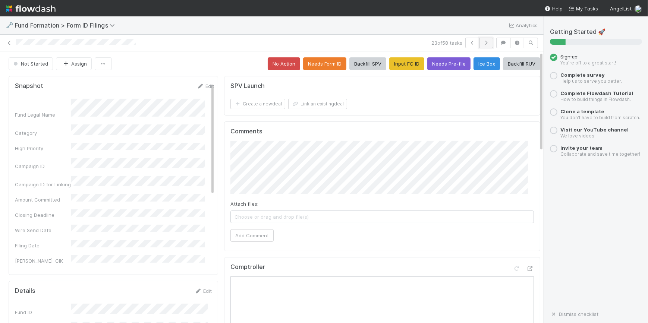
click at [482, 41] on icon "button" at bounding box center [485, 43] width 7 height 4
click at [393, 69] on button "Input FC ID" at bounding box center [406, 63] width 35 height 13
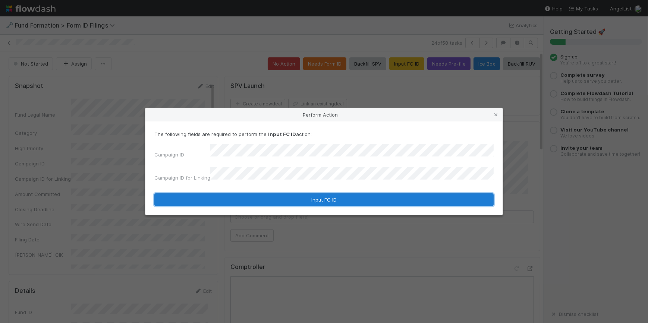
click at [299, 195] on button "Input FC ID" at bounding box center [323, 199] width 339 height 13
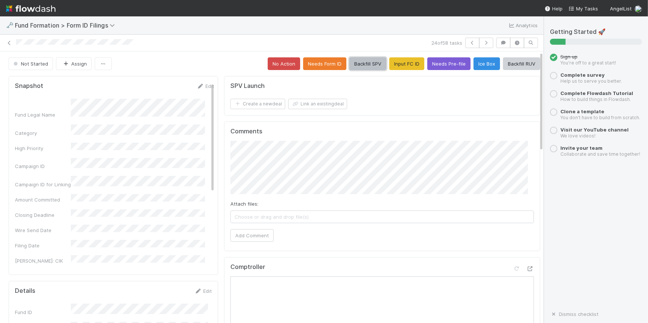
click at [363, 67] on button "Backfill SPV" at bounding box center [367, 63] width 37 height 13
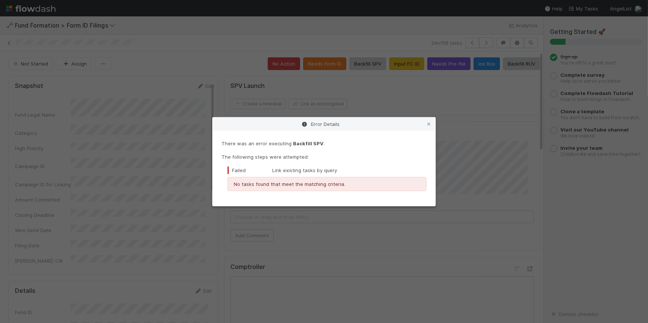
drag, startPoint x: 428, startPoint y: 124, endPoint x: 449, endPoint y: 105, distance: 27.7
click at [428, 124] on icon at bounding box center [428, 124] width 7 height 5
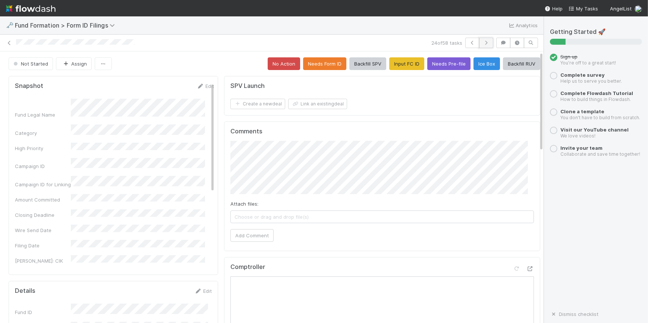
click at [482, 44] on icon "button" at bounding box center [485, 43] width 7 height 4
click at [397, 70] on button "Input FC ID" at bounding box center [406, 63] width 35 height 13
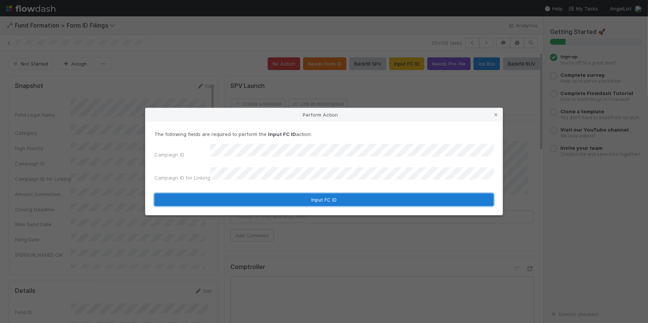
click at [327, 194] on button "Input FC ID" at bounding box center [323, 199] width 339 height 13
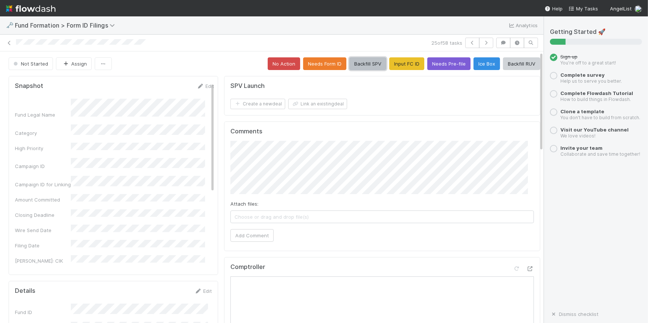
click at [349, 66] on button "Backfill SPV" at bounding box center [367, 63] width 37 height 13
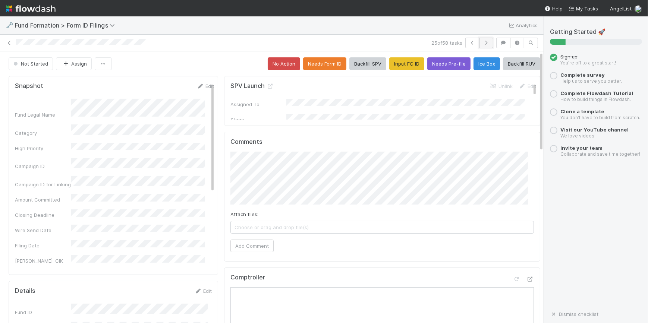
click at [482, 41] on icon "button" at bounding box center [485, 43] width 7 height 4
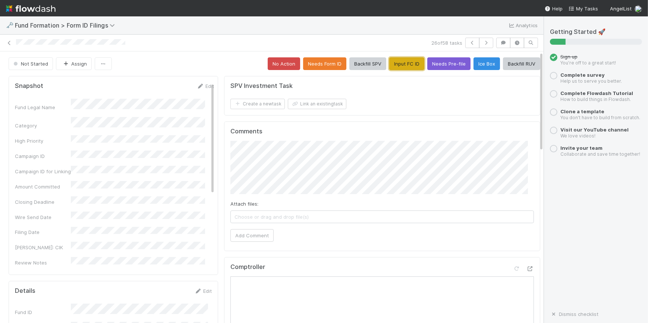
click at [391, 66] on button "Input FC ID" at bounding box center [406, 63] width 35 height 13
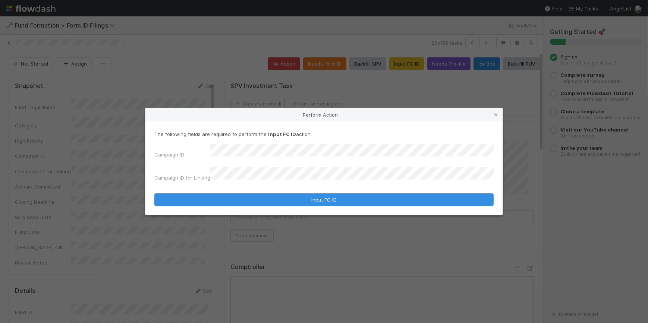
click at [317, 189] on form "The following fields are required to perform the Input FC ID action: Campaign I…" at bounding box center [323, 168] width 339 height 76
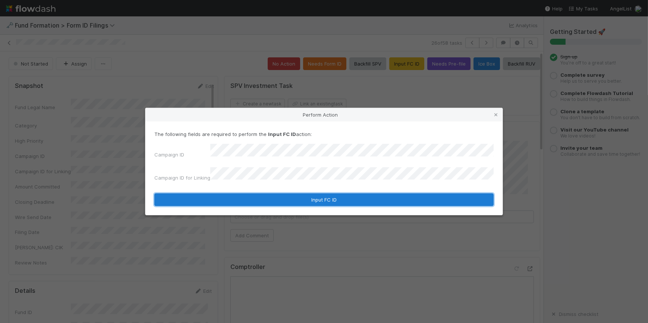
click at [318, 193] on button "Input FC ID" at bounding box center [323, 199] width 339 height 13
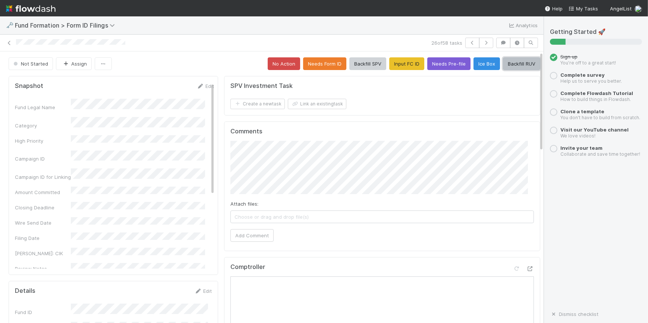
click at [507, 67] on button "Backfill RUV" at bounding box center [521, 63] width 37 height 13
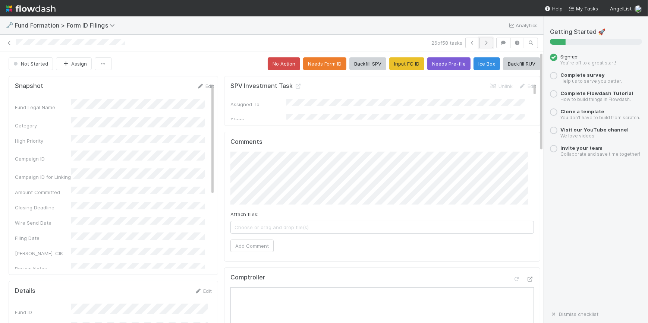
click at [480, 46] on button "button" at bounding box center [486, 43] width 14 height 10
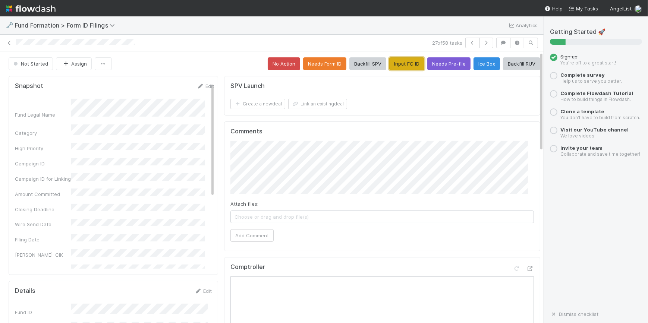
click at [389, 63] on button "Input FC ID" at bounding box center [406, 63] width 35 height 13
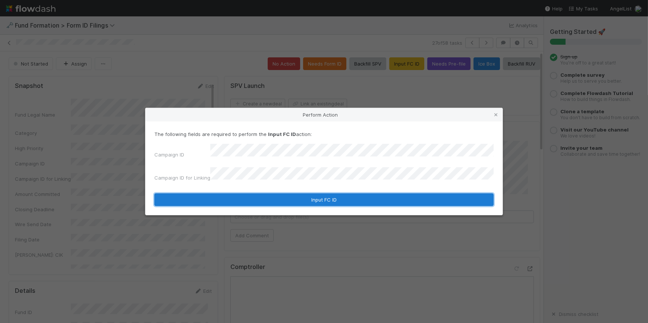
click at [274, 194] on button "Input FC ID" at bounding box center [323, 199] width 339 height 13
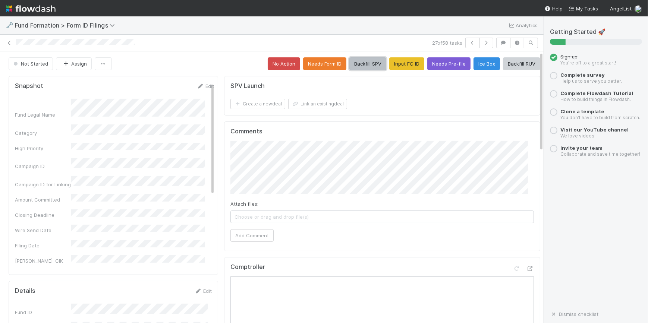
click at [354, 68] on button "Backfill SPV" at bounding box center [367, 63] width 37 height 13
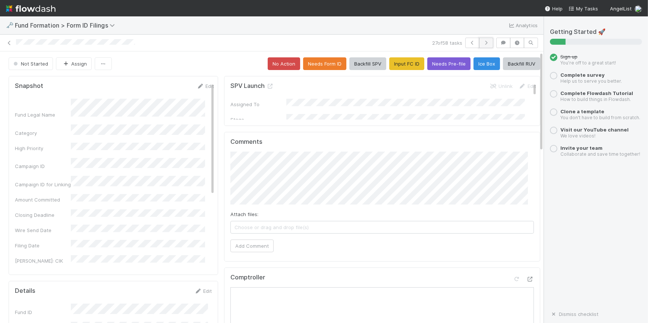
click at [482, 43] on icon "button" at bounding box center [485, 43] width 7 height 4
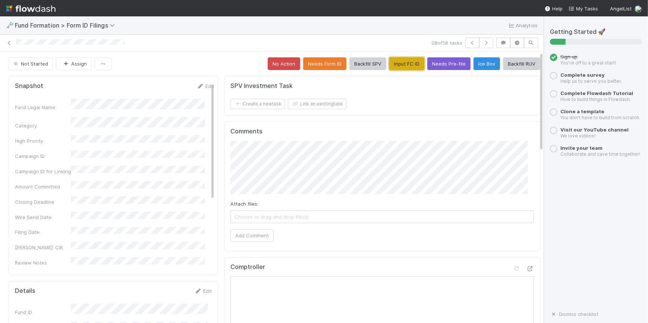
click at [404, 63] on button "Input FC ID" at bounding box center [406, 63] width 35 height 13
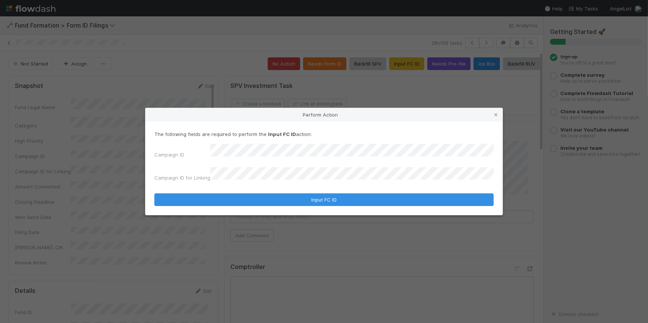
click at [296, 188] on form "The following fields are required to perform the Input FC ID action: Campaign I…" at bounding box center [323, 168] width 339 height 76
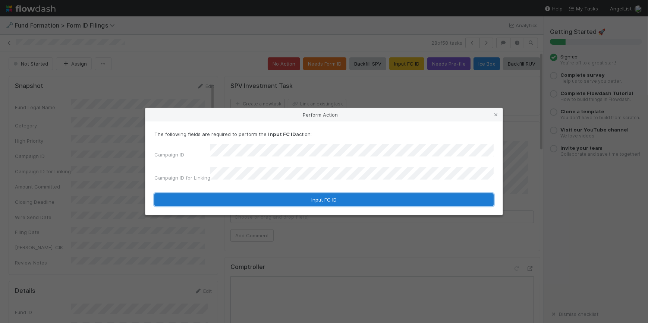
click at [292, 193] on button "Input FC ID" at bounding box center [323, 199] width 339 height 13
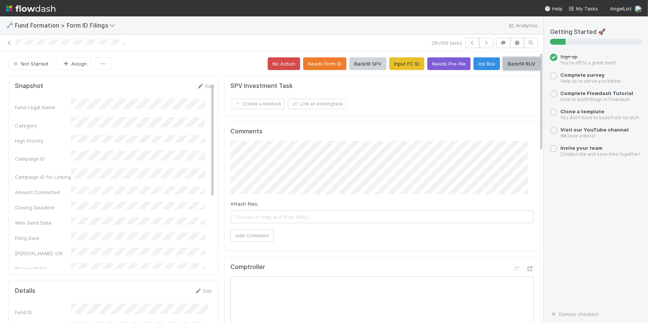
click at [504, 66] on button "Backfill RUV" at bounding box center [521, 63] width 37 height 13
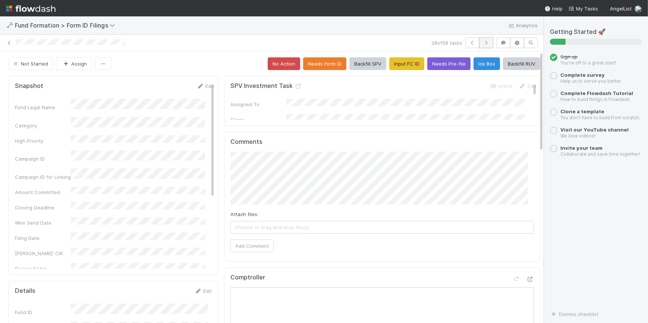
click at [482, 45] on button "button" at bounding box center [486, 43] width 14 height 10
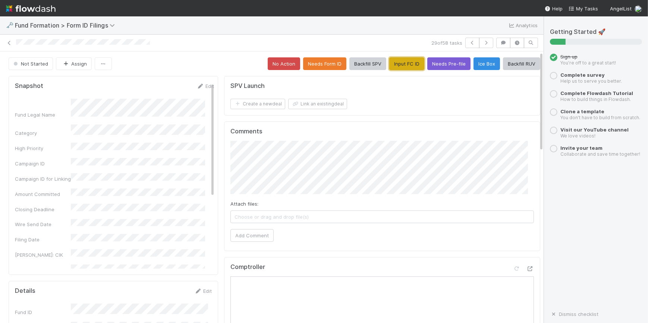
click at [389, 63] on button "Input FC ID" at bounding box center [406, 63] width 35 height 13
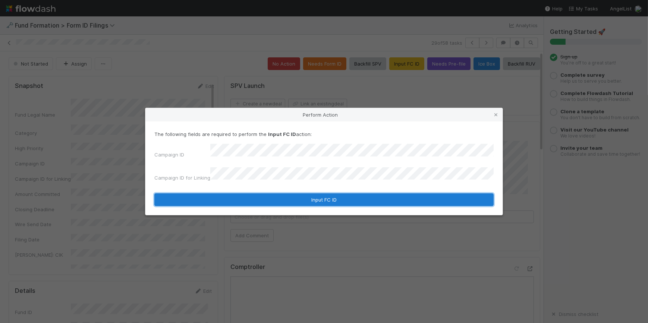
click at [290, 196] on button "Input FC ID" at bounding box center [323, 199] width 339 height 13
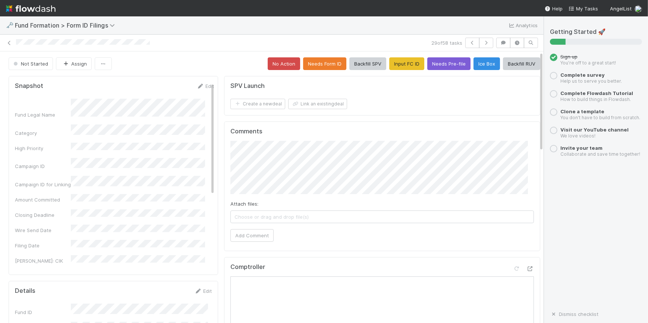
click at [302, 132] on h5 "Comments" at bounding box center [381, 131] width 303 height 7
click at [362, 66] on button "Backfill SPV" at bounding box center [367, 63] width 37 height 13
click at [486, 47] on button "button" at bounding box center [486, 43] width 14 height 10
click at [392, 65] on button "Input FC ID" at bounding box center [406, 63] width 35 height 13
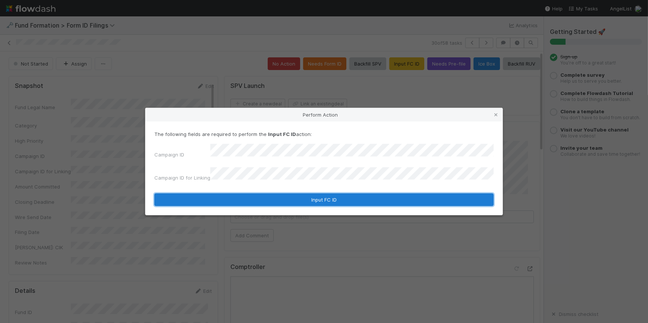
click at [302, 193] on button "Input FC ID" at bounding box center [323, 199] width 339 height 13
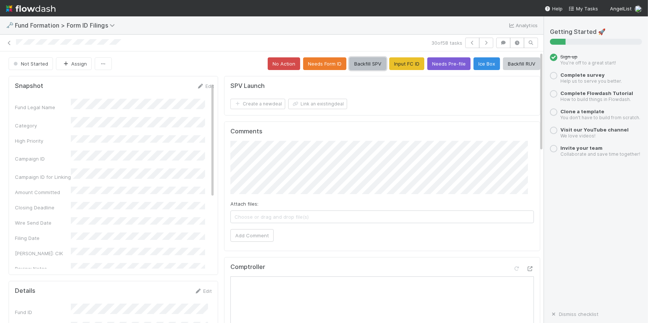
click at [356, 62] on button "Backfill SPV" at bounding box center [367, 63] width 37 height 13
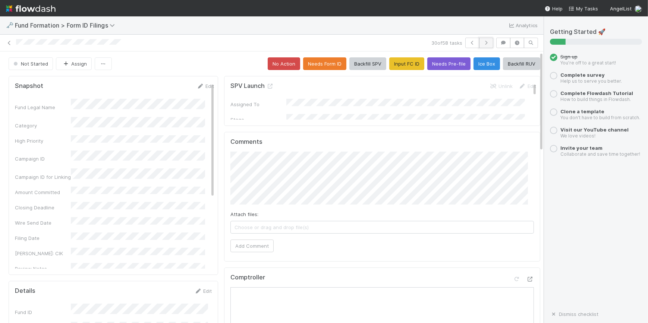
click at [484, 40] on button "button" at bounding box center [486, 43] width 14 height 10
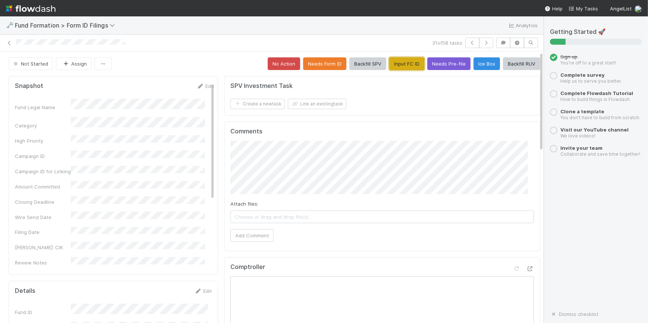
click at [398, 68] on button "Input FC ID" at bounding box center [406, 63] width 35 height 13
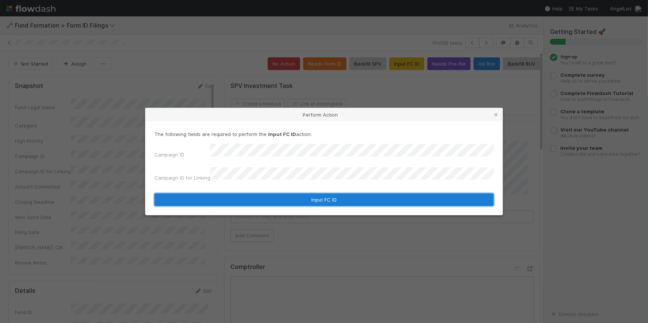
click at [323, 198] on button "Input FC ID" at bounding box center [323, 199] width 339 height 13
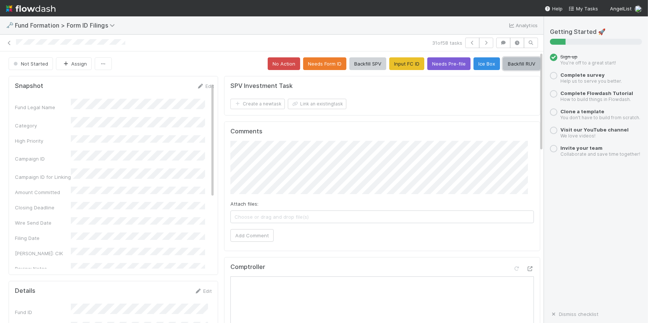
click at [514, 64] on button "Backfill RUV" at bounding box center [521, 63] width 37 height 13
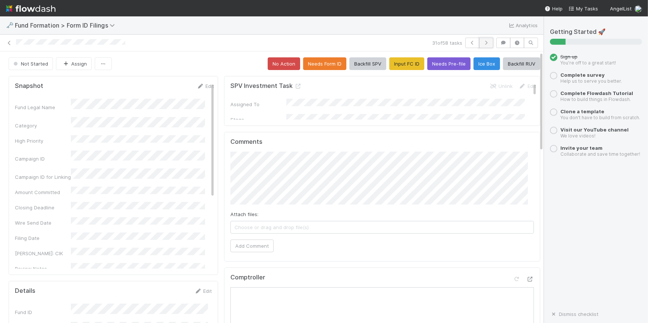
click at [482, 41] on icon "button" at bounding box center [485, 43] width 7 height 4
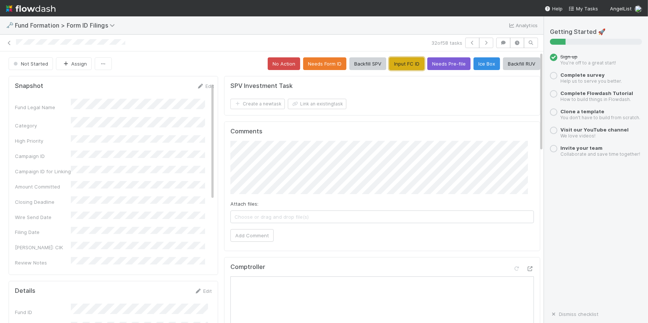
click at [393, 66] on button "Input FC ID" at bounding box center [406, 63] width 35 height 13
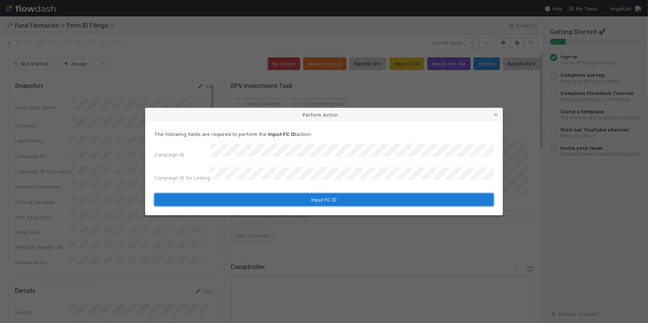
click at [284, 197] on button "Input FC ID" at bounding box center [323, 199] width 339 height 13
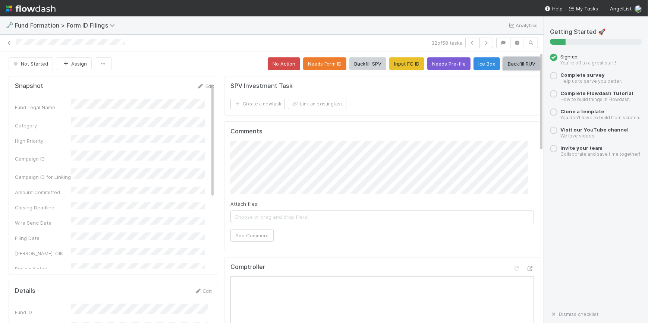
click at [506, 65] on button "Backfill RUV" at bounding box center [521, 63] width 37 height 13
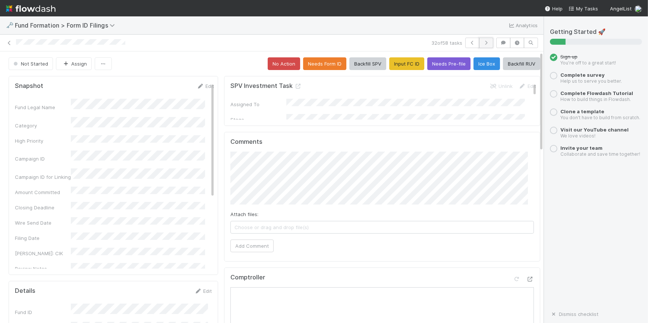
click at [482, 43] on icon "button" at bounding box center [485, 43] width 7 height 4
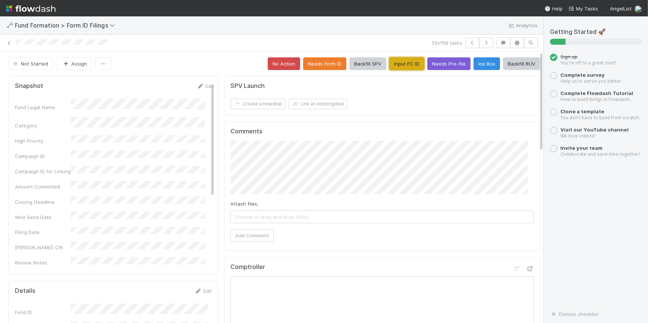
click at [395, 68] on button "Input FC ID" at bounding box center [406, 63] width 35 height 13
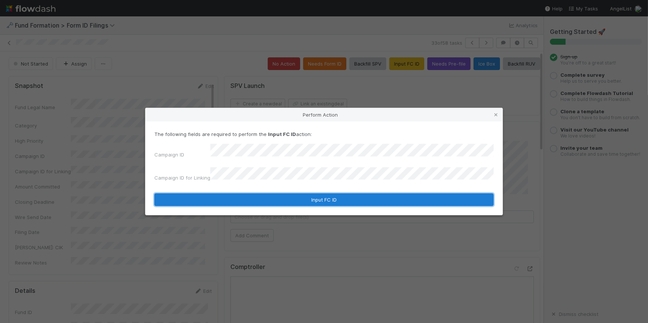
click at [314, 193] on button "Input FC ID" at bounding box center [323, 199] width 339 height 13
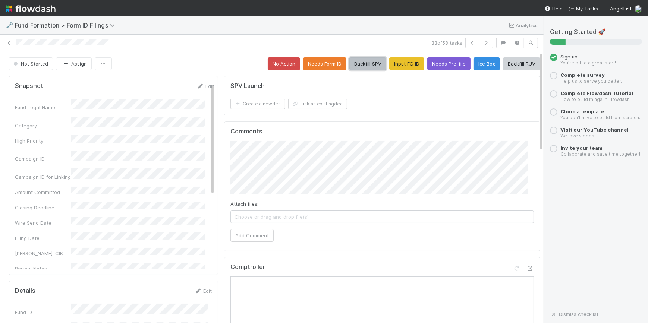
click at [355, 66] on button "Backfill SPV" at bounding box center [367, 63] width 37 height 13
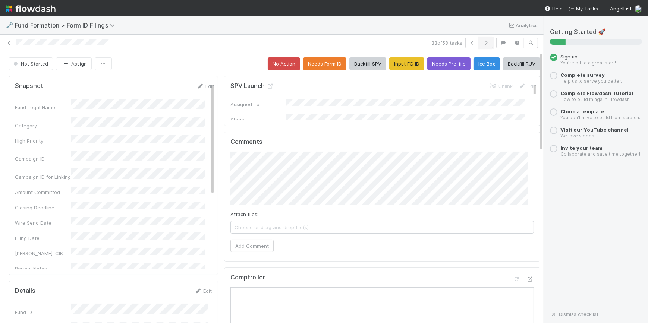
click at [480, 46] on button "button" at bounding box center [486, 43] width 14 height 10
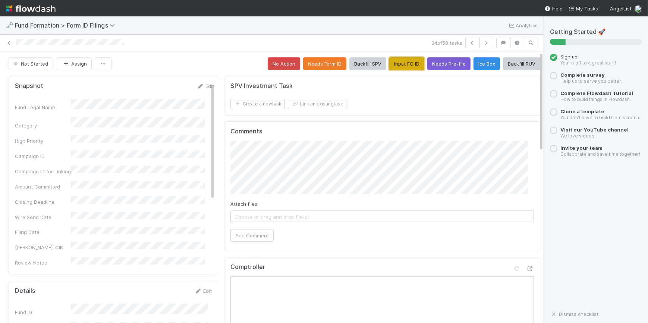
click at [389, 63] on button "Input FC ID" at bounding box center [406, 63] width 35 height 13
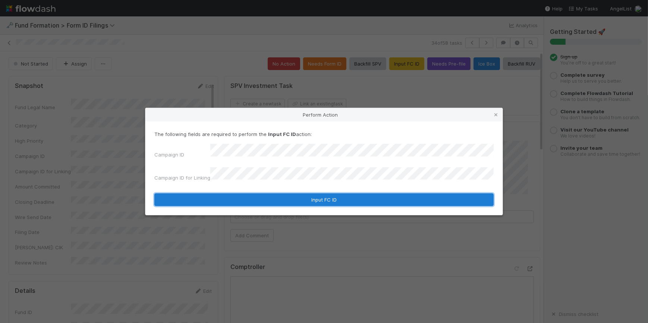
click at [284, 196] on button "Input FC ID" at bounding box center [323, 199] width 339 height 13
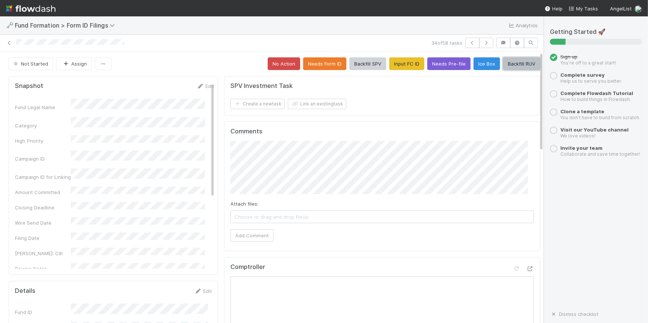
click at [514, 67] on button "Backfill RUV" at bounding box center [521, 63] width 37 height 13
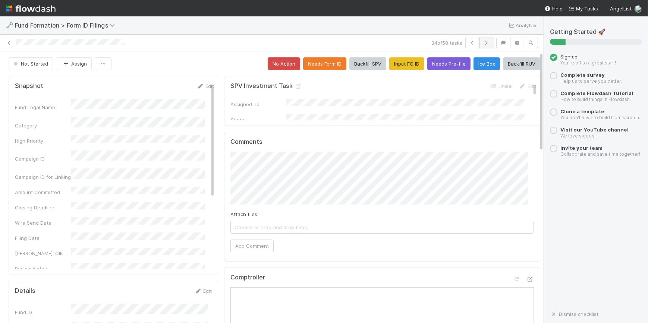
click at [482, 44] on icon "button" at bounding box center [485, 43] width 7 height 4
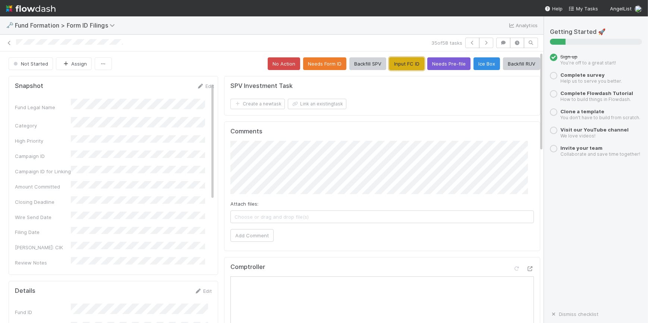
click at [389, 65] on button "Input FC ID" at bounding box center [406, 63] width 35 height 13
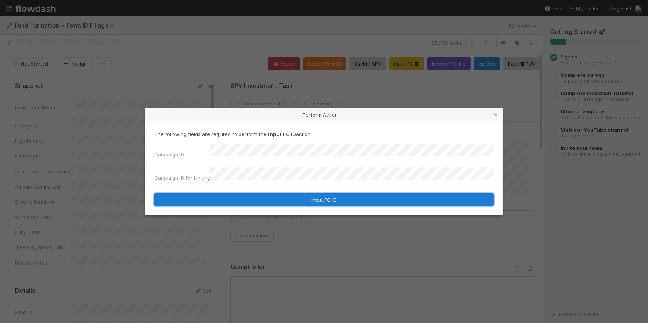
click at [316, 194] on button "Input FC ID" at bounding box center [323, 199] width 339 height 13
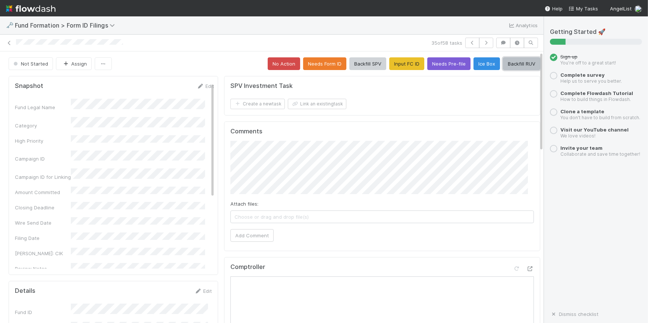
click at [516, 60] on button "Backfill RUV" at bounding box center [521, 63] width 37 height 13
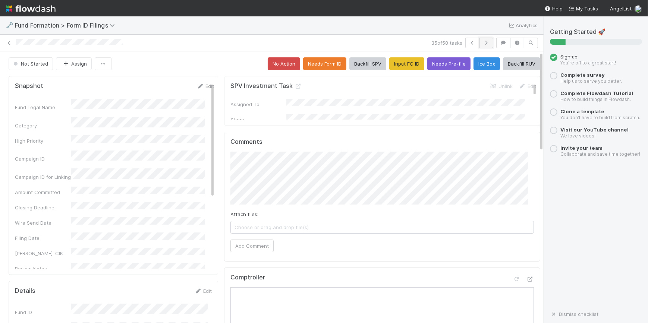
click at [485, 42] on button "button" at bounding box center [486, 43] width 14 height 10
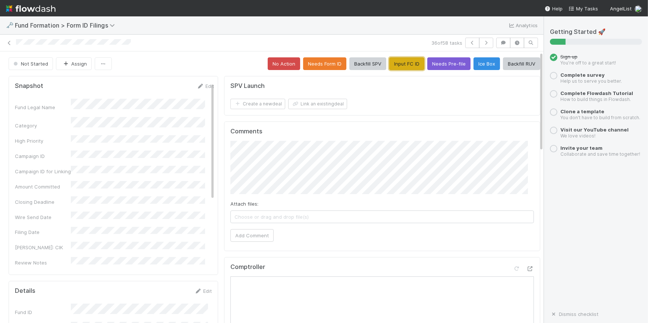
click at [399, 63] on button "Input FC ID" at bounding box center [406, 63] width 35 height 13
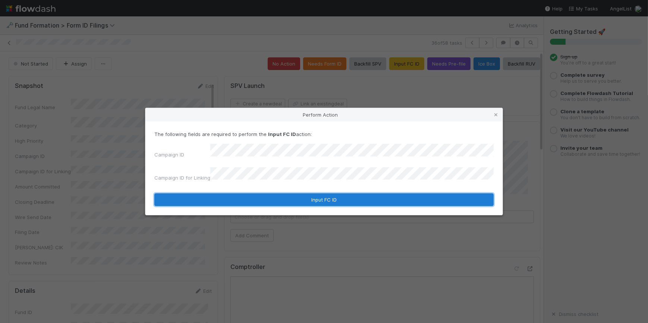
click at [249, 193] on button "Input FC ID" at bounding box center [323, 199] width 339 height 13
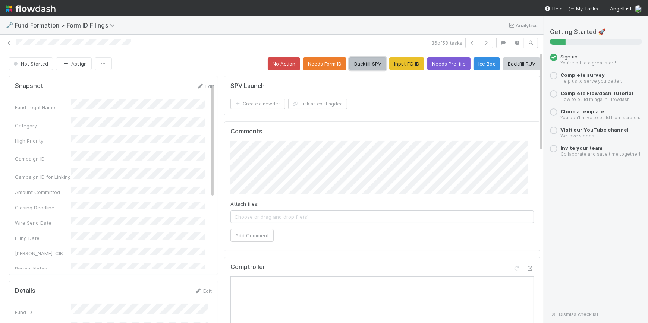
click at [369, 67] on button "Backfill SPV" at bounding box center [367, 63] width 37 height 13
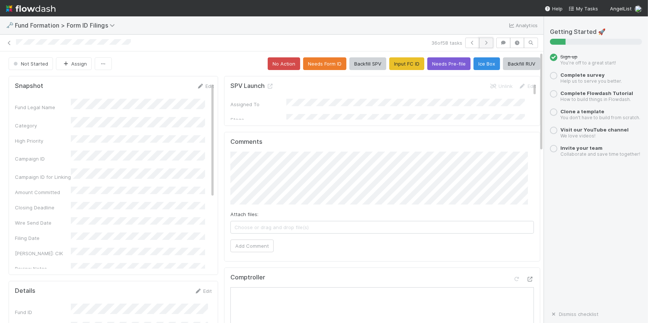
click at [482, 43] on icon "button" at bounding box center [485, 43] width 7 height 4
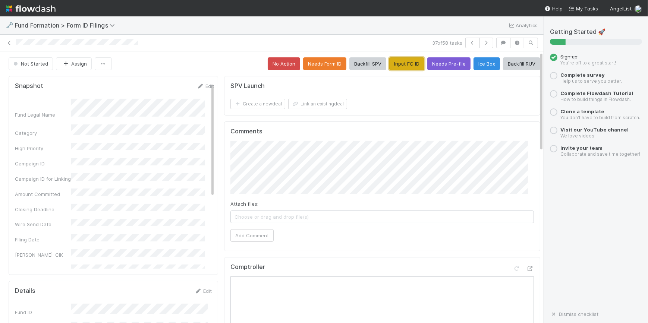
click at [402, 64] on button "Input FC ID" at bounding box center [406, 63] width 35 height 13
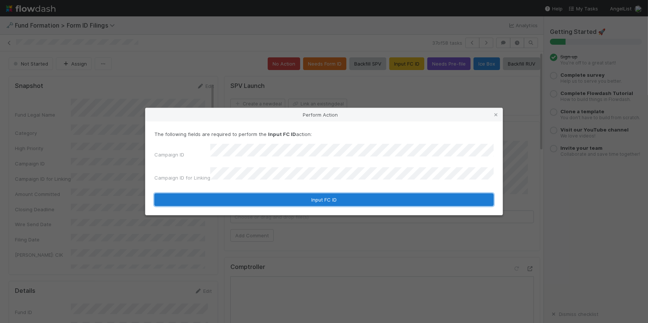
click at [270, 193] on button "Input FC ID" at bounding box center [323, 199] width 339 height 13
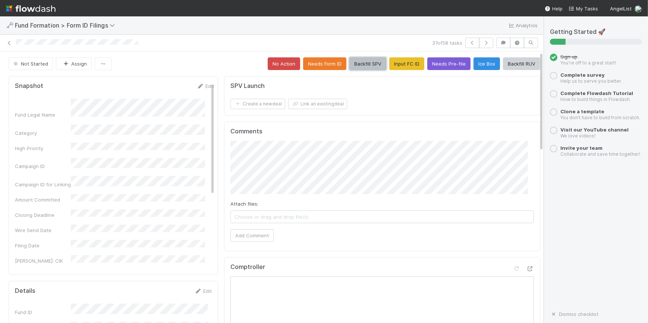
click at [365, 63] on button "Backfill SPV" at bounding box center [367, 63] width 37 height 13
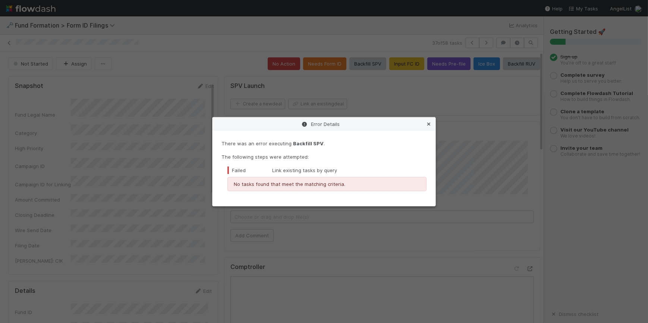
drag, startPoint x: 428, startPoint y: 126, endPoint x: 431, endPoint y: 113, distance: 12.7
click at [429, 126] on icon at bounding box center [428, 124] width 7 height 5
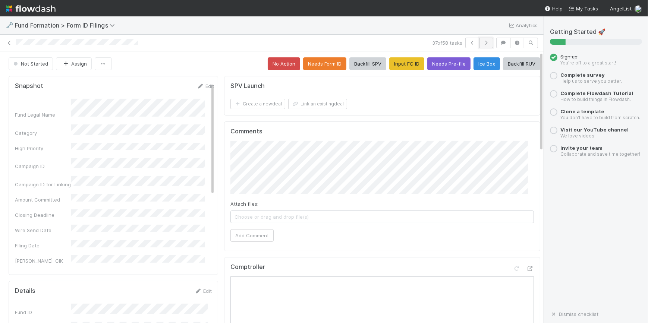
click at [480, 40] on button "button" at bounding box center [486, 43] width 14 height 10
click at [389, 62] on button "Input FC ID" at bounding box center [406, 63] width 35 height 13
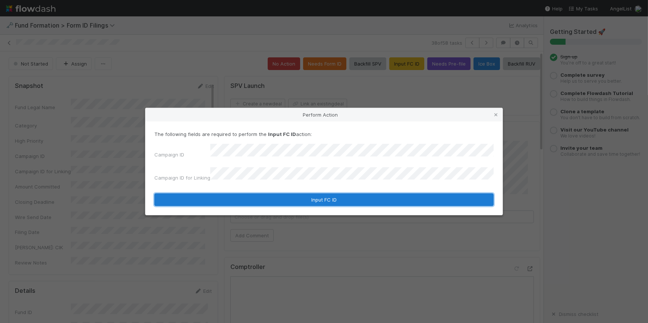
click at [307, 194] on button "Input FC ID" at bounding box center [323, 199] width 339 height 13
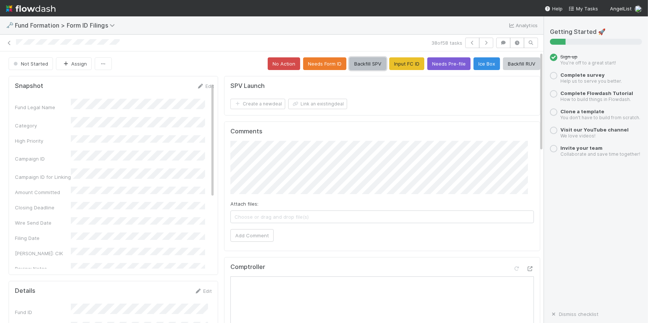
click at [360, 64] on button "Backfill SPV" at bounding box center [367, 63] width 37 height 13
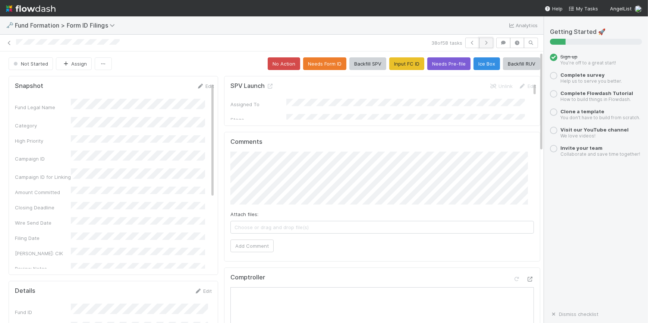
click at [482, 41] on icon "button" at bounding box center [485, 43] width 7 height 4
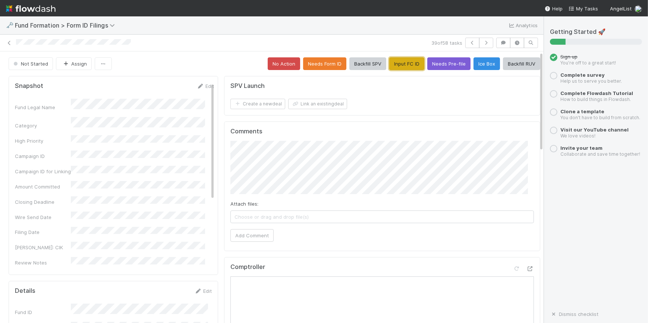
click at [398, 64] on button "Input FC ID" at bounding box center [406, 63] width 35 height 13
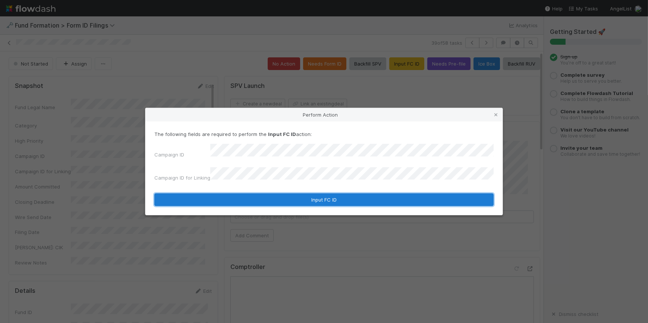
click at [294, 194] on button "Input FC ID" at bounding box center [323, 199] width 339 height 13
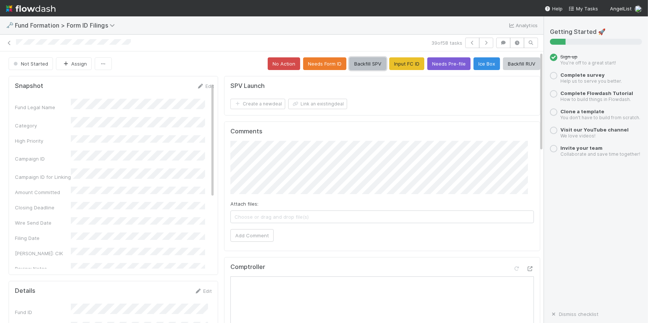
click at [369, 65] on button "Backfill SPV" at bounding box center [367, 63] width 37 height 13
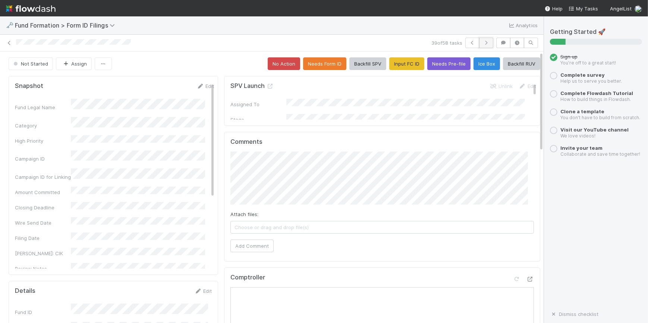
click at [479, 44] on button "button" at bounding box center [486, 43] width 14 height 10
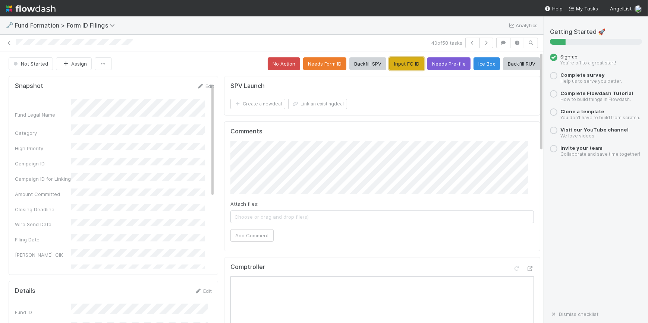
click at [394, 64] on button "Input FC ID" at bounding box center [406, 63] width 35 height 13
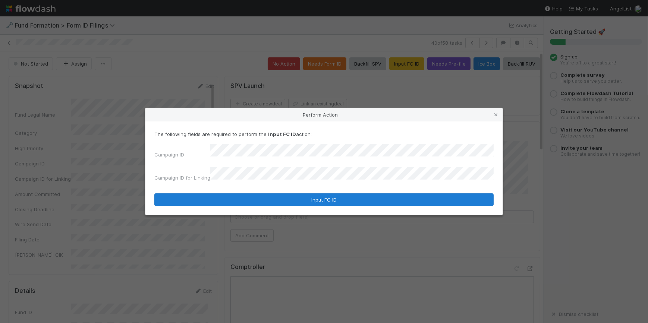
click at [319, 189] on form "The following fields are required to perform the Input FC ID action: Campaign I…" at bounding box center [323, 168] width 339 height 76
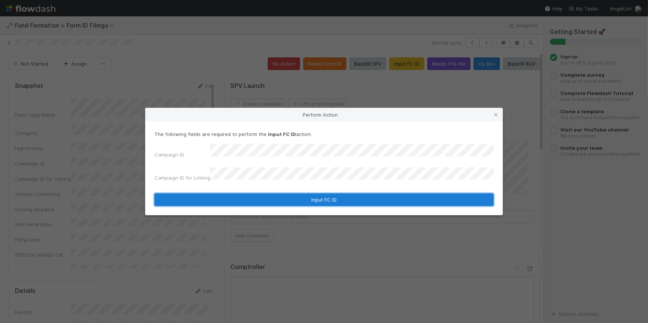
click at [336, 193] on button "Input FC ID" at bounding box center [323, 199] width 339 height 13
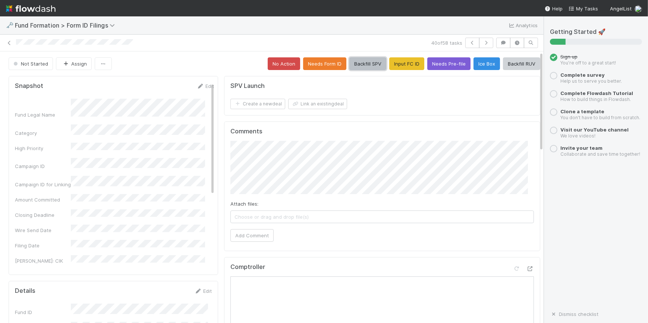
click at [353, 64] on button "Backfill SPV" at bounding box center [367, 63] width 37 height 13
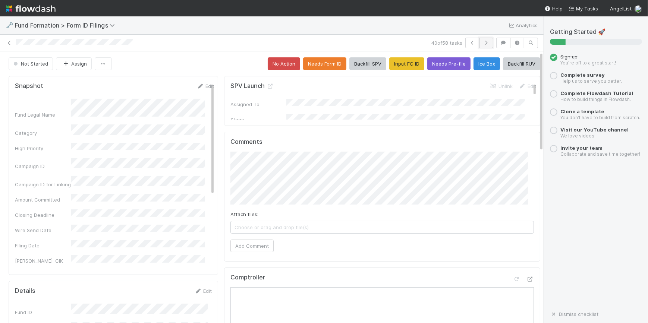
click at [482, 41] on icon "button" at bounding box center [485, 43] width 7 height 4
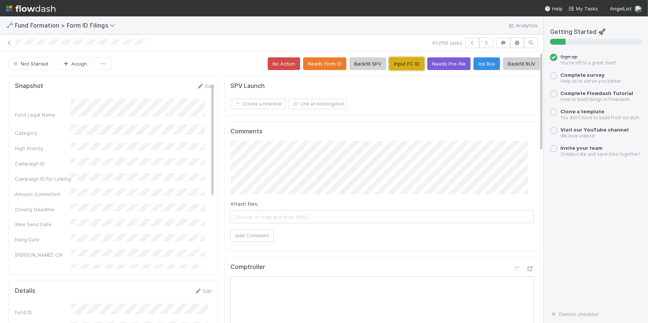
click at [389, 63] on button "Input FC ID" at bounding box center [406, 63] width 35 height 13
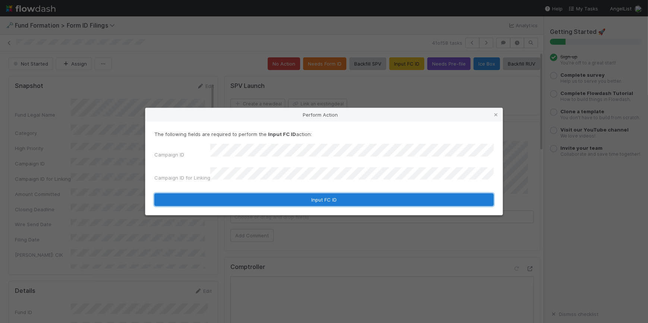
click at [313, 197] on button "Input FC ID" at bounding box center [323, 199] width 339 height 13
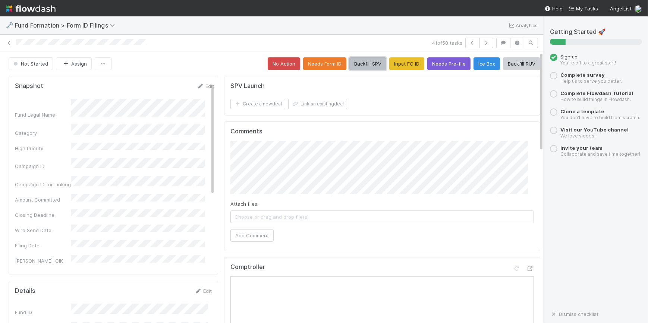
click at [365, 64] on button "Backfill SPV" at bounding box center [367, 63] width 37 height 13
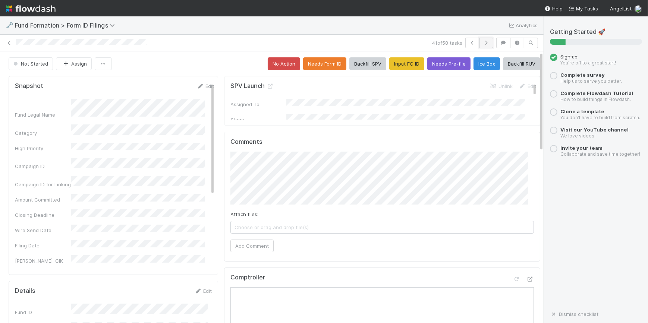
click at [482, 42] on icon "button" at bounding box center [485, 43] width 7 height 4
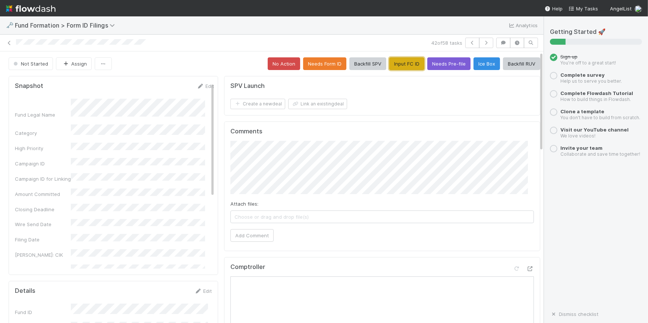
click at [403, 64] on button "Input FC ID" at bounding box center [406, 63] width 35 height 13
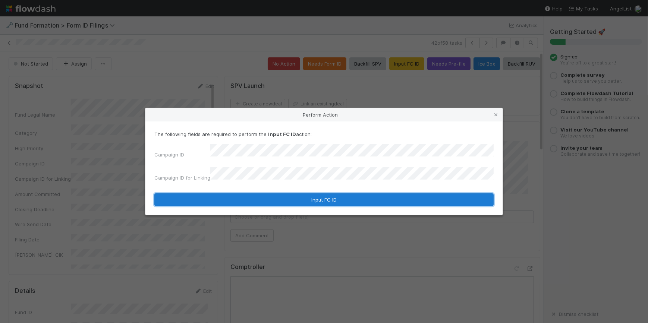
click at [318, 195] on button "Input FC ID" at bounding box center [323, 199] width 339 height 13
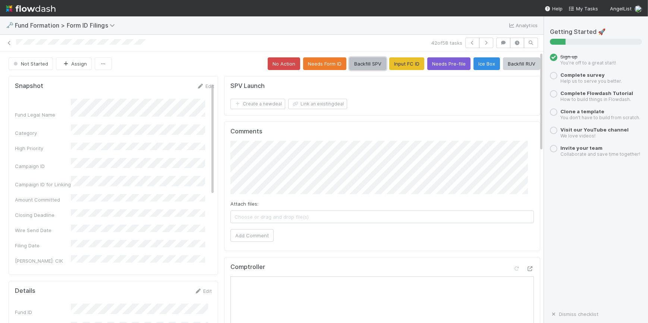
click at [365, 66] on button "Backfill SPV" at bounding box center [367, 63] width 37 height 13
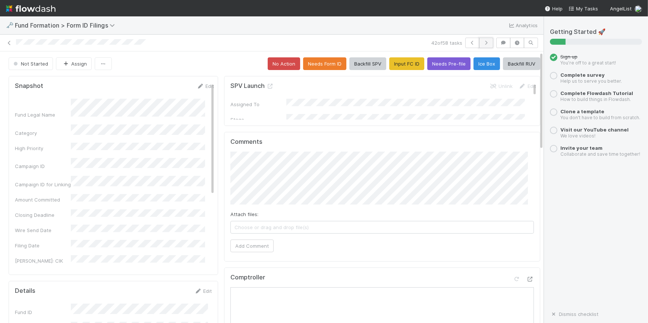
click at [482, 43] on icon "button" at bounding box center [485, 43] width 7 height 4
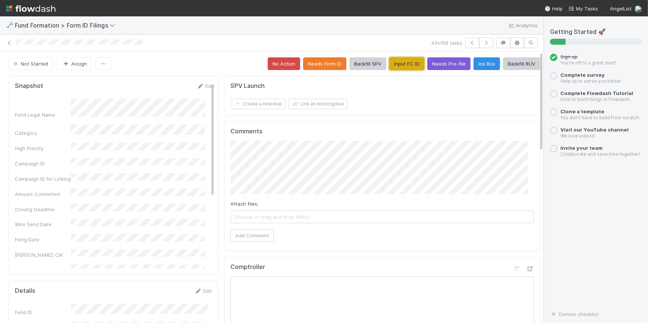
click at [392, 62] on button "Input FC ID" at bounding box center [406, 63] width 35 height 13
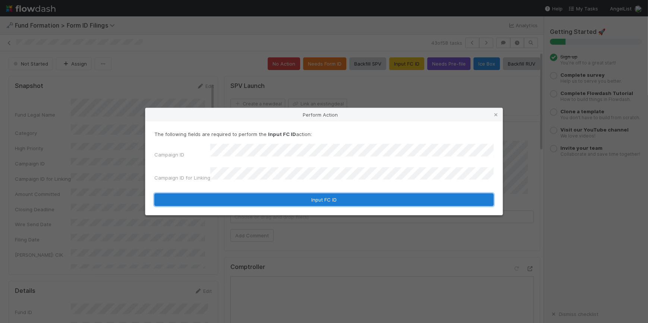
click at [323, 193] on button "Input FC ID" at bounding box center [323, 199] width 339 height 13
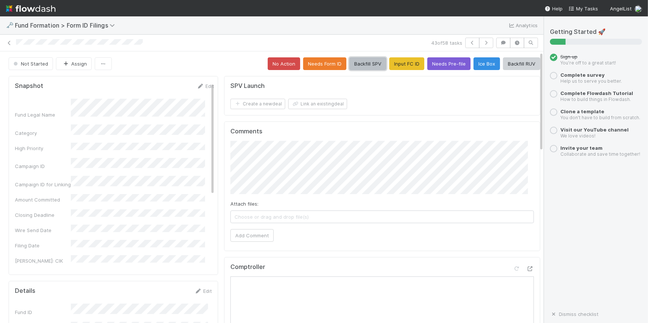
click at [365, 63] on button "Backfill SPV" at bounding box center [367, 63] width 37 height 13
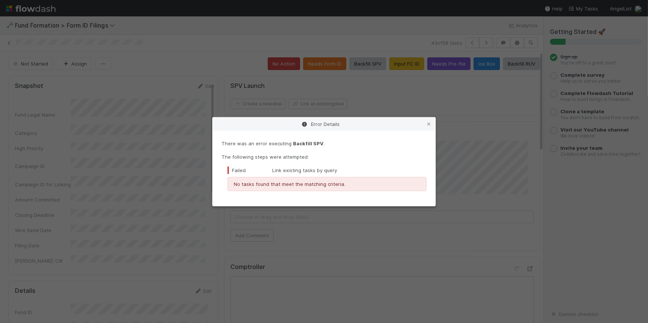
click at [432, 127] on link at bounding box center [428, 123] width 7 height 7
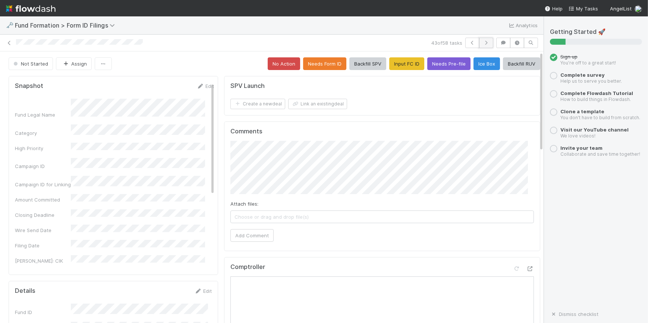
click at [483, 41] on icon "button" at bounding box center [485, 43] width 7 height 4
click at [269, 67] on button "No Action" at bounding box center [284, 63] width 32 height 13
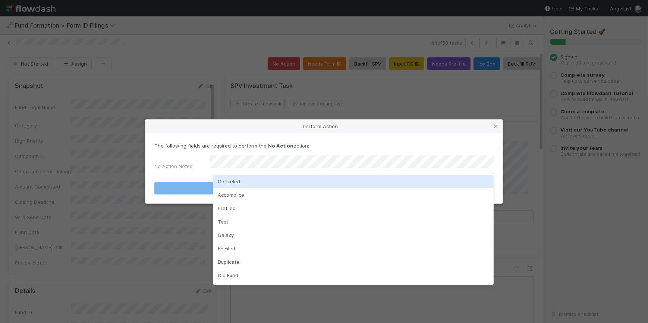
click at [340, 179] on div "Canceled" at bounding box center [353, 181] width 280 height 13
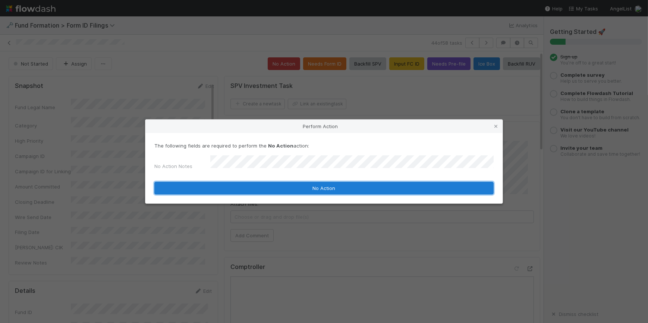
click at [337, 182] on button "No Action" at bounding box center [323, 188] width 339 height 13
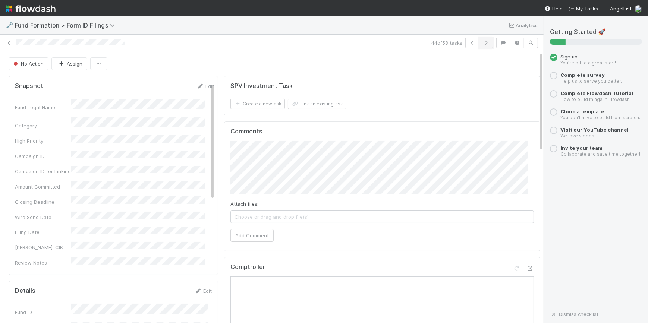
click at [482, 43] on icon "button" at bounding box center [485, 43] width 7 height 4
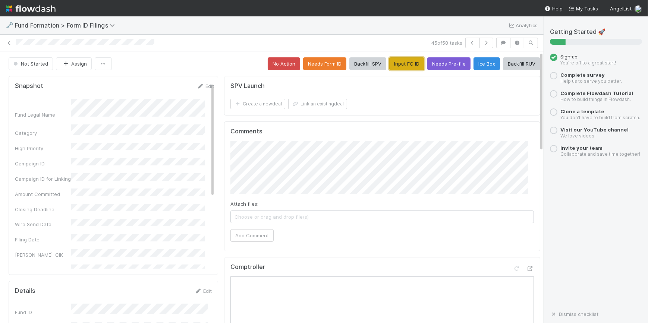
click at [389, 59] on button "Input FC ID" at bounding box center [406, 63] width 35 height 13
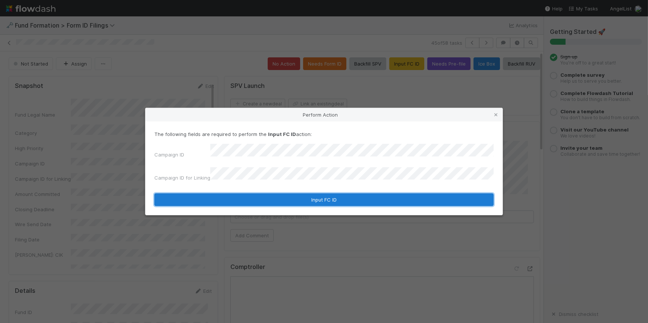
click at [311, 193] on button "Input FC ID" at bounding box center [323, 199] width 339 height 13
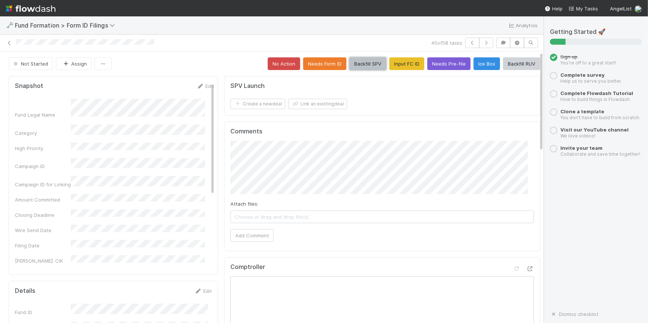
click at [349, 67] on button "Backfill SPV" at bounding box center [367, 63] width 37 height 13
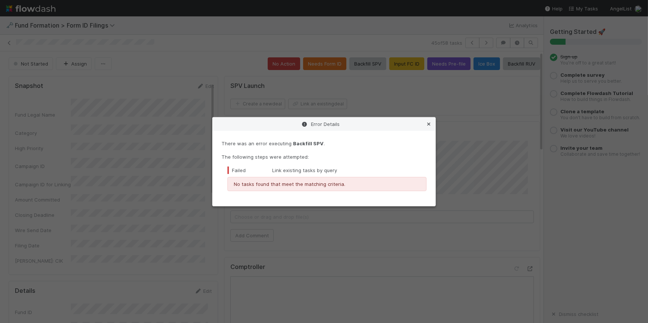
click at [427, 125] on icon at bounding box center [428, 124] width 7 height 5
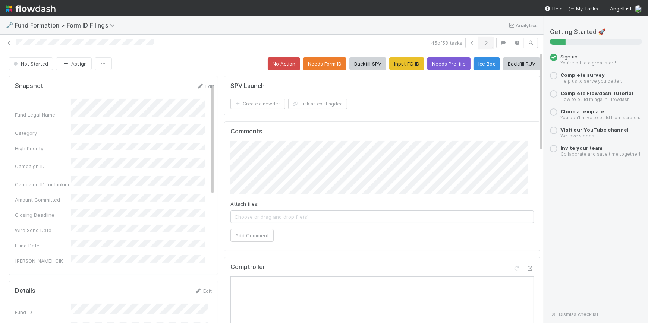
click at [484, 44] on icon "button" at bounding box center [485, 43] width 7 height 4
click at [394, 67] on button "Input FC ID" at bounding box center [406, 63] width 35 height 13
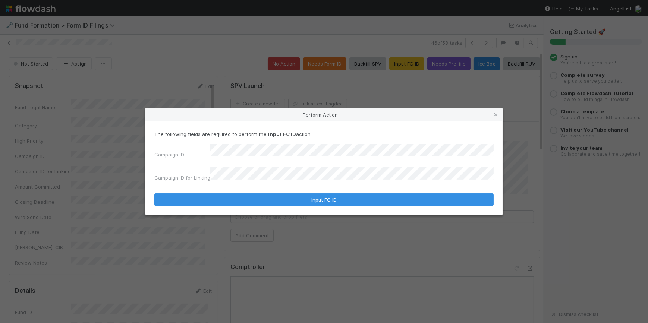
click at [303, 186] on form "The following fields are required to perform the Input FC ID action: Campaign I…" at bounding box center [323, 168] width 339 height 76
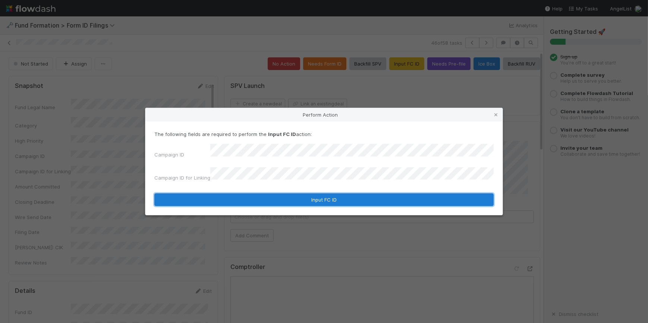
click at [306, 196] on button "Input FC ID" at bounding box center [323, 199] width 339 height 13
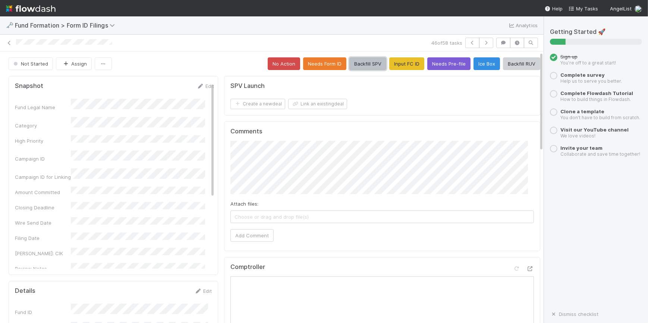
click at [356, 66] on button "Backfill SPV" at bounding box center [367, 63] width 37 height 13
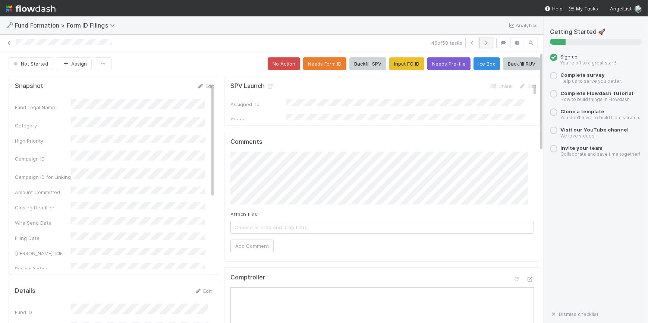
click at [482, 42] on icon "button" at bounding box center [485, 43] width 7 height 4
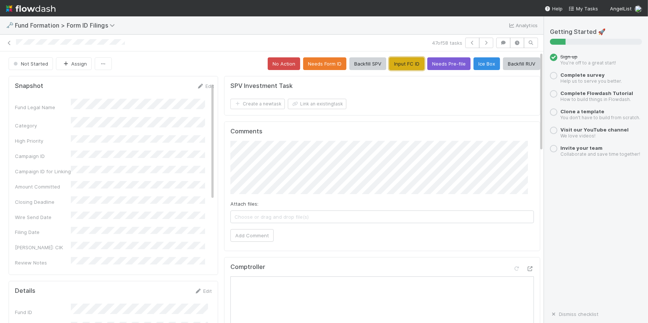
click at [389, 61] on button "Input FC ID" at bounding box center [406, 63] width 35 height 13
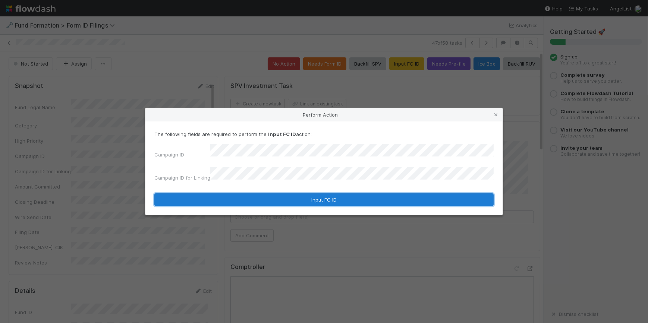
click at [316, 194] on button "Input FC ID" at bounding box center [323, 199] width 339 height 13
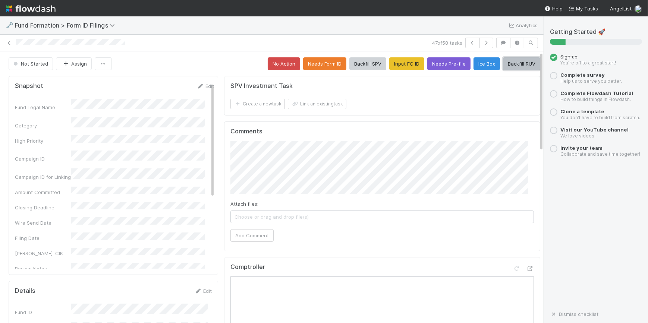
click at [509, 64] on button "Backfill RUV" at bounding box center [521, 63] width 37 height 13
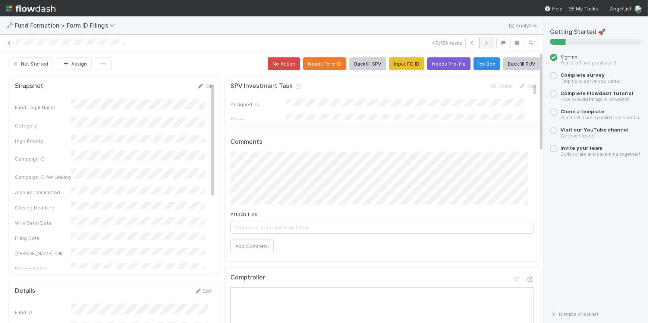
click at [488, 44] on button "button" at bounding box center [486, 43] width 14 height 10
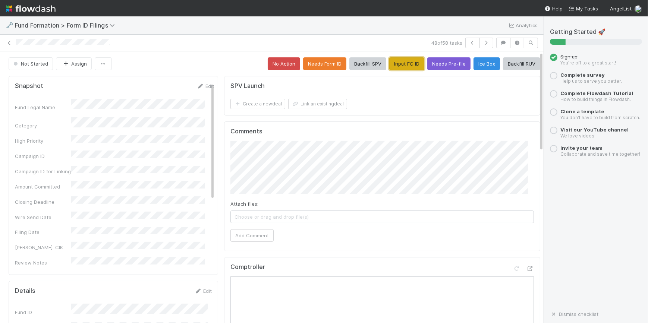
click at [403, 61] on button "Input FC ID" at bounding box center [406, 63] width 35 height 13
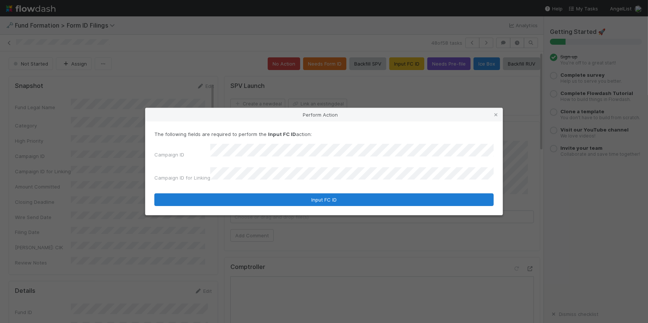
click at [290, 191] on form "The following fields are required to perform the Input FC ID action: Campaign I…" at bounding box center [323, 168] width 339 height 76
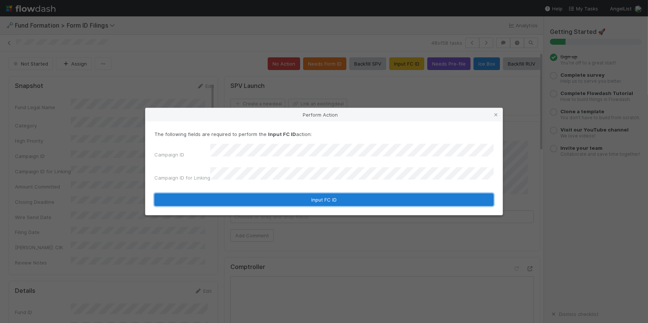
drag, startPoint x: 299, startPoint y: 195, endPoint x: 314, endPoint y: 194, distance: 15.3
click at [299, 195] on button "Input FC ID" at bounding box center [323, 199] width 339 height 13
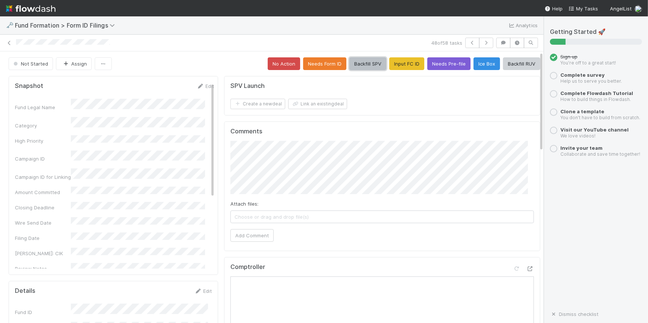
click at [365, 60] on button "Backfill SPV" at bounding box center [367, 63] width 37 height 13
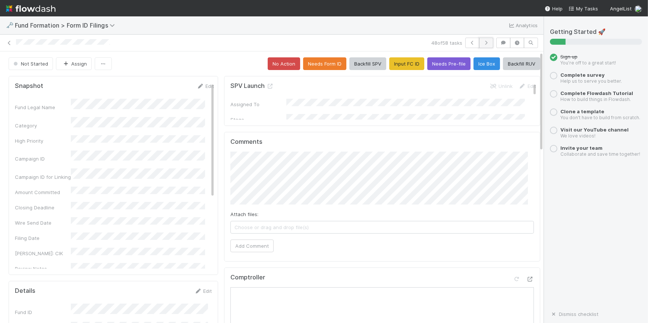
click at [482, 41] on icon "button" at bounding box center [485, 43] width 7 height 4
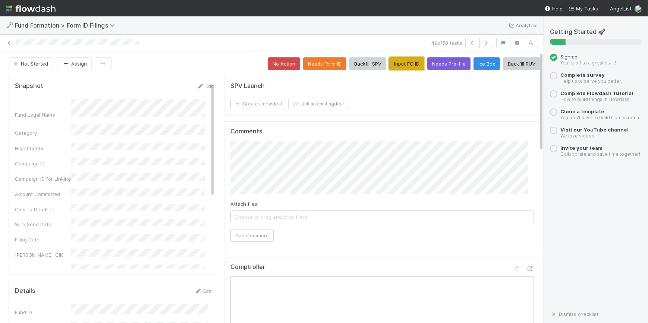
click at [404, 64] on button "Input FC ID" at bounding box center [406, 63] width 35 height 13
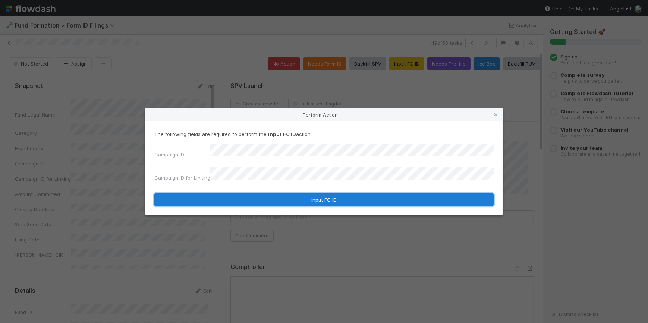
click at [295, 193] on button "Input FC ID" at bounding box center [323, 199] width 339 height 13
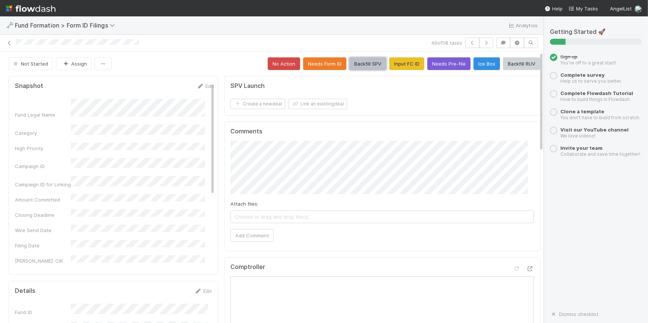
click at [360, 63] on button "Backfill SPV" at bounding box center [367, 63] width 37 height 13
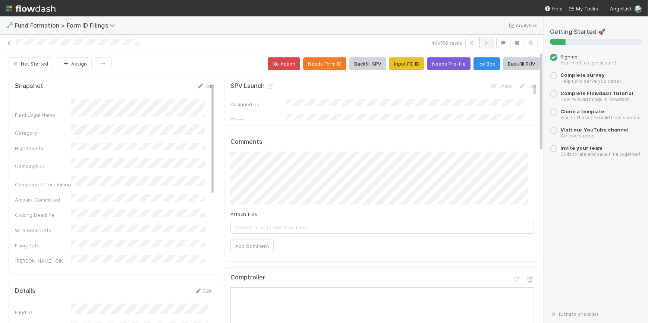
click at [482, 42] on icon "button" at bounding box center [485, 43] width 7 height 4
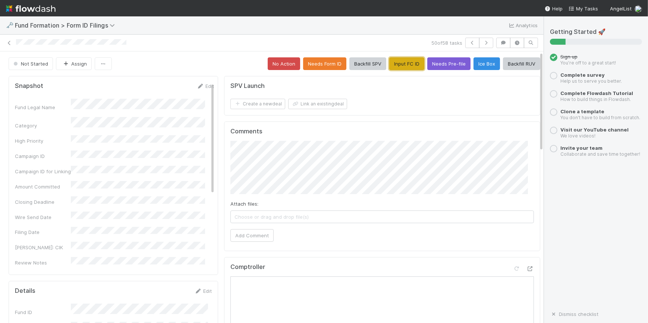
click at [399, 66] on button "Input FC ID" at bounding box center [406, 63] width 35 height 13
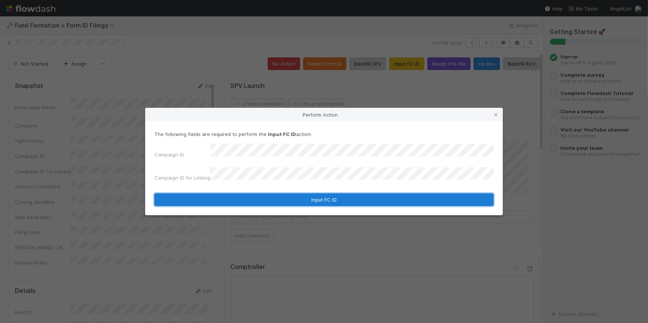
click at [337, 194] on button "Input FC ID" at bounding box center [323, 199] width 339 height 13
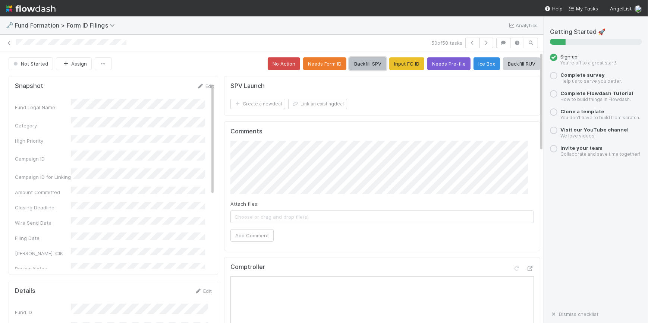
click at [363, 64] on button "Backfill SPV" at bounding box center [367, 63] width 37 height 13
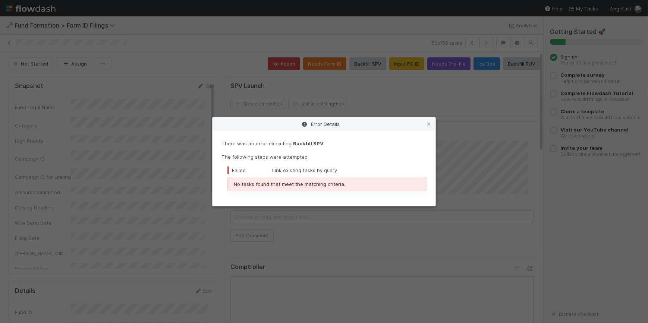
click at [433, 121] on div "Error Details" at bounding box center [323, 123] width 223 height 13
click at [429, 123] on icon at bounding box center [428, 124] width 7 height 5
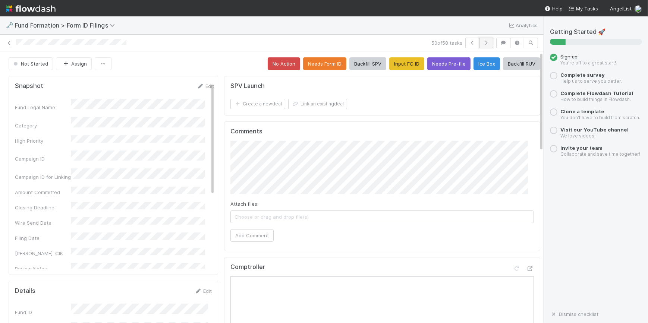
click at [479, 42] on button "button" at bounding box center [486, 43] width 14 height 10
click at [396, 66] on button "Input FC ID" at bounding box center [406, 63] width 35 height 13
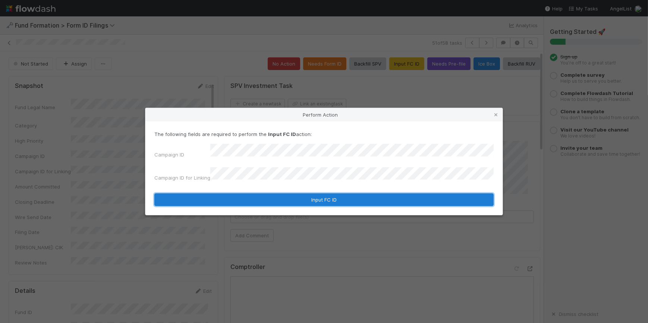
click at [343, 194] on button "Input FC ID" at bounding box center [323, 199] width 339 height 13
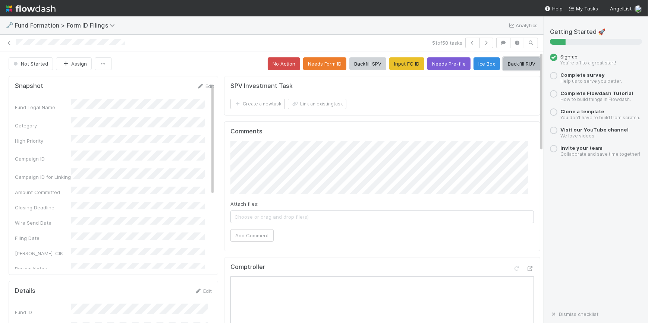
click at [510, 67] on button "Backfill RUV" at bounding box center [521, 63] width 37 height 13
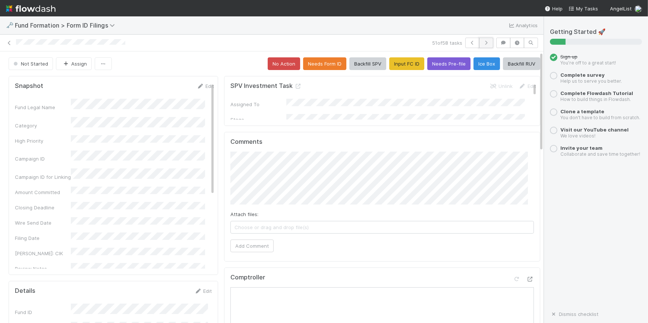
click at [482, 46] on button "button" at bounding box center [486, 43] width 14 height 10
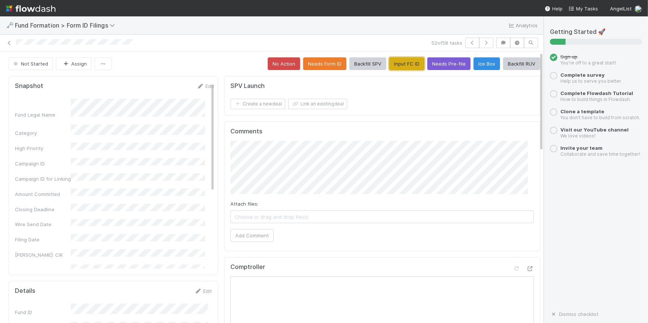
click at [389, 66] on button "Input FC ID" at bounding box center [406, 63] width 35 height 13
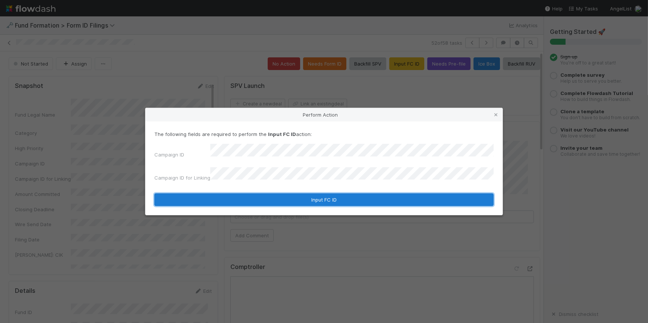
click at [280, 198] on button "Input FC ID" at bounding box center [323, 199] width 339 height 13
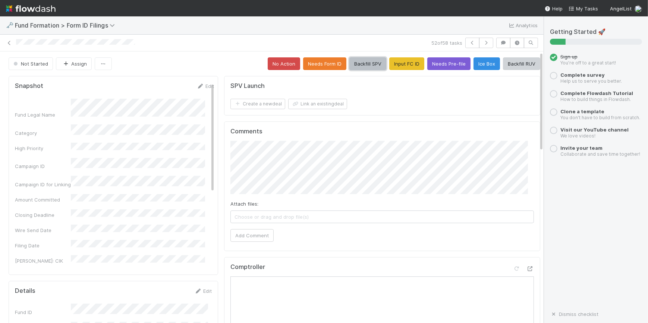
click at [369, 63] on button "Backfill SPV" at bounding box center [367, 63] width 37 height 13
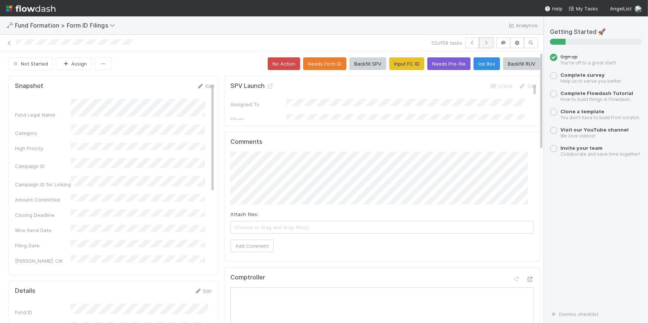
click at [482, 41] on icon "button" at bounding box center [485, 43] width 7 height 4
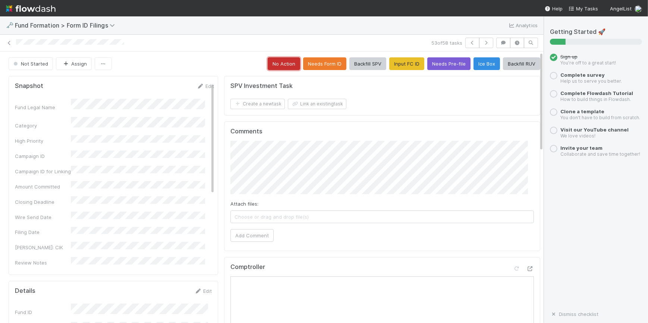
click at [281, 65] on button "No Action" at bounding box center [284, 63] width 32 height 13
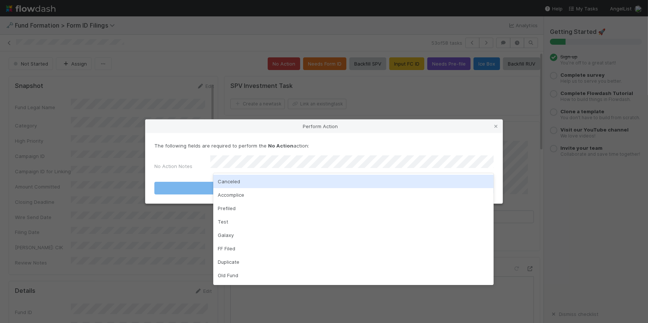
click at [312, 179] on div "Canceled" at bounding box center [353, 181] width 280 height 13
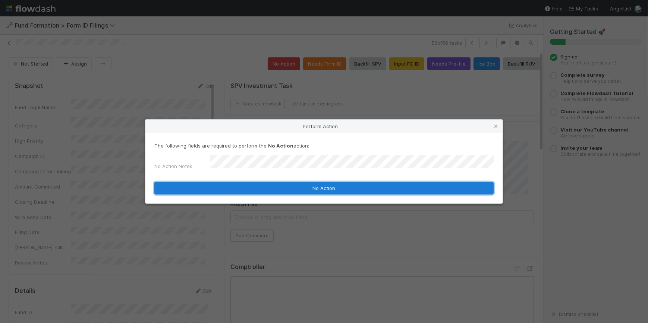
click at [312, 182] on button "No Action" at bounding box center [323, 188] width 339 height 13
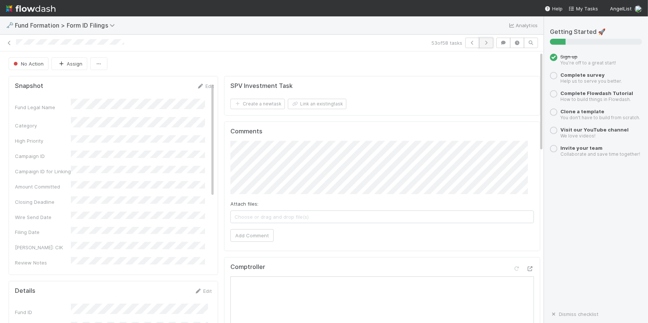
click at [482, 44] on icon "button" at bounding box center [485, 43] width 7 height 4
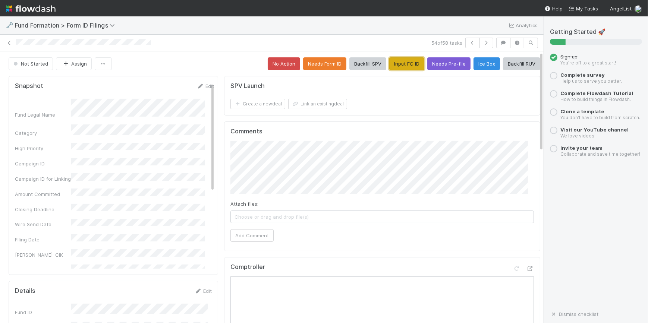
click at [389, 65] on button "Input FC ID" at bounding box center [406, 63] width 35 height 13
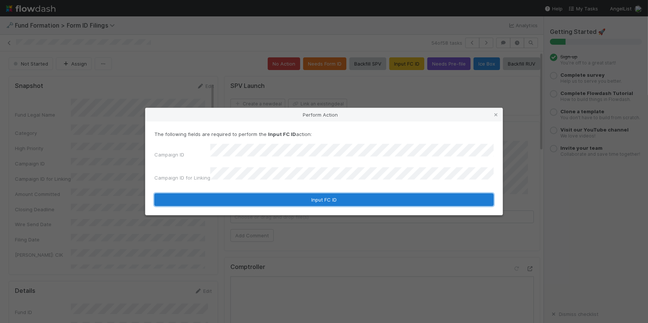
click at [302, 193] on button "Input FC ID" at bounding box center [323, 199] width 339 height 13
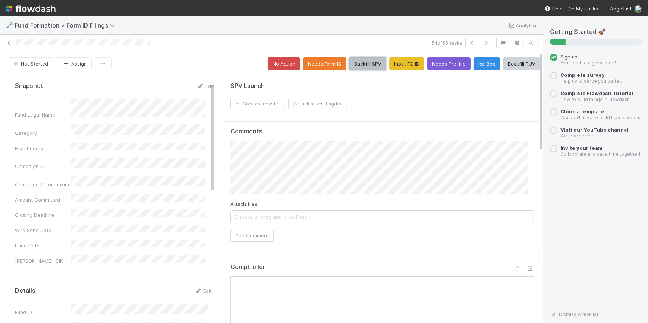
click at [350, 65] on button "Backfill SPV" at bounding box center [367, 63] width 37 height 13
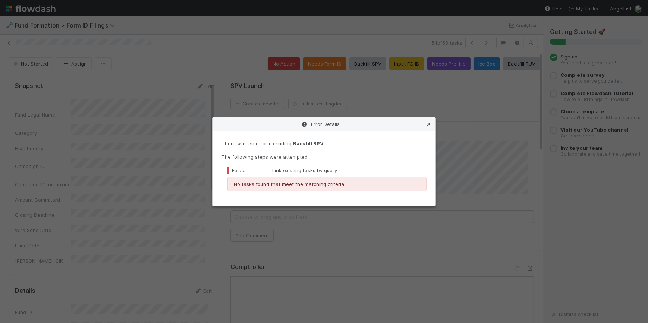
click at [431, 127] on link at bounding box center [428, 123] width 7 height 7
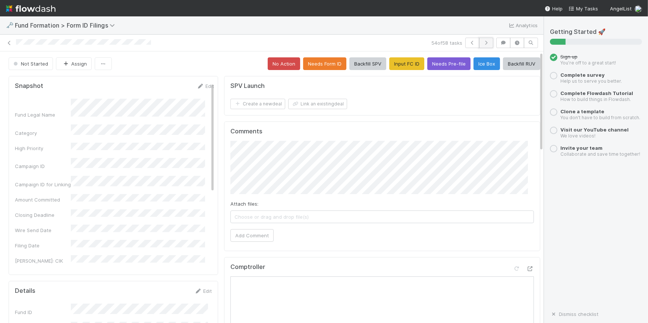
click at [480, 45] on button "button" at bounding box center [486, 43] width 14 height 10
click at [391, 59] on button "Input FC ID" at bounding box center [406, 63] width 35 height 13
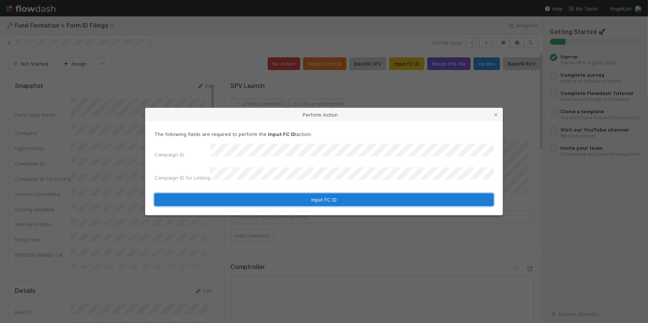
click at [334, 195] on button "Input FC ID" at bounding box center [323, 199] width 339 height 13
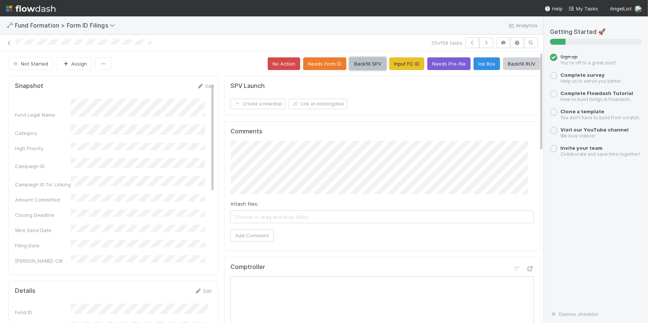
click at [350, 59] on button "Backfill SPV" at bounding box center [367, 63] width 37 height 13
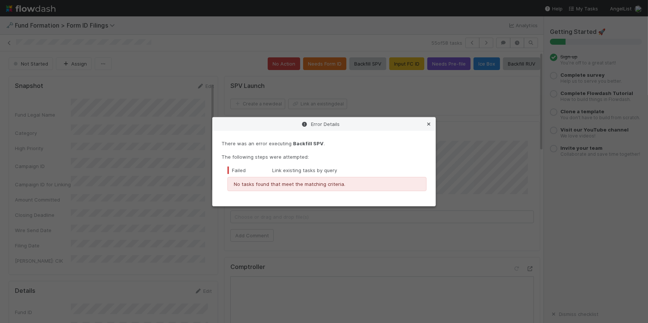
click at [425, 125] on div "Error Details" at bounding box center [323, 123] width 223 height 13
click at [426, 125] on icon at bounding box center [428, 124] width 7 height 5
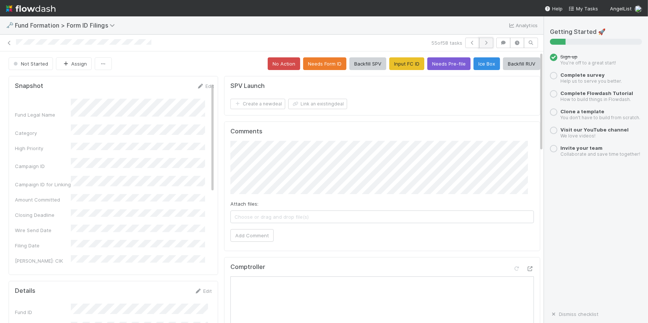
click at [482, 41] on icon "button" at bounding box center [485, 43] width 7 height 4
click at [397, 66] on button "Input FC ID" at bounding box center [406, 63] width 35 height 13
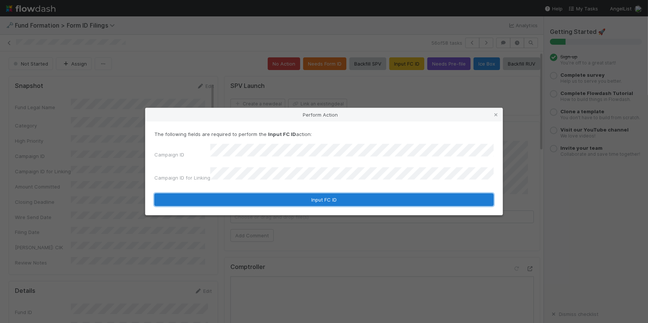
click at [321, 195] on button "Input FC ID" at bounding box center [323, 199] width 339 height 13
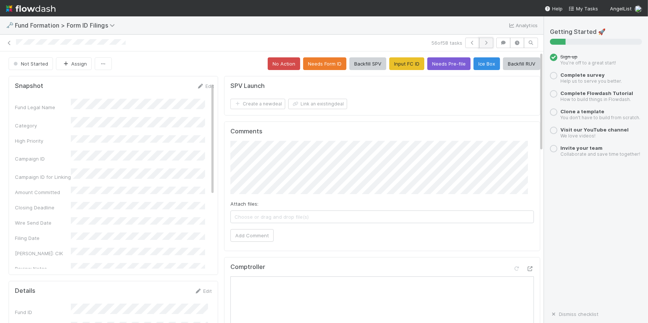
click at [482, 42] on icon "button" at bounding box center [485, 43] width 7 height 4
click at [404, 63] on button "Input FC ID" at bounding box center [406, 63] width 35 height 13
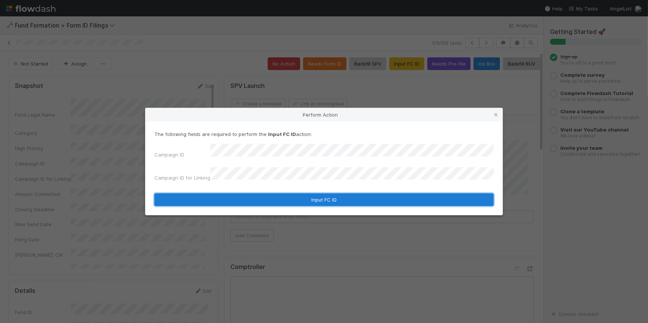
click at [334, 193] on button "Input FC ID" at bounding box center [323, 199] width 339 height 13
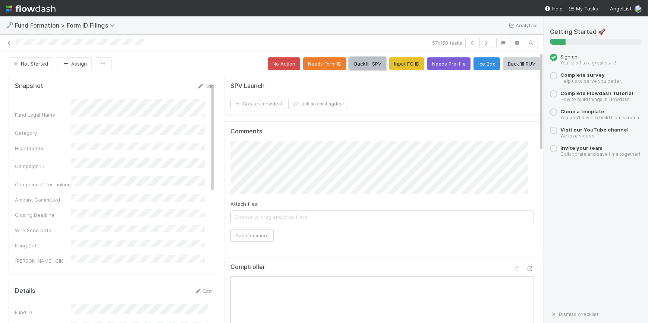
click at [367, 63] on button "Backfill SPV" at bounding box center [367, 63] width 37 height 13
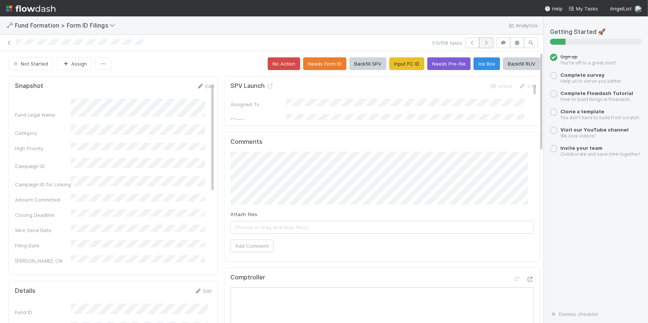
click at [482, 44] on icon "button" at bounding box center [485, 43] width 7 height 4
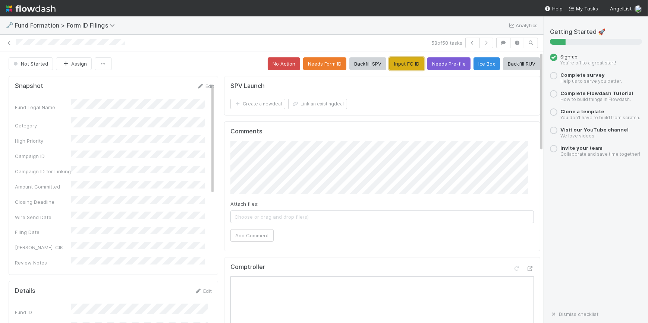
click at [389, 66] on button "Input FC ID" at bounding box center [406, 63] width 35 height 13
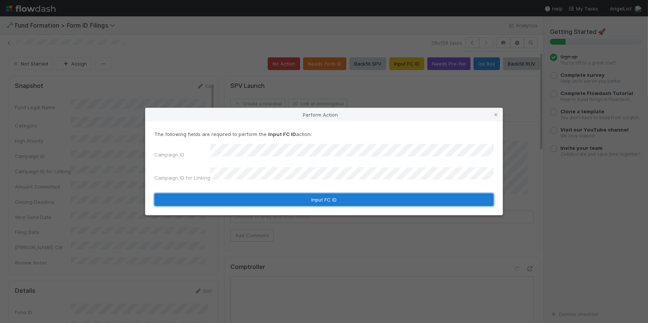
click at [337, 193] on button "Input FC ID" at bounding box center [323, 199] width 339 height 13
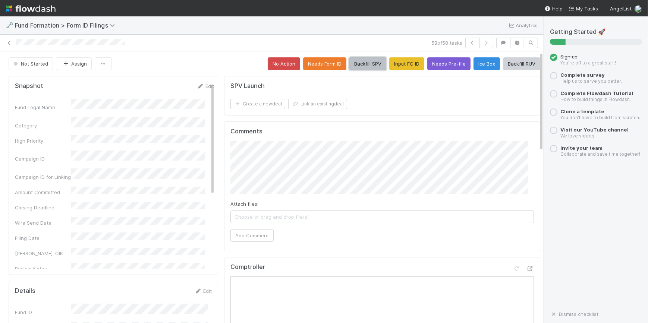
click at [371, 59] on button "Backfill SPV" at bounding box center [367, 63] width 37 height 13
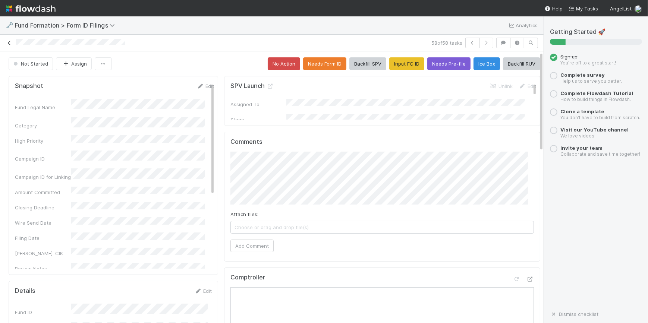
click at [9, 43] on icon at bounding box center [9, 43] width 7 height 5
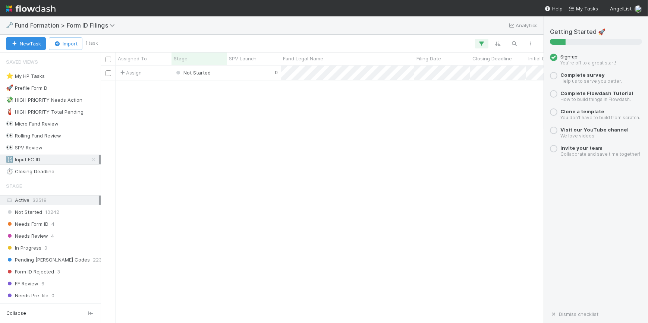
scroll to position [252, 438]
click at [243, 78] on div "0" at bounding box center [254, 73] width 54 height 15
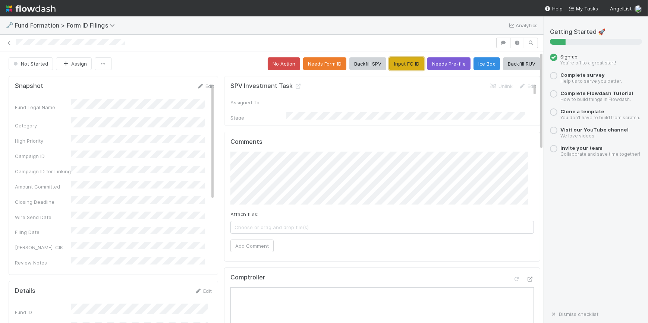
click at [392, 69] on button "Input FC ID" at bounding box center [406, 63] width 35 height 13
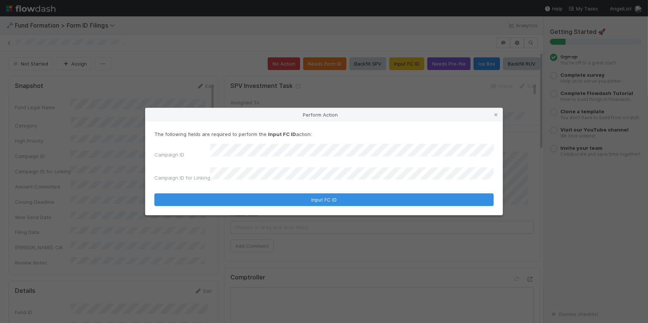
click at [309, 182] on form "The following fields are required to perform the Input FC ID action: Campaign I…" at bounding box center [323, 168] width 339 height 76
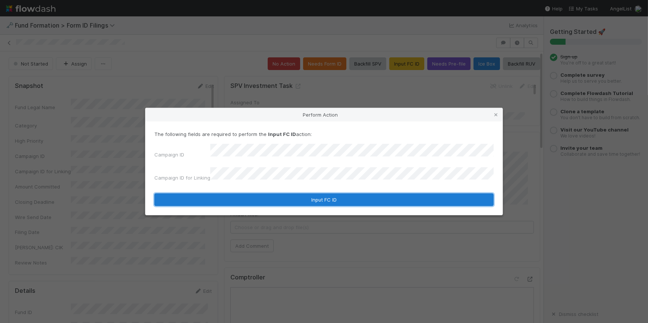
click at [312, 195] on button "Input FC ID" at bounding box center [323, 199] width 339 height 13
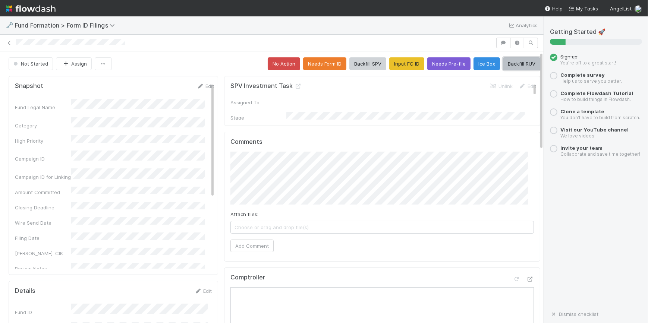
click at [516, 59] on button "Backfill RUV" at bounding box center [521, 63] width 37 height 13
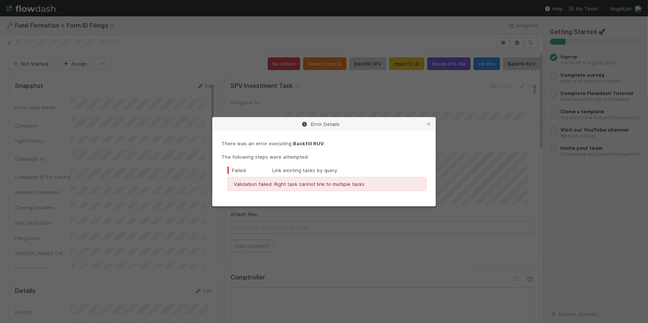
drag, startPoint x: 428, startPoint y: 123, endPoint x: 416, endPoint y: 130, distance: 14.0
click at [428, 123] on icon at bounding box center [428, 124] width 7 height 5
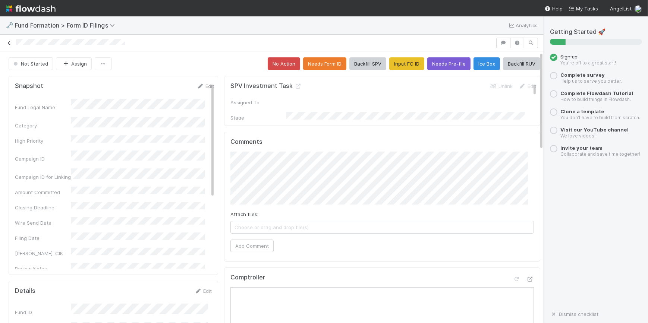
click at [11, 42] on icon at bounding box center [9, 43] width 7 height 5
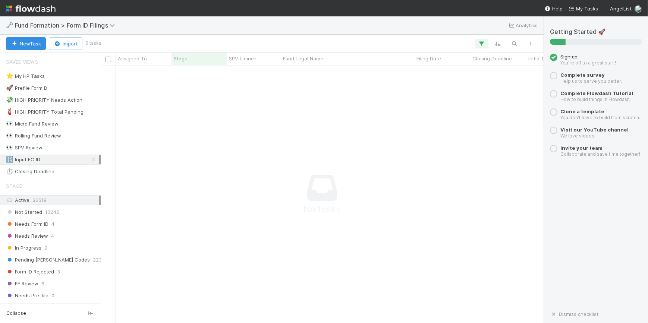
scroll to position [247, 438]
click at [90, 160] on icon at bounding box center [93, 159] width 7 height 5
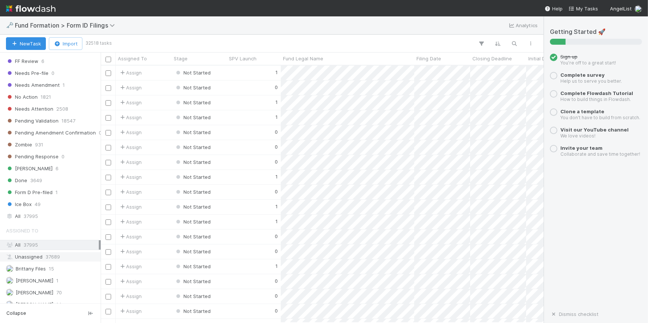
scroll to position [275, 0]
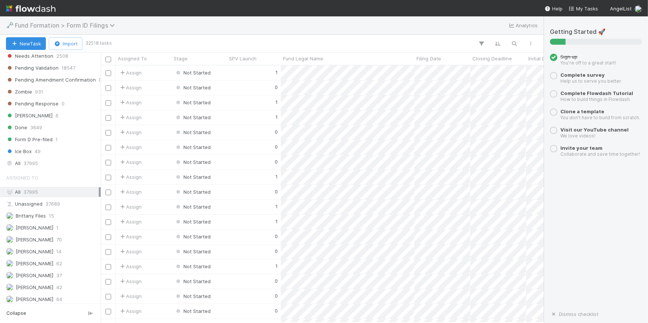
click at [52, 26] on span "Fund Formation > Form ID Filings" at bounding box center [67, 25] width 104 height 7
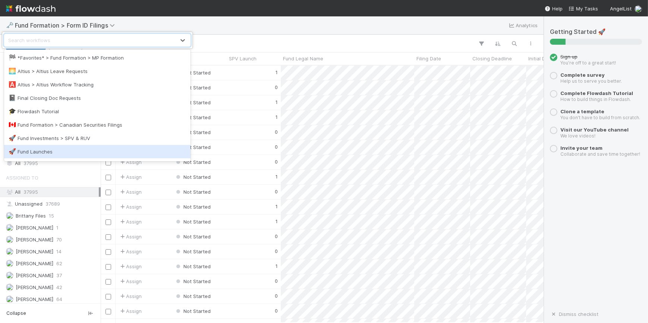
click at [82, 149] on div "🚀 Fund Launches" at bounding box center [97, 151] width 177 height 7
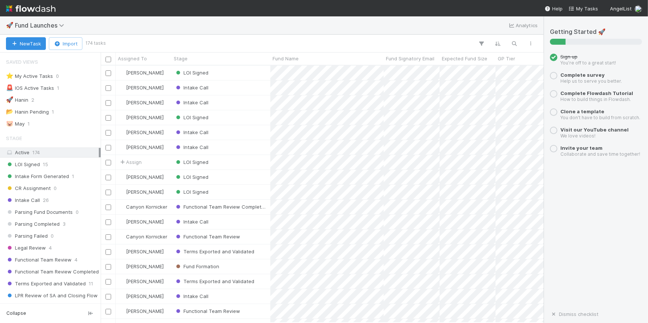
scroll to position [252, 438]
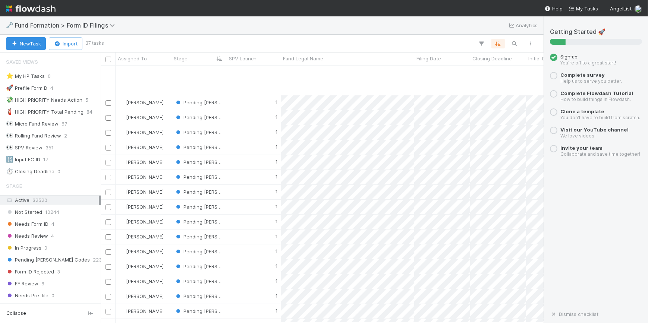
scroll to position [275, 0]
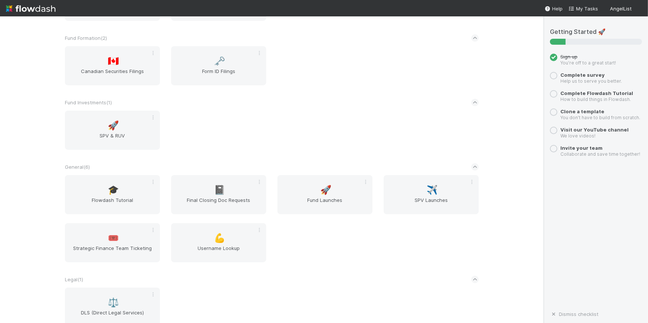
scroll to position [169, 0]
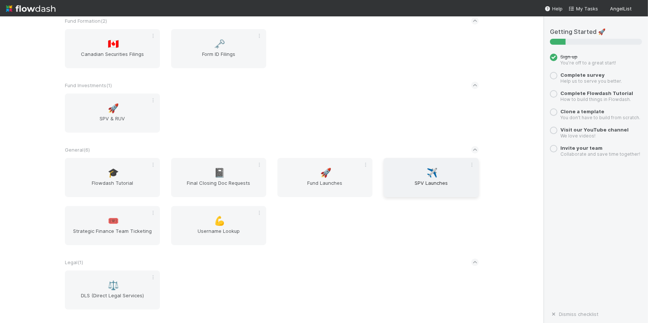
click at [427, 185] on span "SPV Launches" at bounding box center [430, 186] width 89 height 15
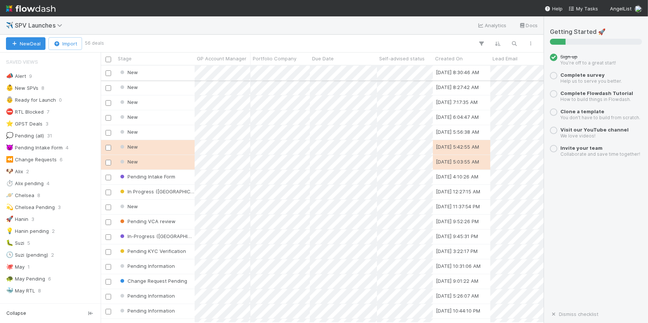
scroll to position [252, 438]
click at [517, 44] on icon "button" at bounding box center [514, 43] width 7 height 7
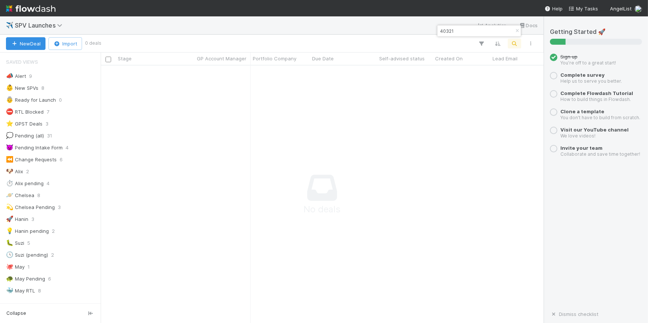
scroll to position [247, 438]
drag, startPoint x: 462, startPoint y: 28, endPoint x: 404, endPoint y: 40, distance: 59.9
click at [404, 40] on body "✈️ SPV Launches Analytics Docs New Deal Import 0 deals Stage GP Account Manager…" at bounding box center [324, 161] width 648 height 323
type input "MAV Alternate Investment"
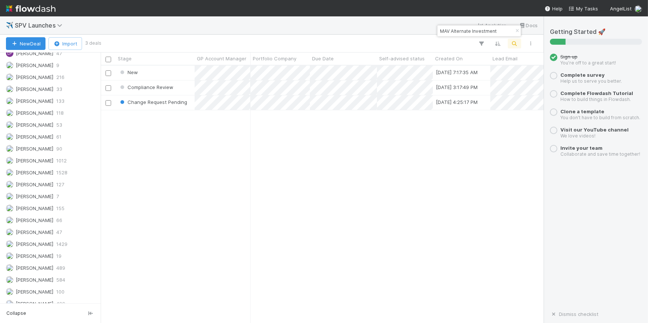
scroll to position [5, 5]
click at [173, 70] on div "New" at bounding box center [155, 73] width 79 height 15
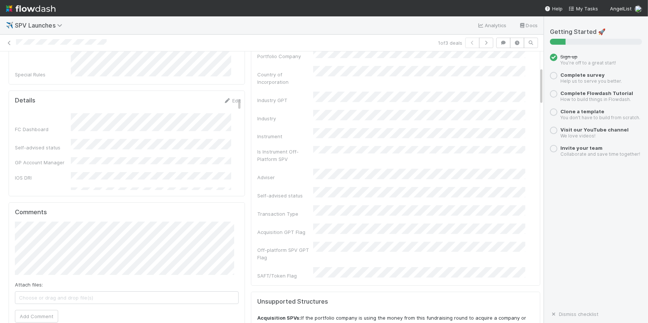
scroll to position [135, 0]
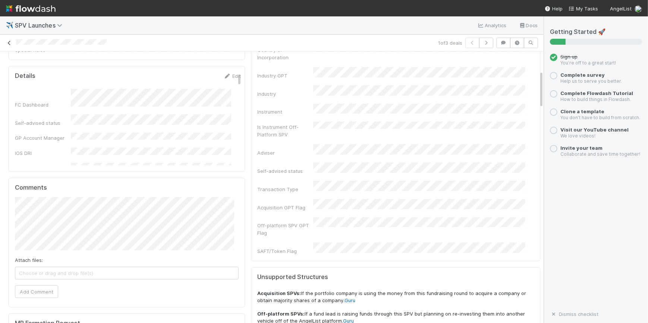
click at [8, 41] on icon at bounding box center [9, 43] width 7 height 5
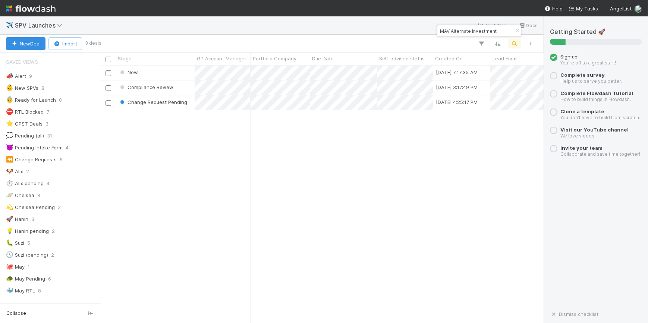
scroll to position [5, 5]
drag, startPoint x: 288, startPoint y: 95, endPoint x: 271, endPoint y: 128, distance: 36.7
click at [272, 128] on div "New 8/29/25, 7:17:35 AM Hanin Almoallim 0 0 1 Compliance Review 8/26/25, 3:17:4…" at bounding box center [322, 194] width 443 height 257
click at [517, 31] on icon "button" at bounding box center [516, 31] width 7 height 4
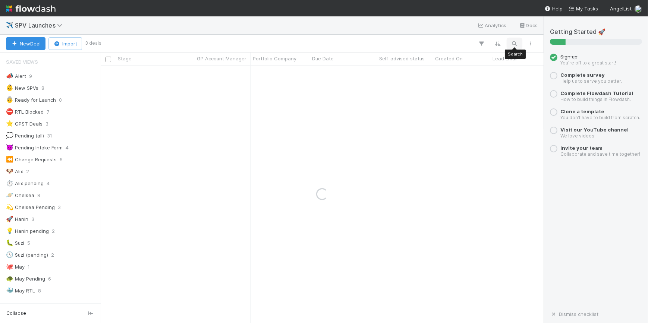
click at [514, 45] on icon "button" at bounding box center [514, 43] width 7 height 7
type input "58192"
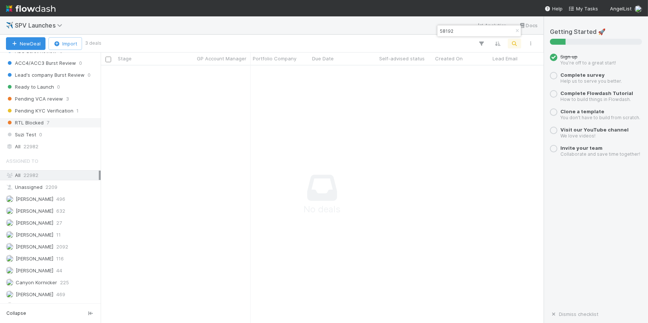
scroll to position [576, 0]
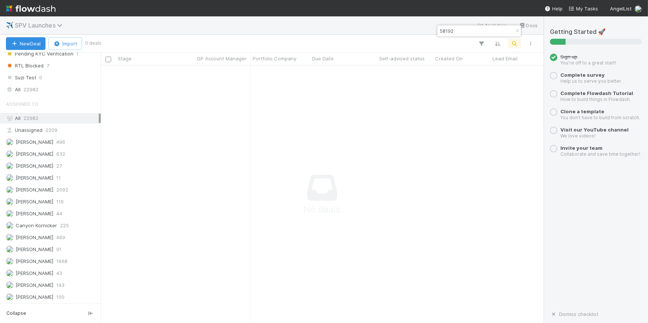
click at [55, 22] on span "SPV Launches" at bounding box center [43, 25] width 57 height 9
click at [56, 26] on span "SPV Launches" at bounding box center [40, 25] width 51 height 7
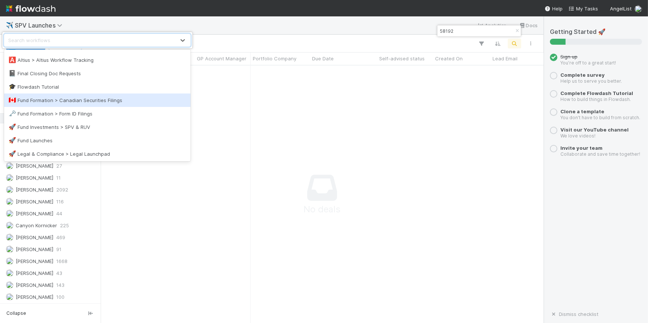
scroll to position [34, 0]
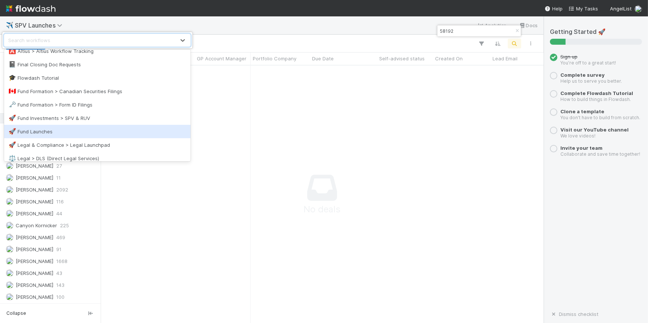
click at [69, 130] on div "🚀 Fund Launches" at bounding box center [97, 131] width 177 height 7
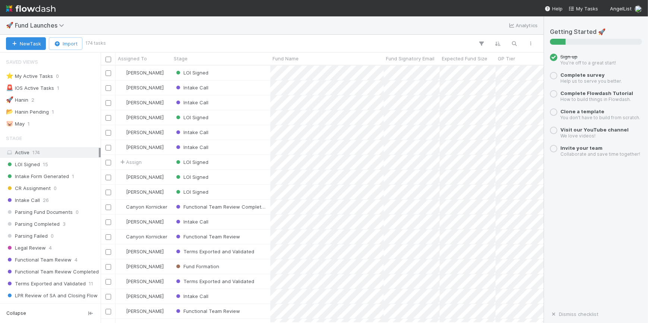
scroll to position [252, 438]
click at [514, 44] on icon "button" at bounding box center [514, 43] width 7 height 7
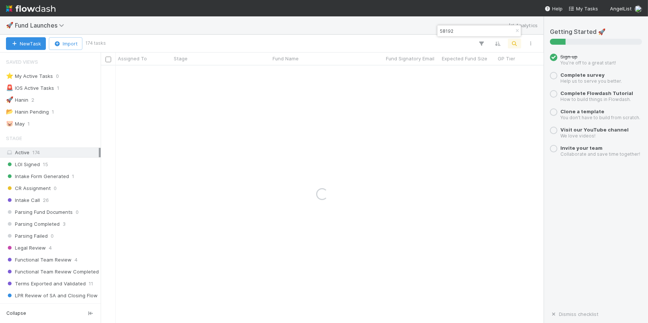
type input "58192"
click at [257, 73] on div "Fund Formation" at bounding box center [220, 73] width 99 height 15
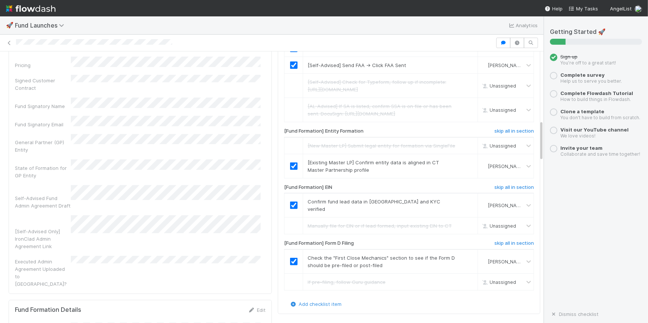
scroll to position [654, 0]
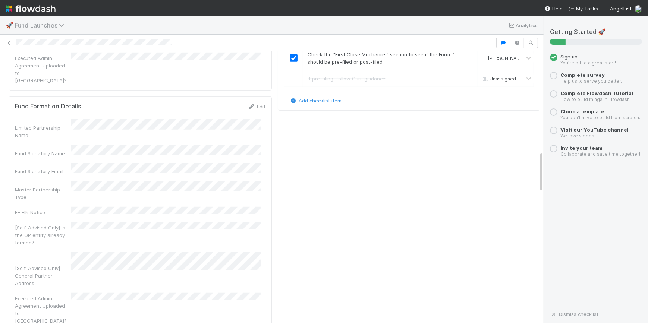
click at [49, 28] on span "Fund Launches" at bounding box center [41, 25] width 53 height 7
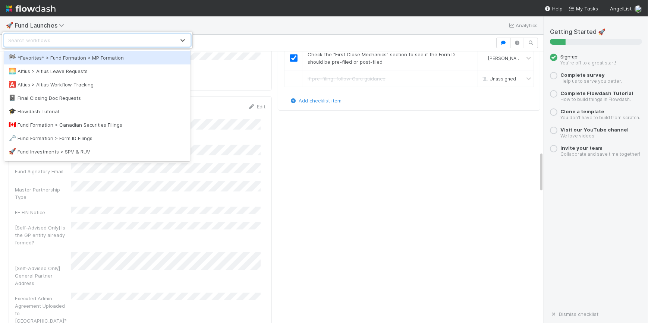
click at [48, 59] on div "🏁 *Favorites* > Fund Formation > MP Formation" at bounding box center [97, 57] width 177 height 7
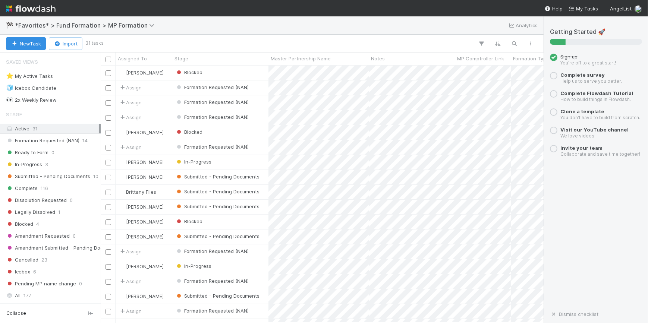
scroll to position [252, 438]
click at [56, 101] on div "👀 2x Weekly Review" at bounding box center [31, 99] width 51 height 9
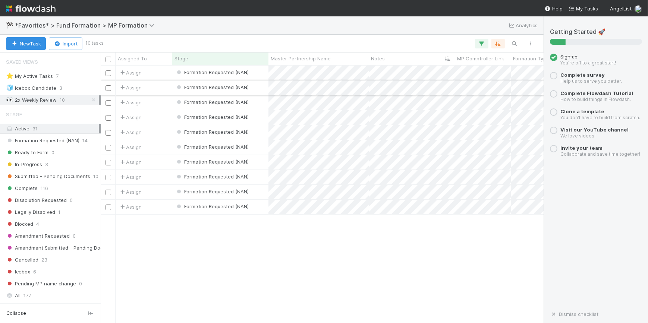
scroll to position [252, 438]
click at [352, 74] on div at bounding box center [324, 161] width 648 height 323
click at [256, 73] on div "Formation Requested (NAN)" at bounding box center [220, 73] width 96 height 15
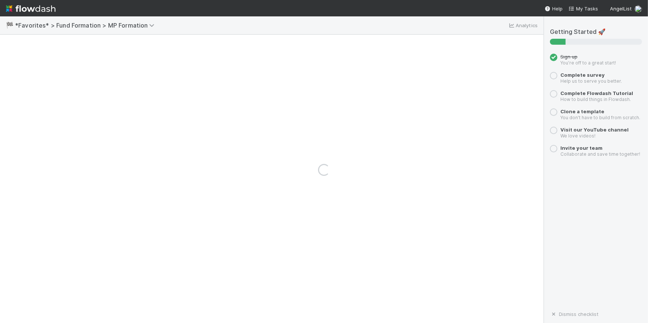
click at [256, 73] on div "Loading..." at bounding box center [324, 169] width 648 height 307
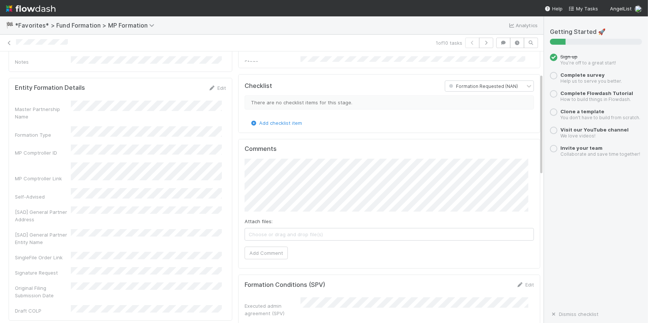
scroll to position [67, 0]
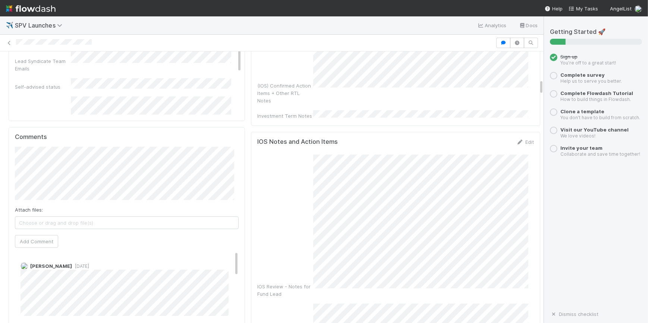
scroll to position [1074, 0]
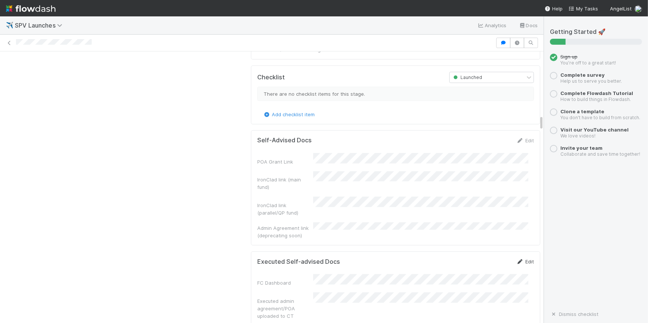
click at [517, 259] on link "Edit" at bounding box center [525, 262] width 18 height 6
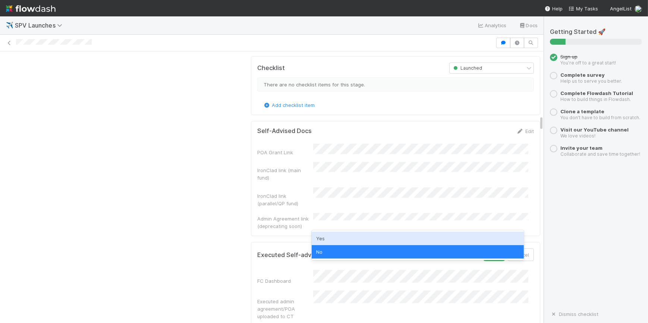
click at [376, 241] on div "Yes" at bounding box center [418, 238] width 212 height 13
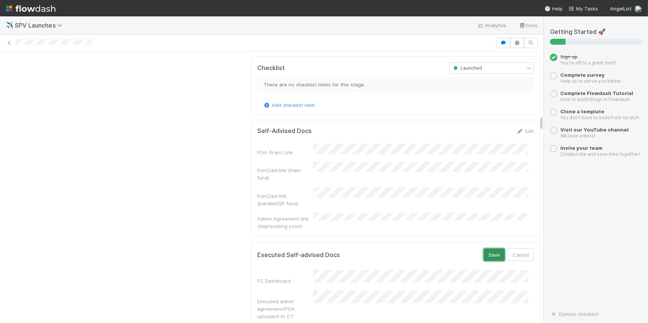
click at [484, 249] on button "Save" at bounding box center [493, 255] width 21 height 13
